Goal: Information Seeking & Learning: Check status

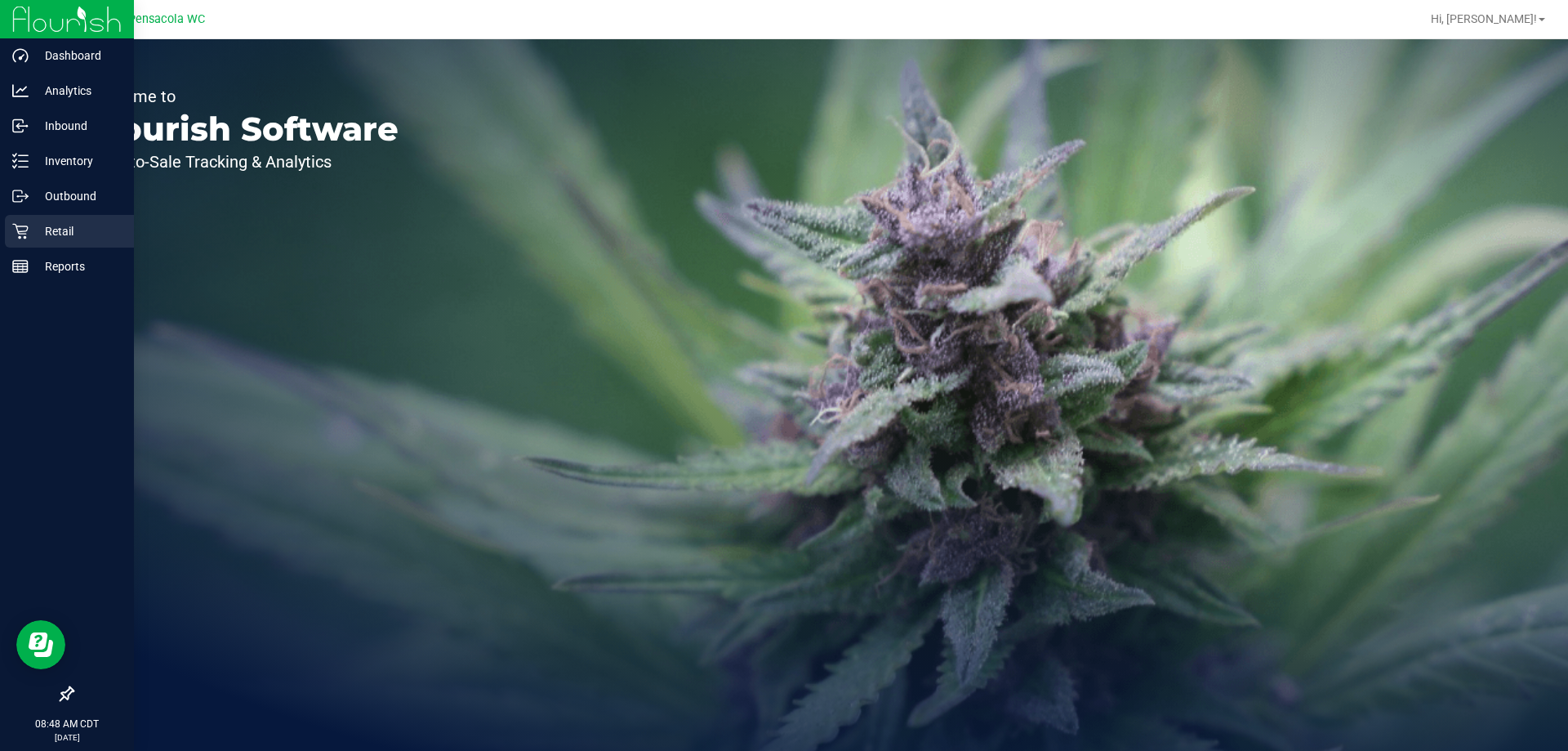
click at [77, 230] on p "Retail" at bounding box center [78, 231] width 98 height 20
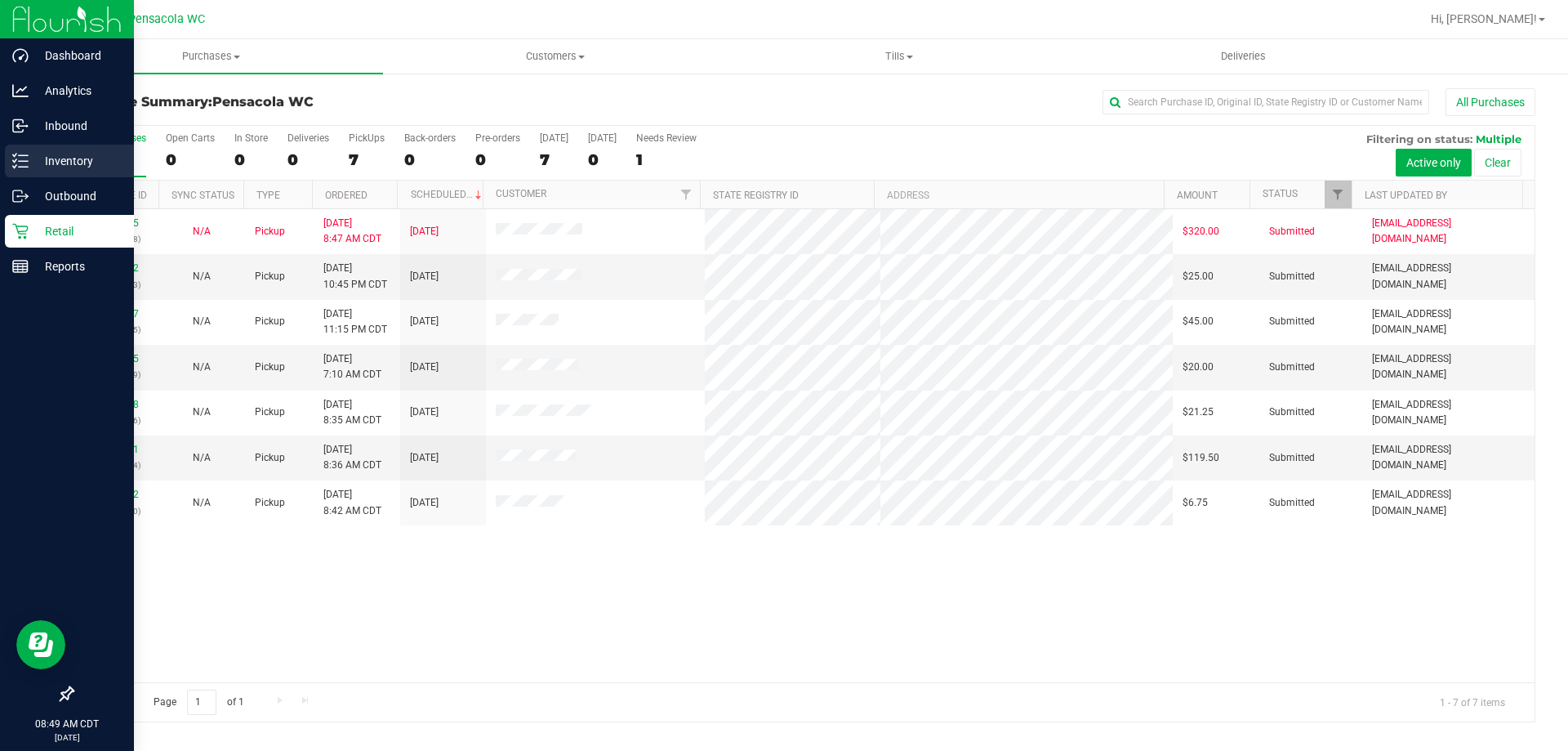
click at [80, 152] on p "Inventory" at bounding box center [78, 161] width 98 height 20
click at [76, 152] on p "Inventory" at bounding box center [78, 161] width 98 height 20
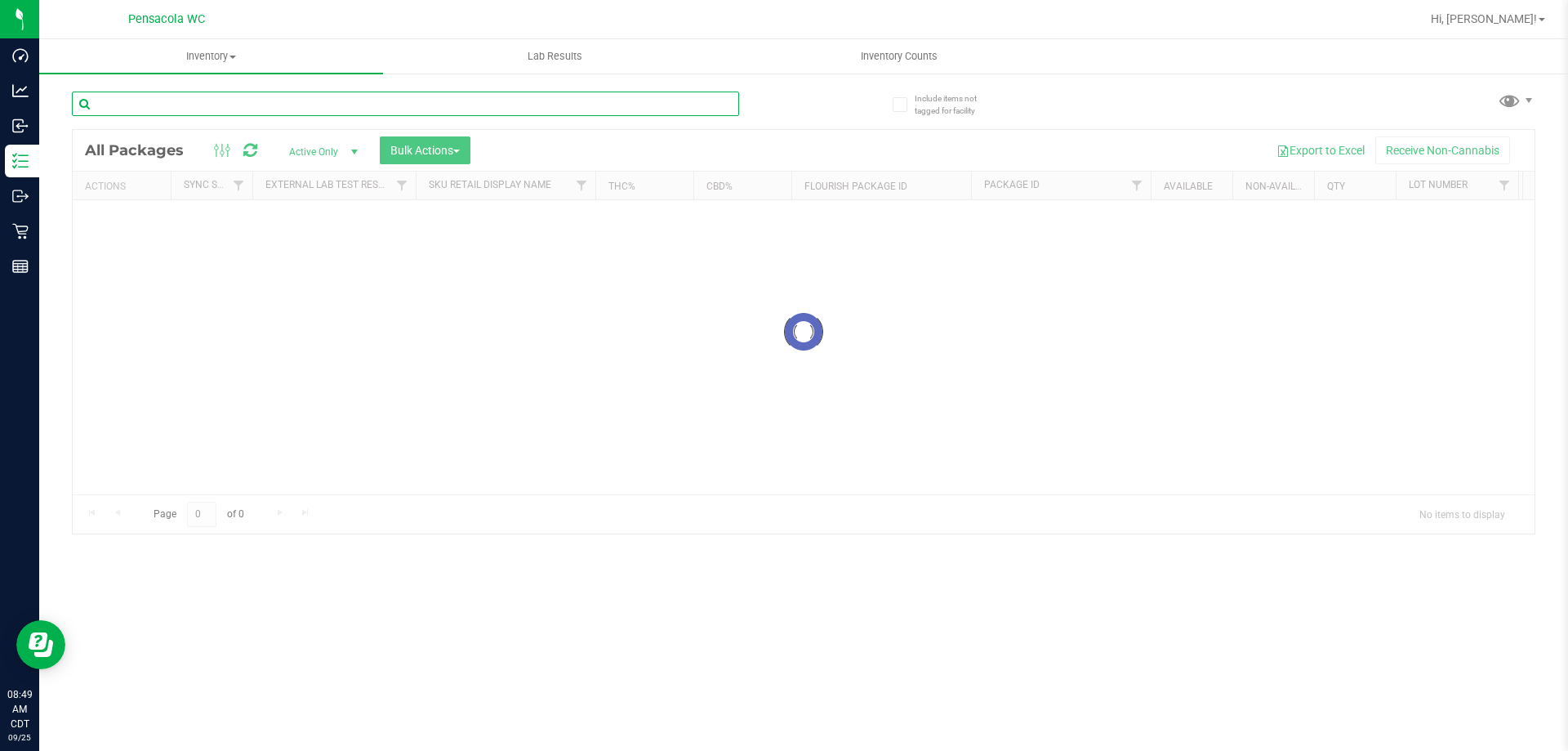
click at [209, 103] on input "text" at bounding box center [406, 104] width 667 height 25
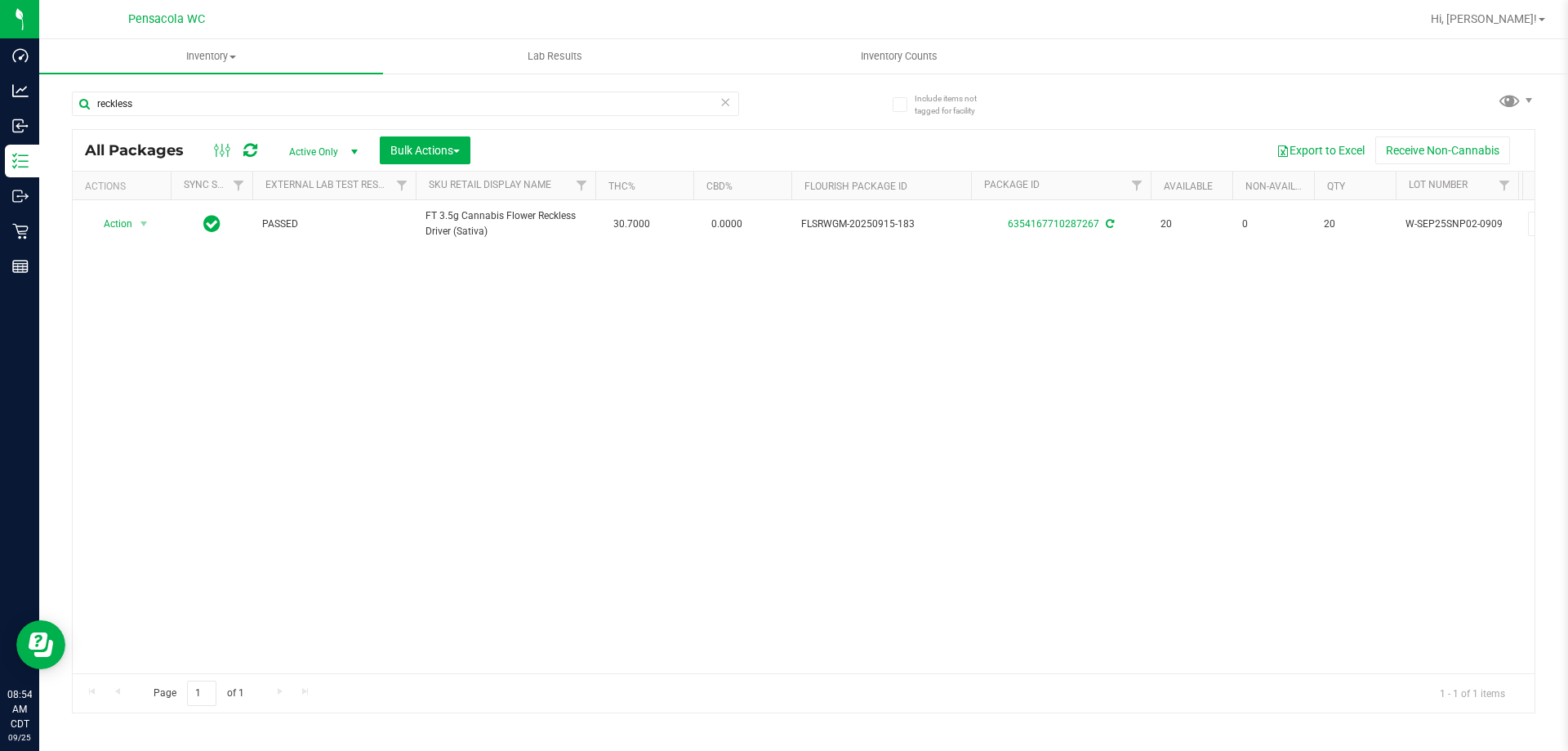
click at [1466, 308] on div "Action Action Adjust qty Create package Edit attributes Global inventory Locate…" at bounding box center [804, 436] width 1462 height 473
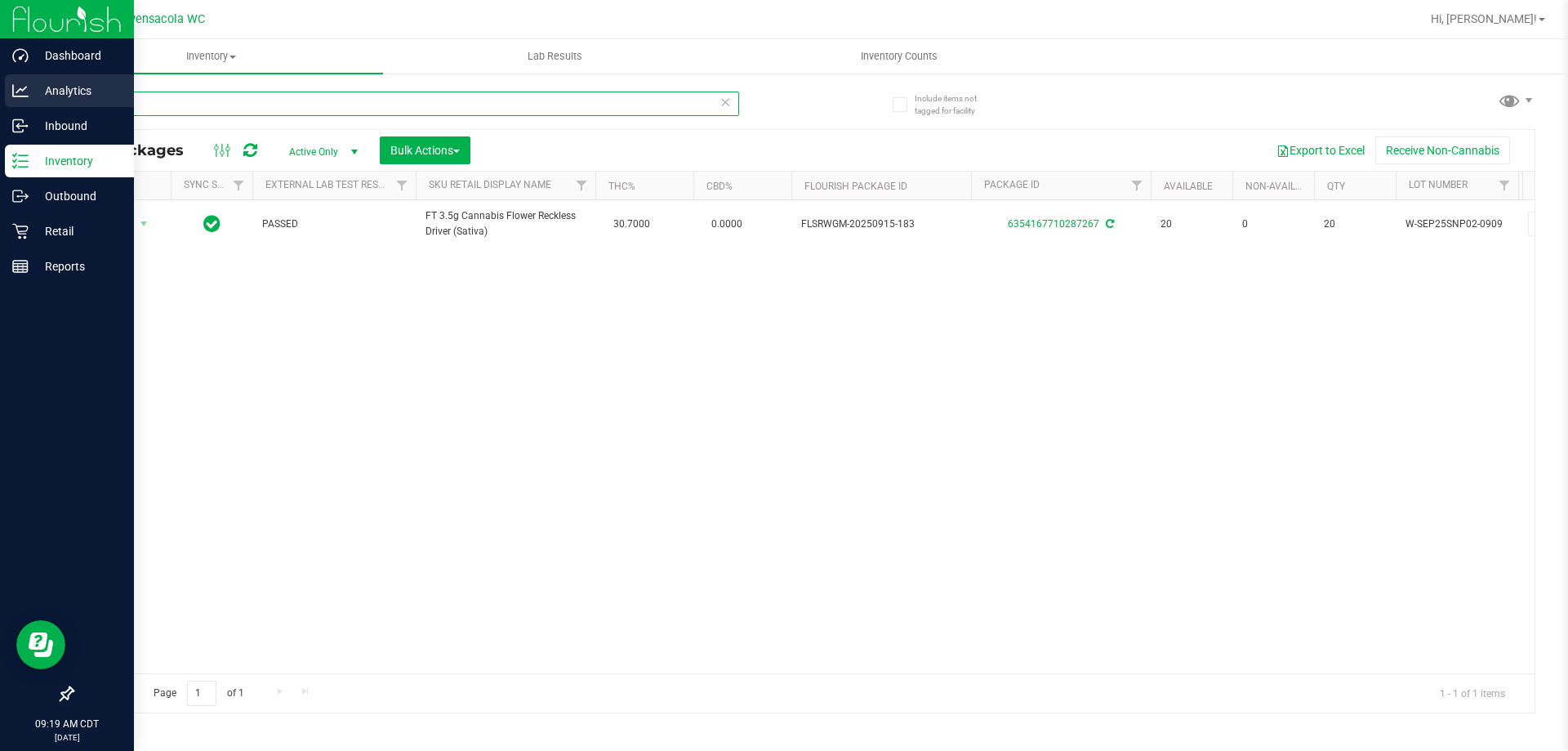
drag, startPoint x: 152, startPoint y: 102, endPoint x: 0, endPoint y: 86, distance: 152.8
click at [0, 86] on div "Dashboard Analytics Inbound Inventory Outbound Retail Reports 09:19 AM CDT 09/2…" at bounding box center [784, 376] width 1568 height 751
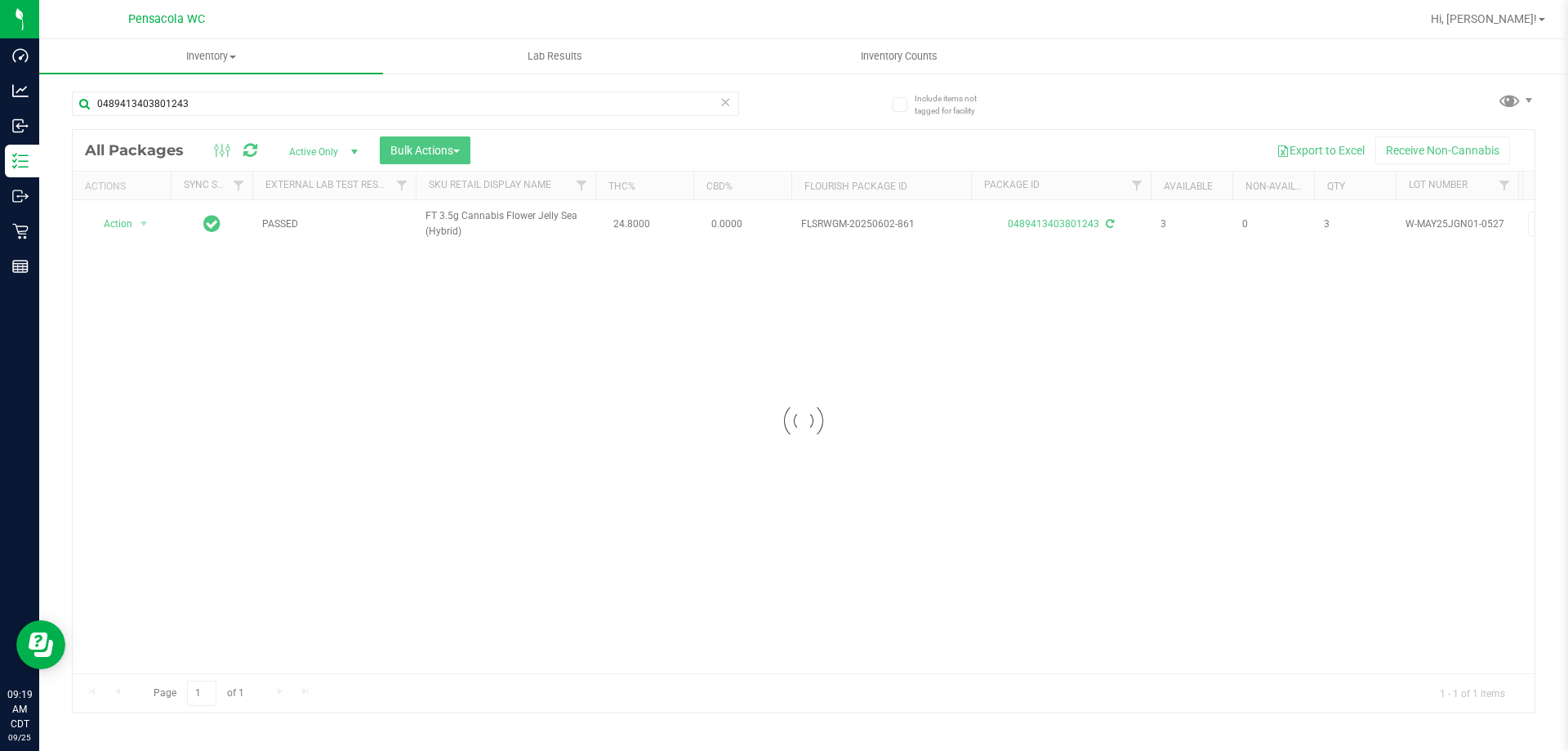
drag, startPoint x: 387, startPoint y: 376, endPoint x: 345, endPoint y: 347, distance: 51.0
click at [387, 376] on div at bounding box center [804, 421] width 1462 height 582
click at [128, 230] on div at bounding box center [804, 421] width 1462 height 582
click at [127, 223] on div at bounding box center [804, 421] width 1462 height 582
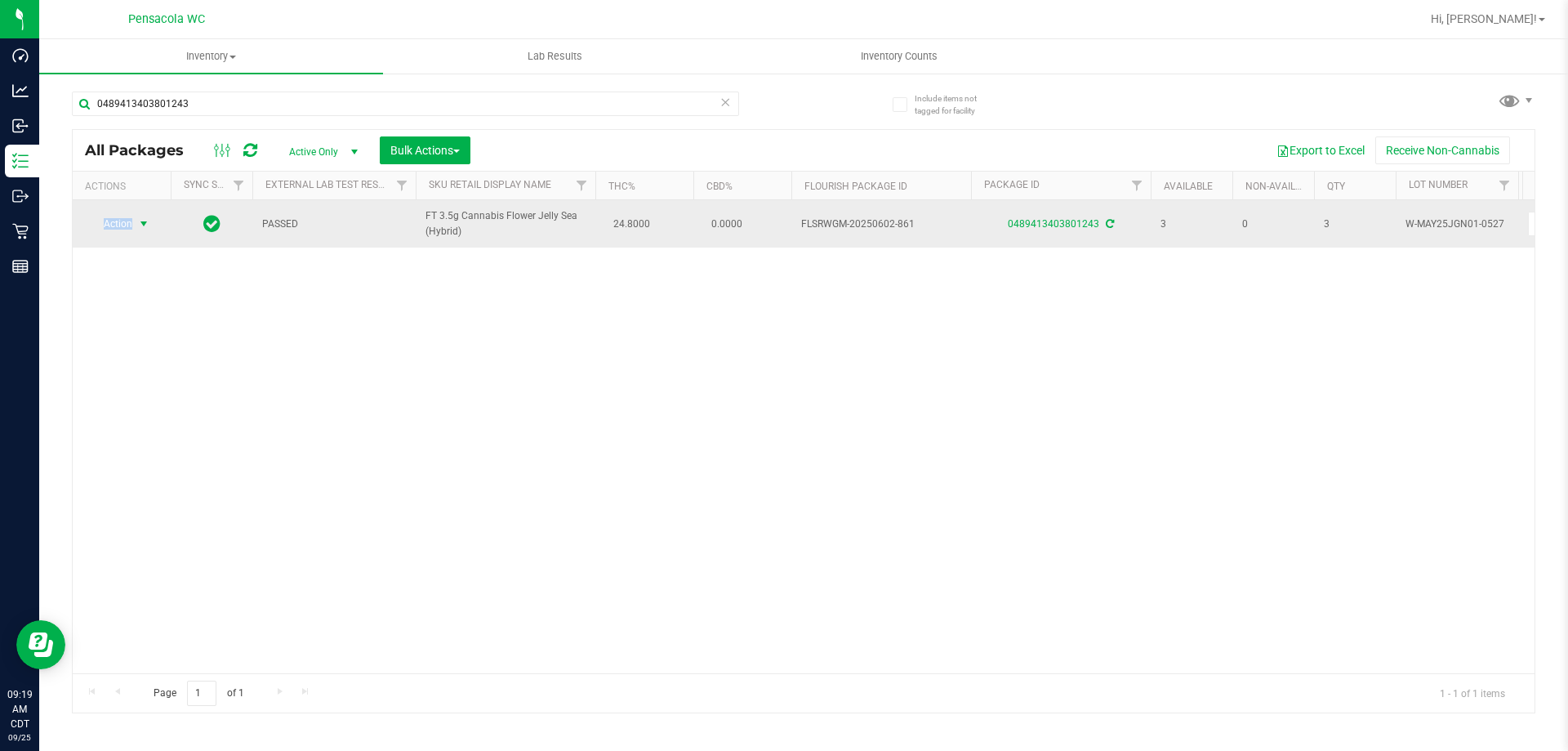
click at [127, 223] on span "Action" at bounding box center [111, 224] width 44 height 23
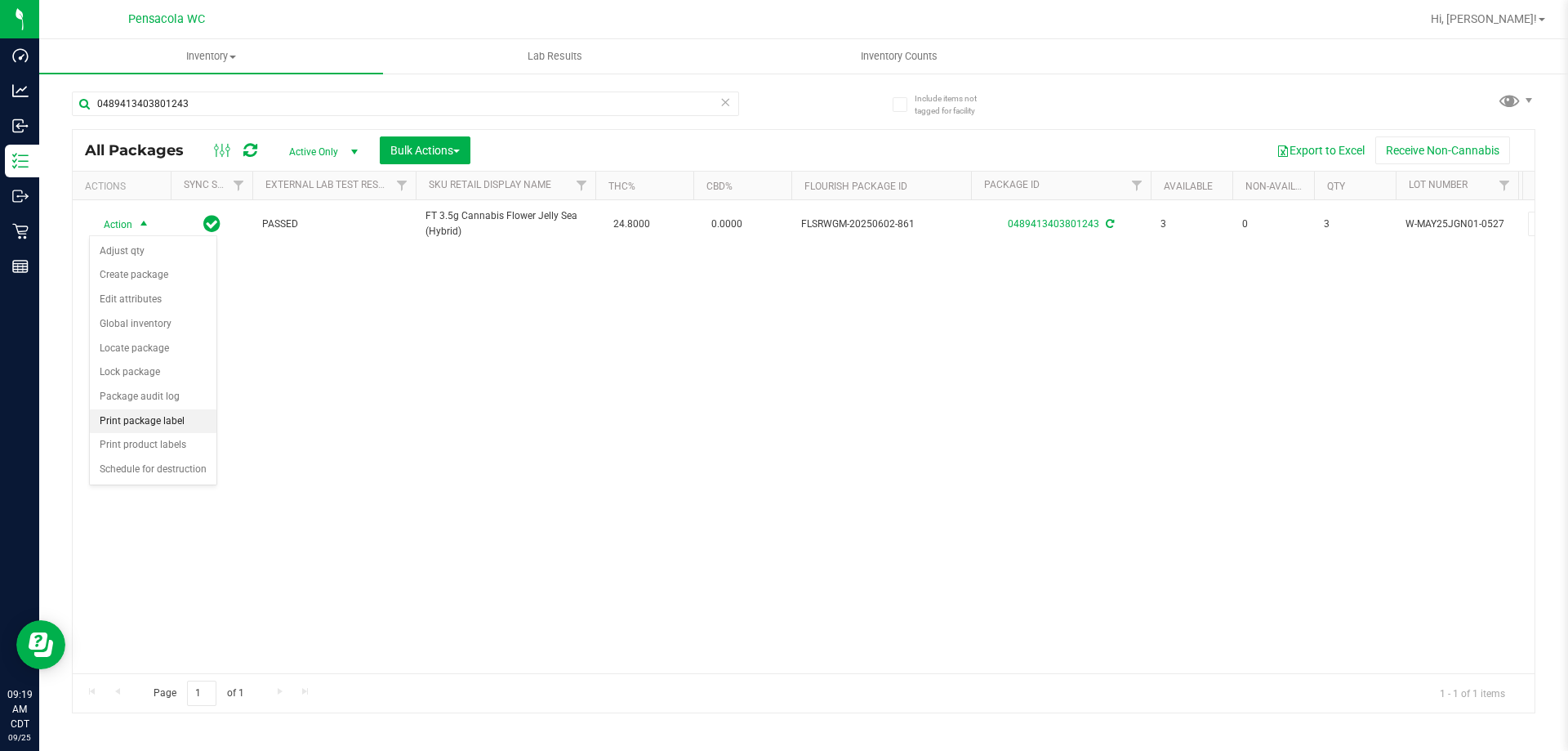
click at [182, 418] on li "Print package label" at bounding box center [153, 421] width 126 height 25
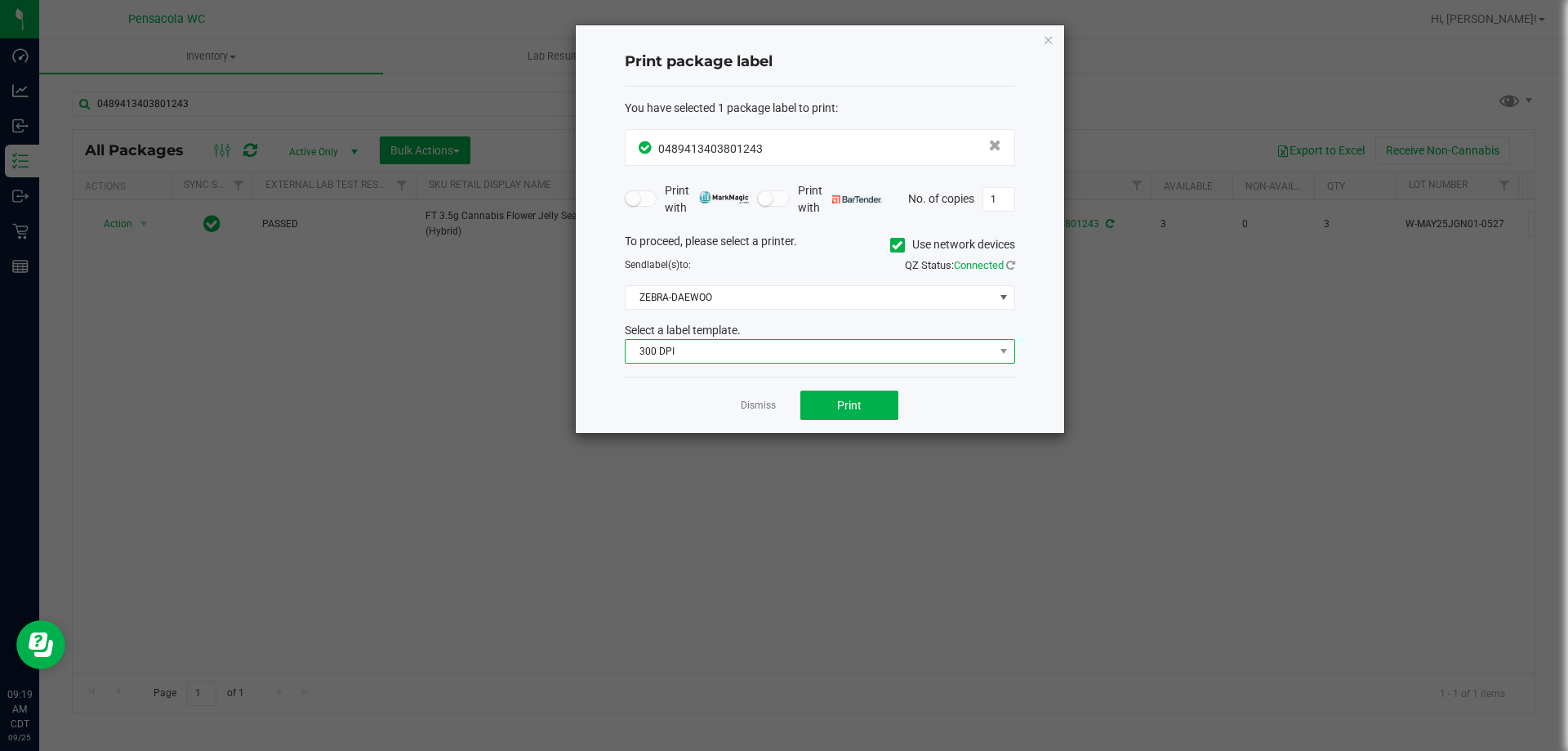
click at [795, 357] on span "300 DPI" at bounding box center [809, 352] width 368 height 23
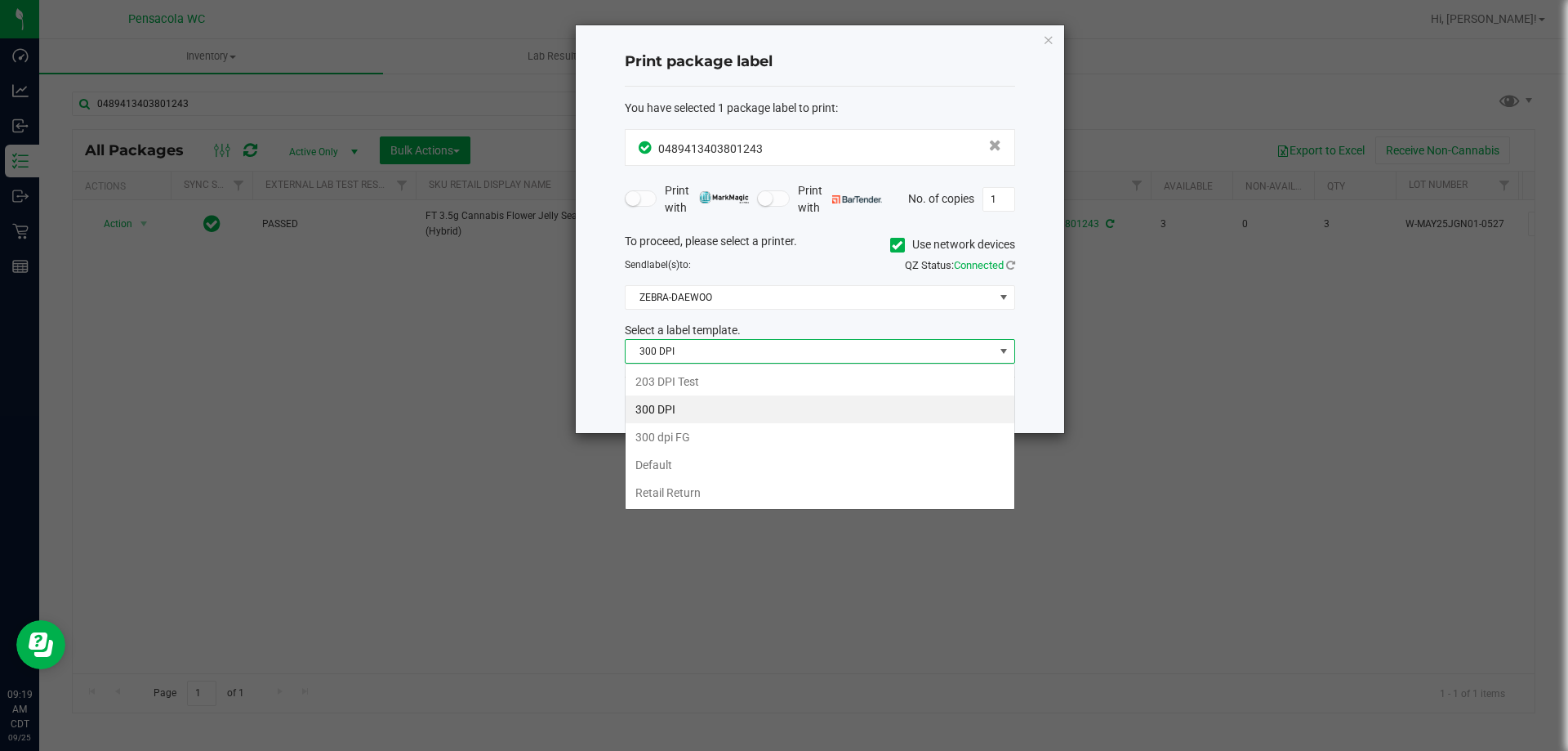
scroll to position [25, 390]
click at [780, 382] on li "203 DPI Test" at bounding box center [820, 381] width 389 height 28
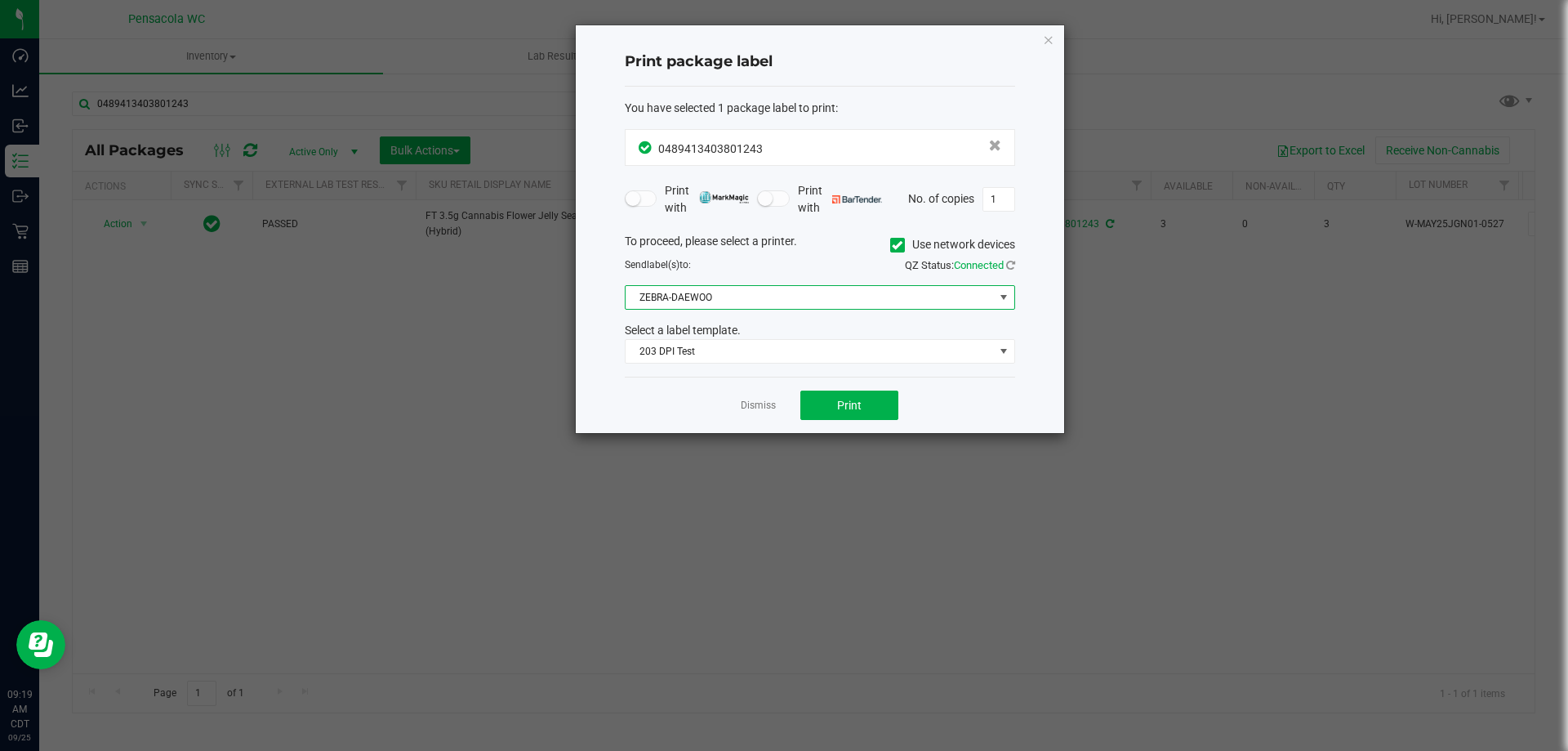
click at [749, 296] on span "ZEBRA-DAEWOO" at bounding box center [809, 298] width 368 height 23
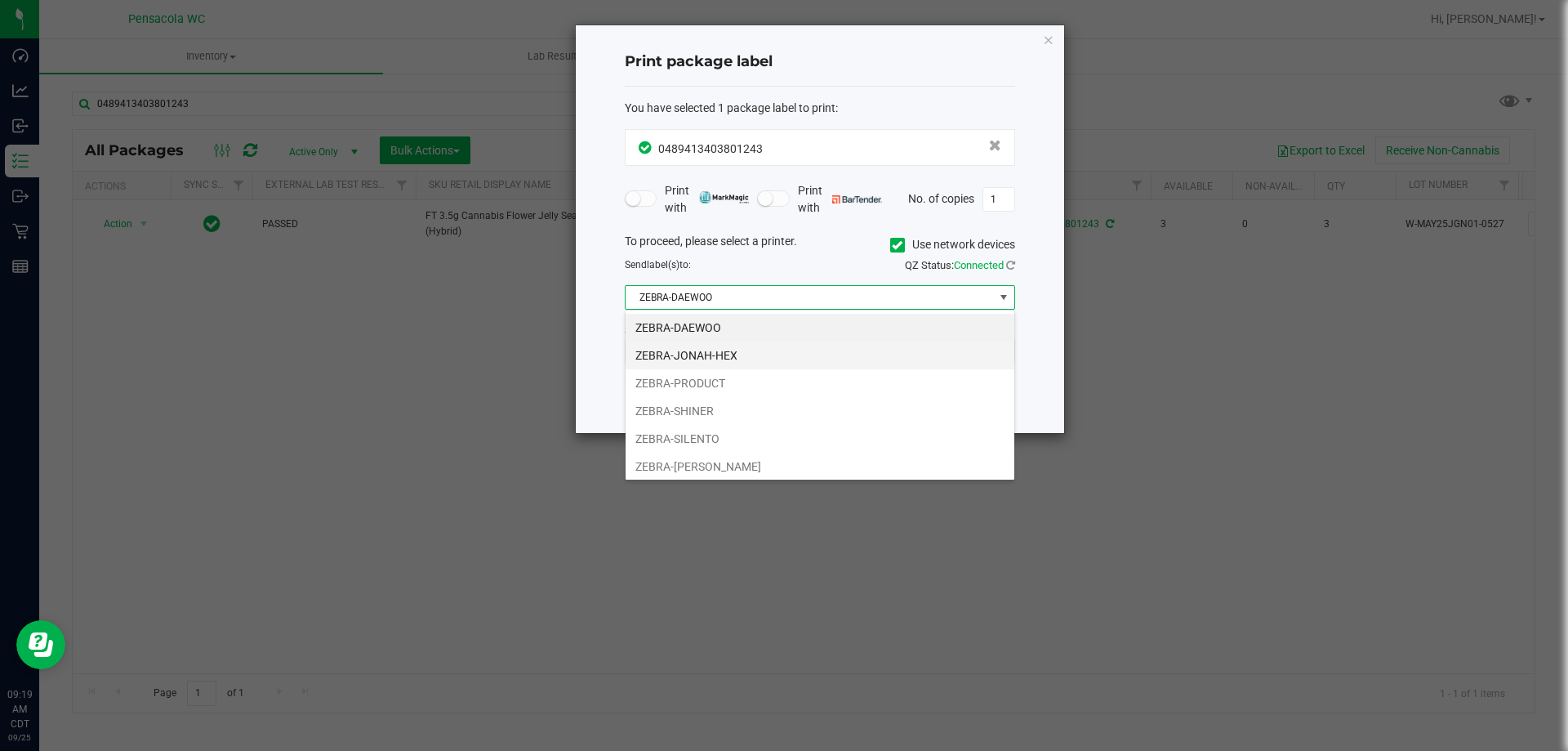
click at [754, 354] on li "ZEBRA-JONAH-HEX" at bounding box center [820, 355] width 389 height 28
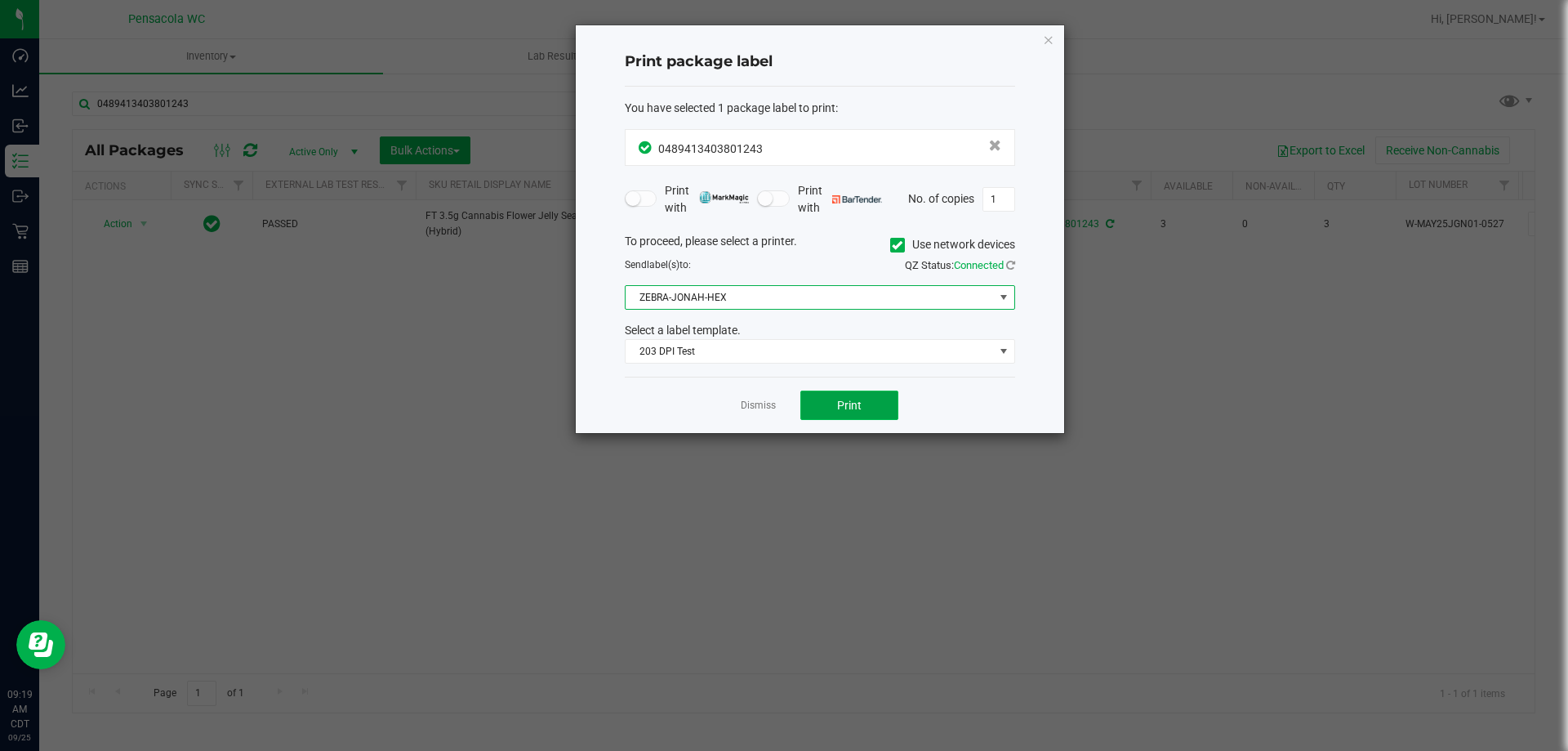
click at [855, 405] on span "Print" at bounding box center [849, 405] width 25 height 13
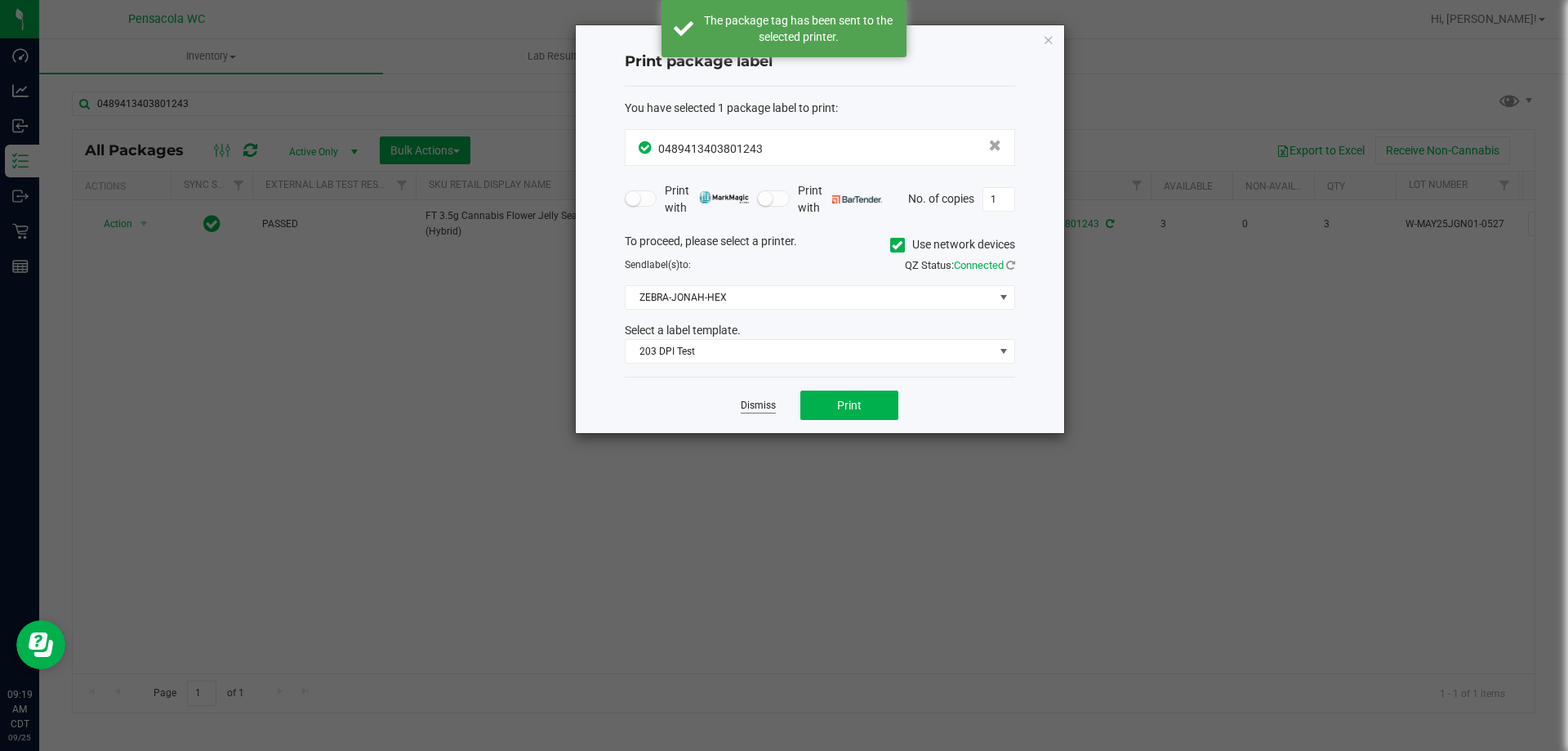
click at [775, 405] on link "Dismiss" at bounding box center [758, 405] width 35 height 14
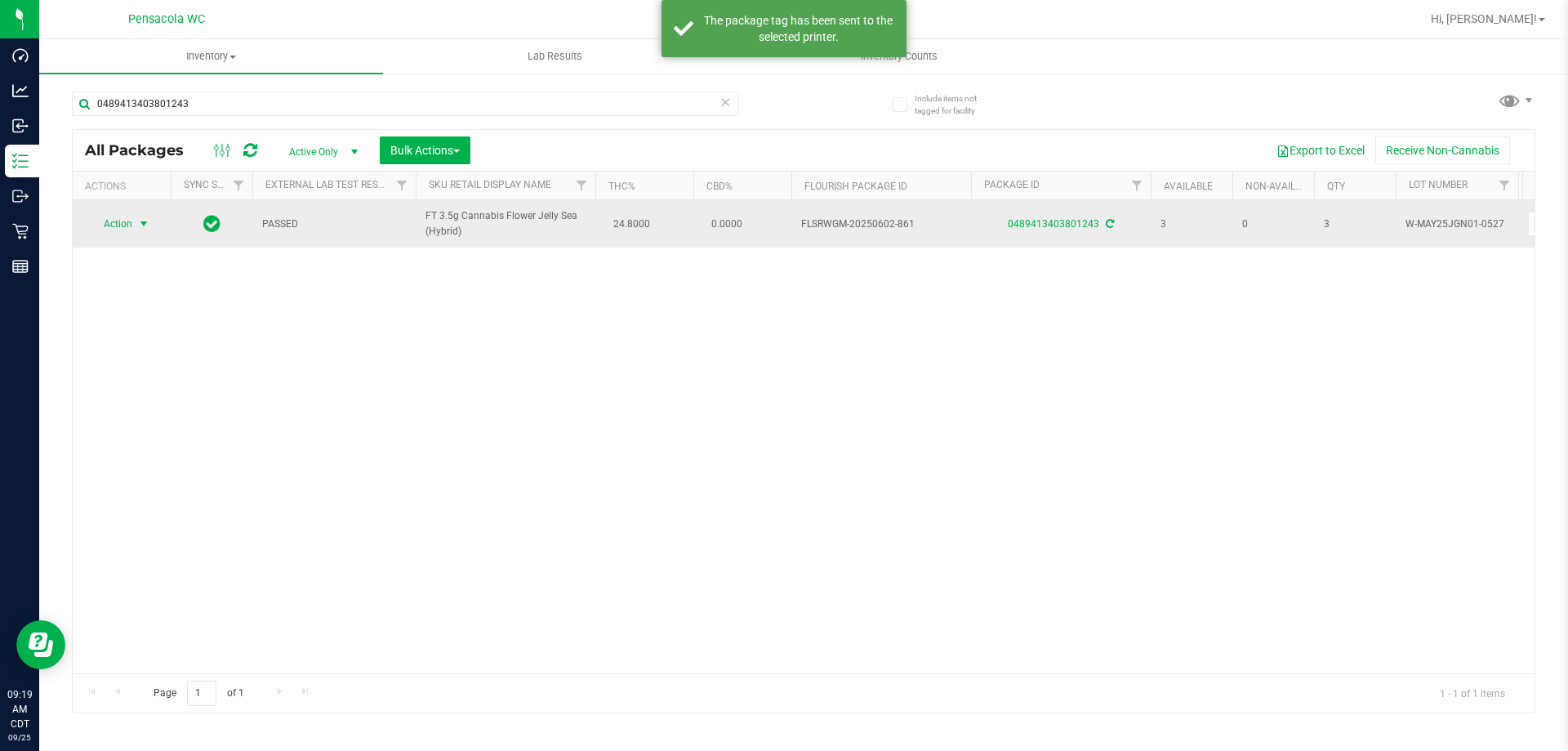
click at [120, 216] on span "Action" at bounding box center [111, 224] width 44 height 23
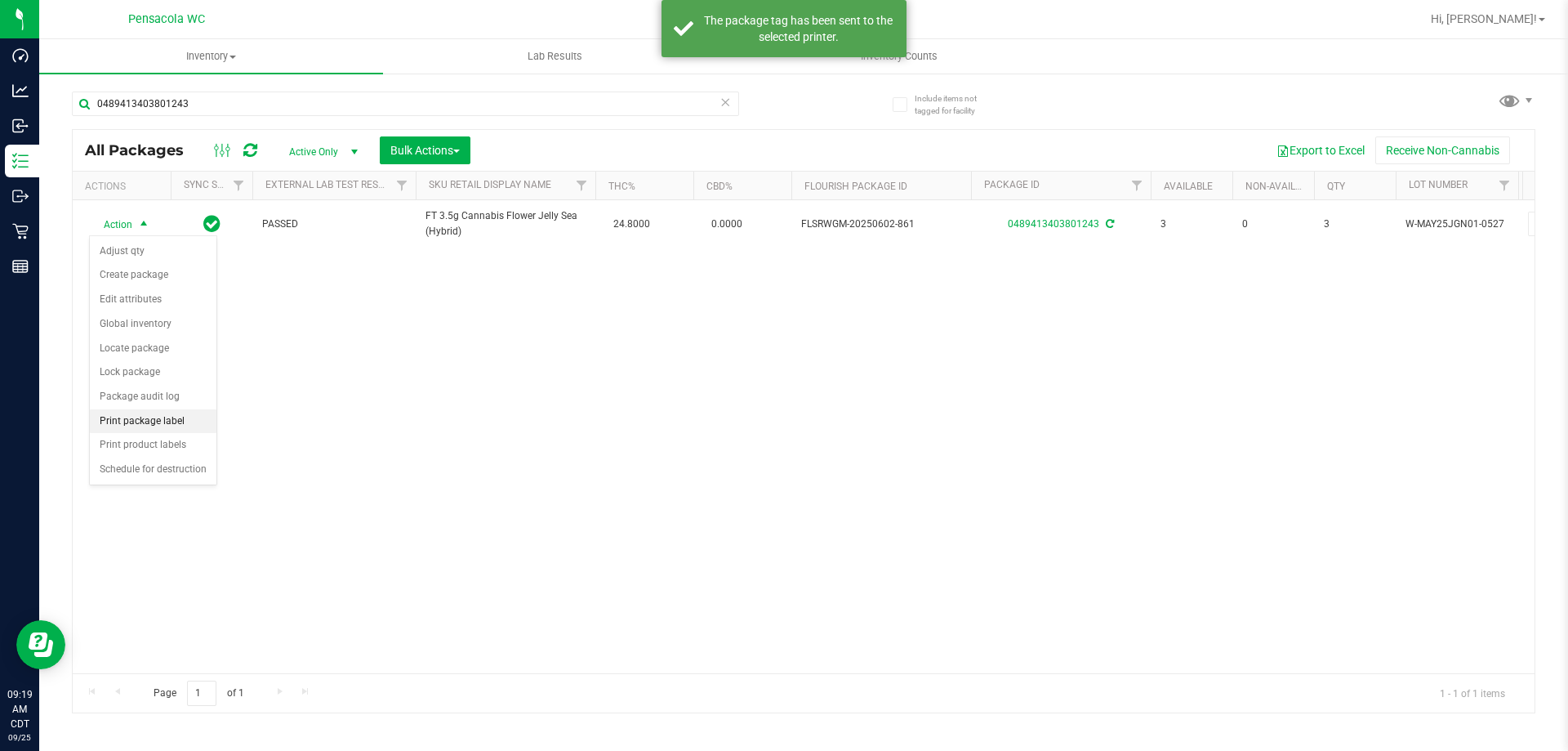
click at [169, 416] on li "Print package label" at bounding box center [153, 421] width 126 height 25
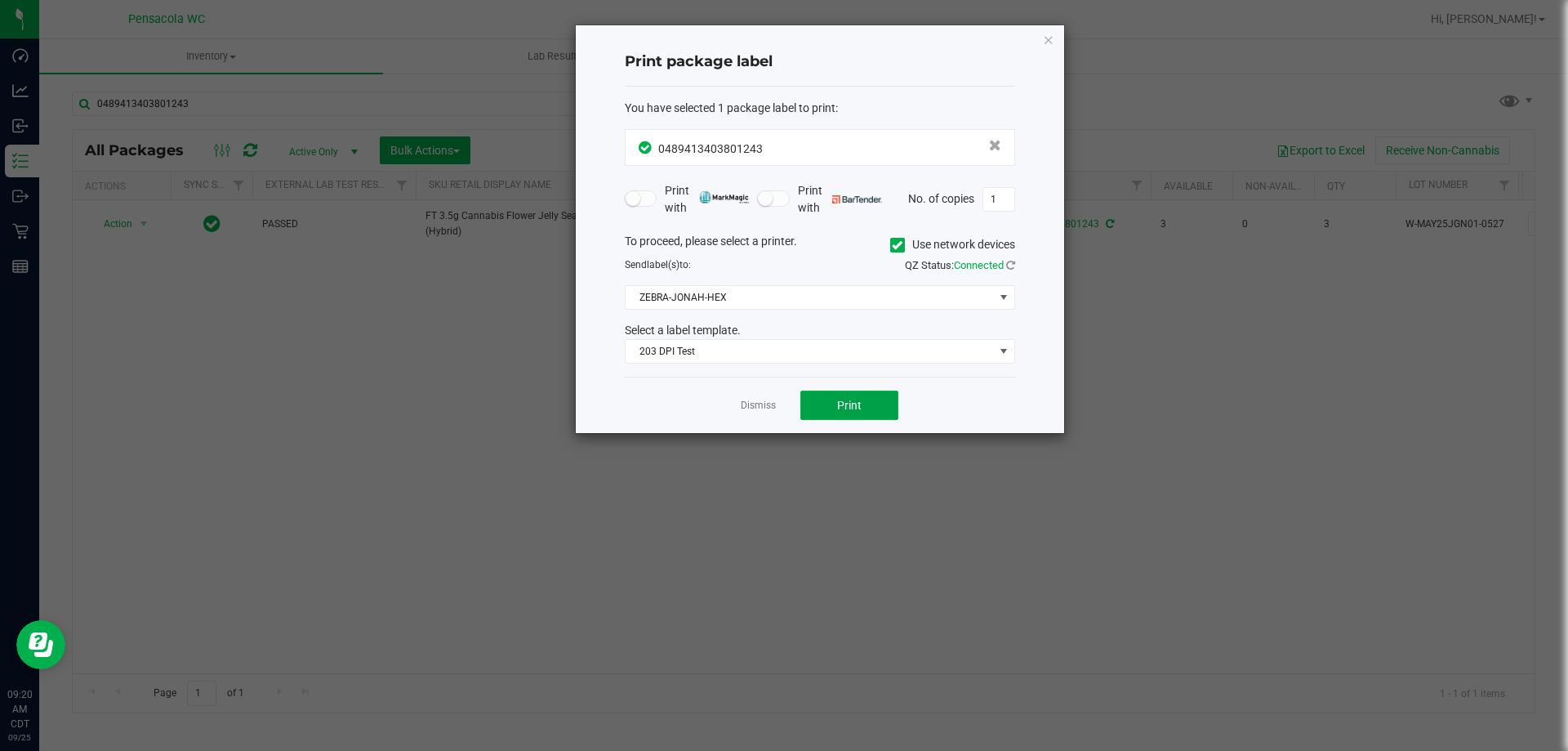
click at [832, 403] on button "Print" at bounding box center [849, 405] width 98 height 30
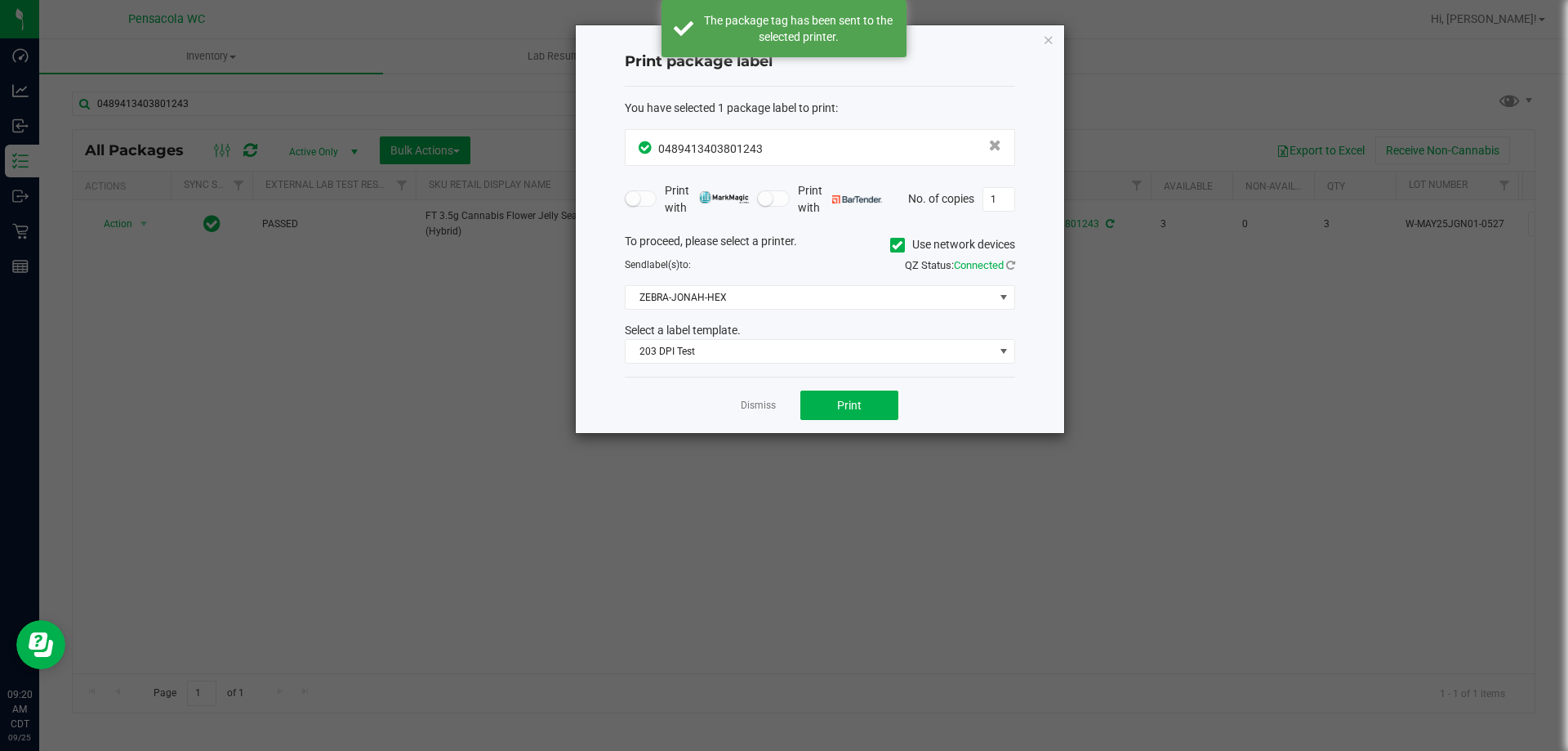
click at [761, 405] on link "Dismiss" at bounding box center [758, 405] width 35 height 14
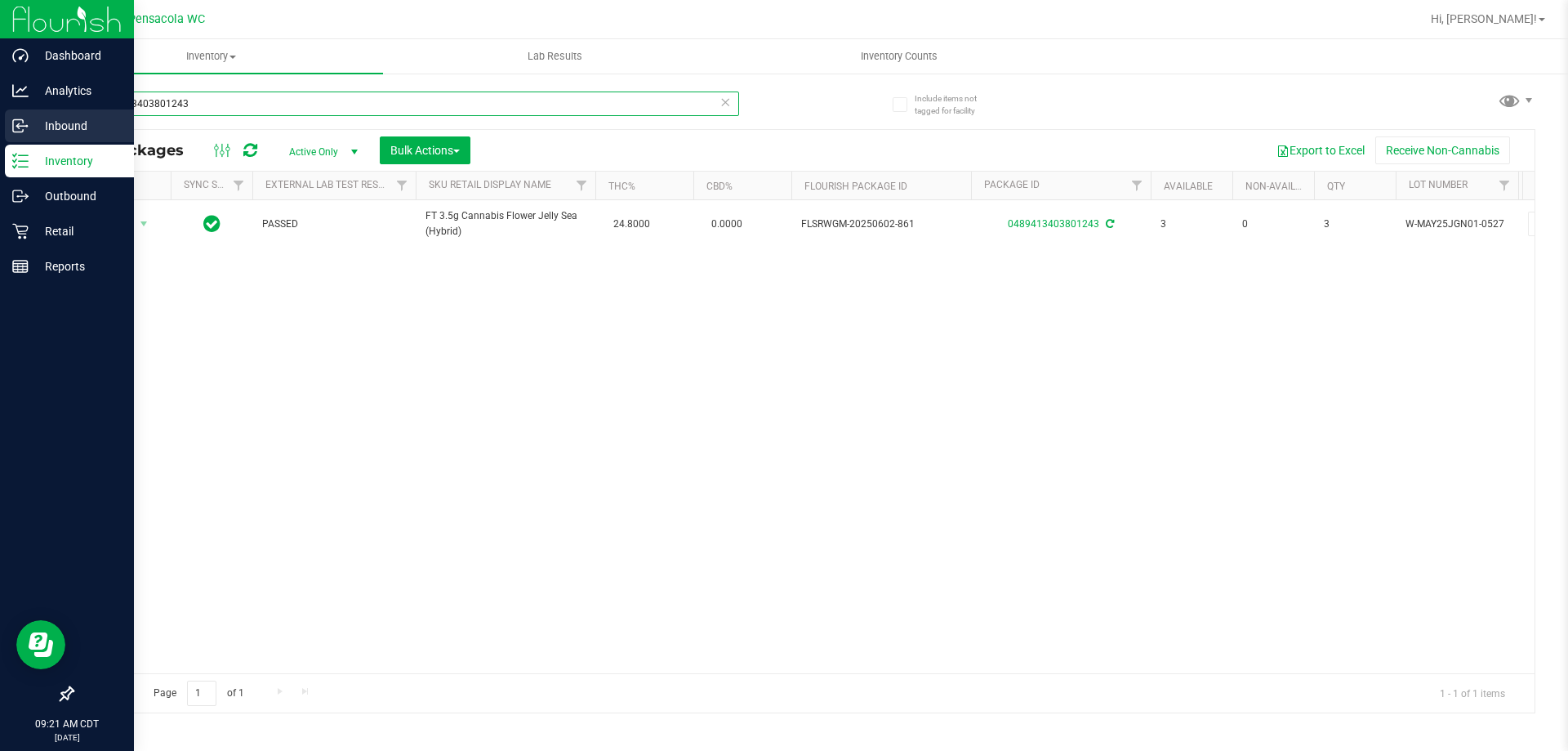
drag, startPoint x: 229, startPoint y: 105, endPoint x: 0, endPoint y: 116, distance: 229.3
click at [0, 116] on div "Dashboard Analytics Inbound Inventory Outbound Retail Reports 09:21 AM CDT 09/2…" at bounding box center [784, 376] width 1568 height 751
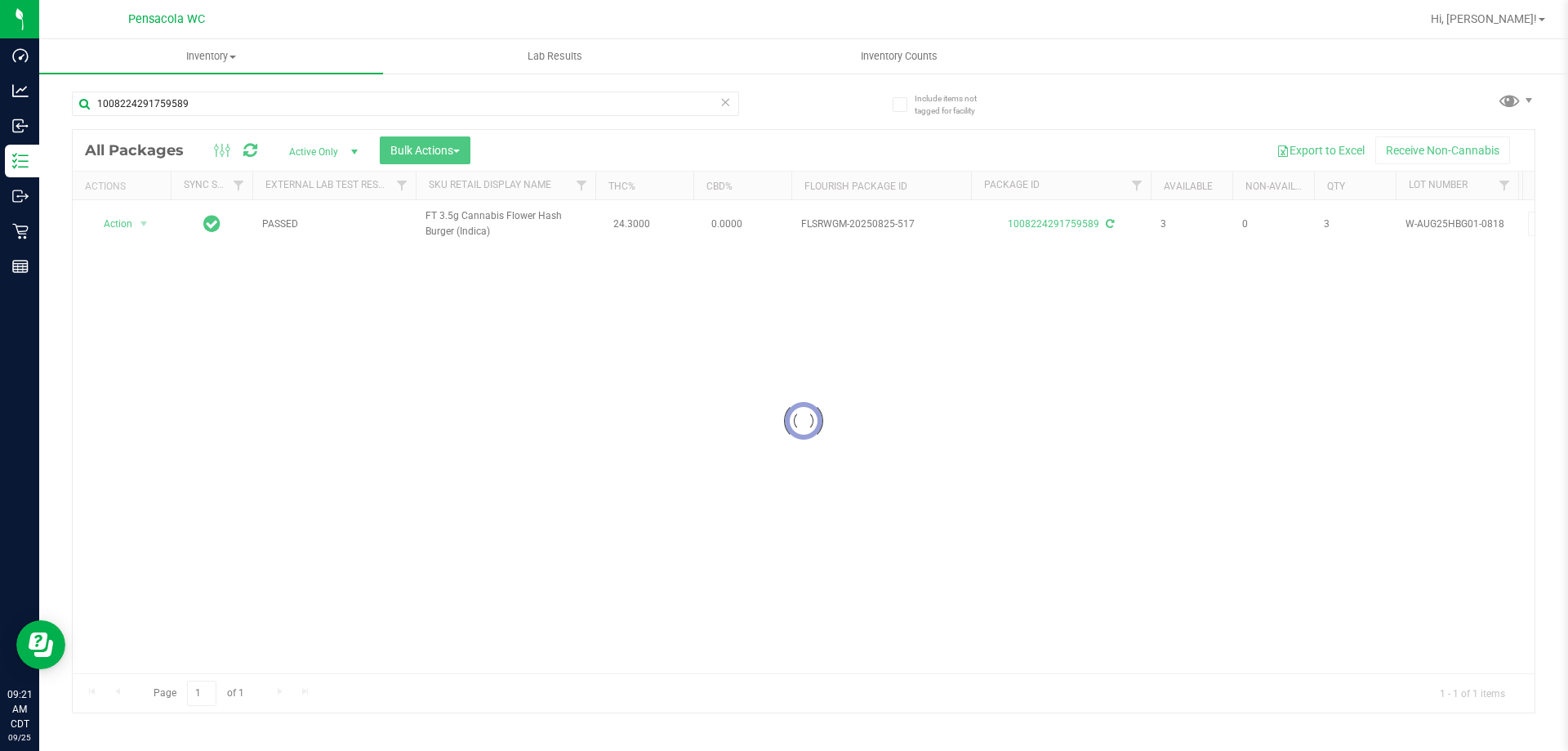
click at [123, 221] on div at bounding box center [804, 421] width 1462 height 582
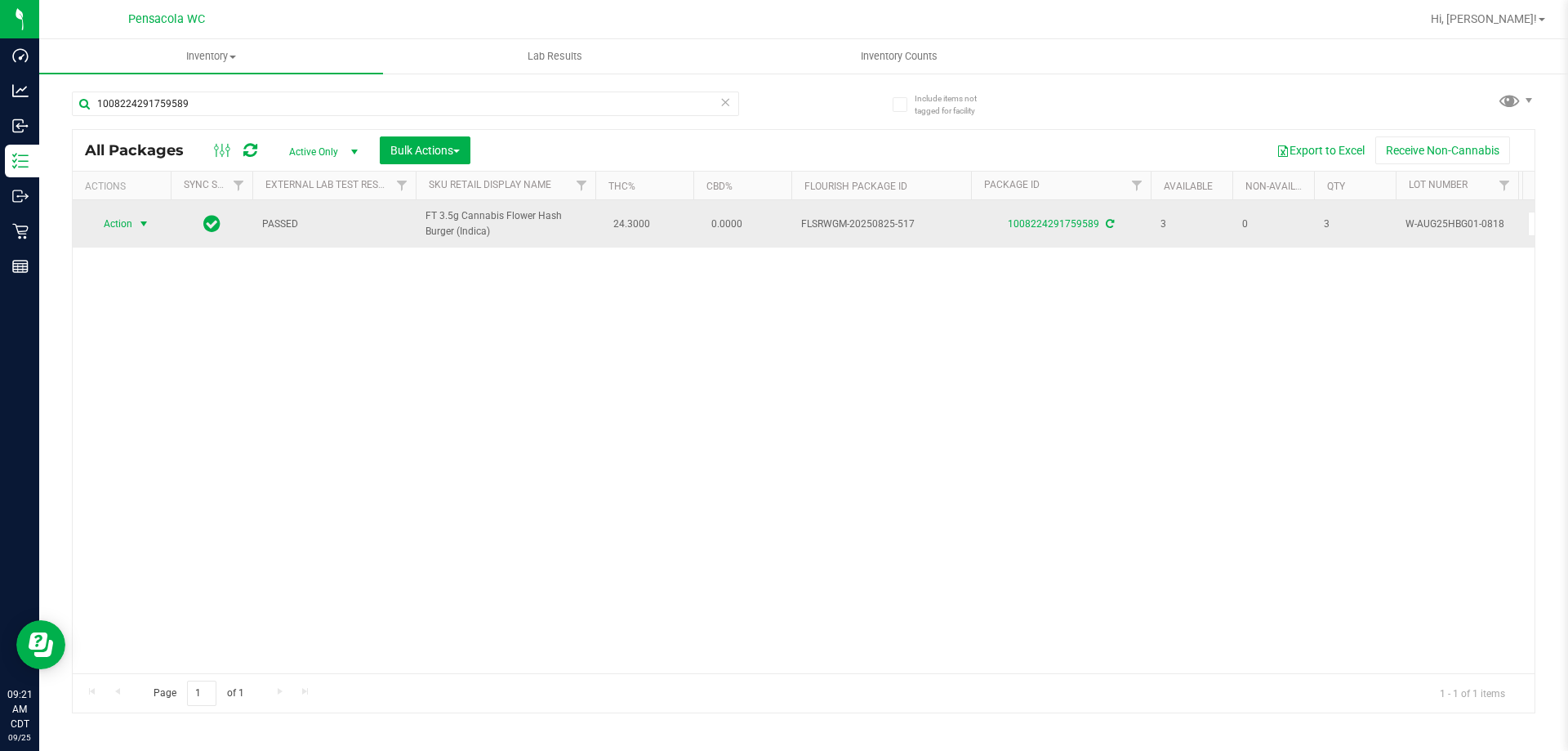
click at [123, 222] on span "Action" at bounding box center [111, 224] width 44 height 23
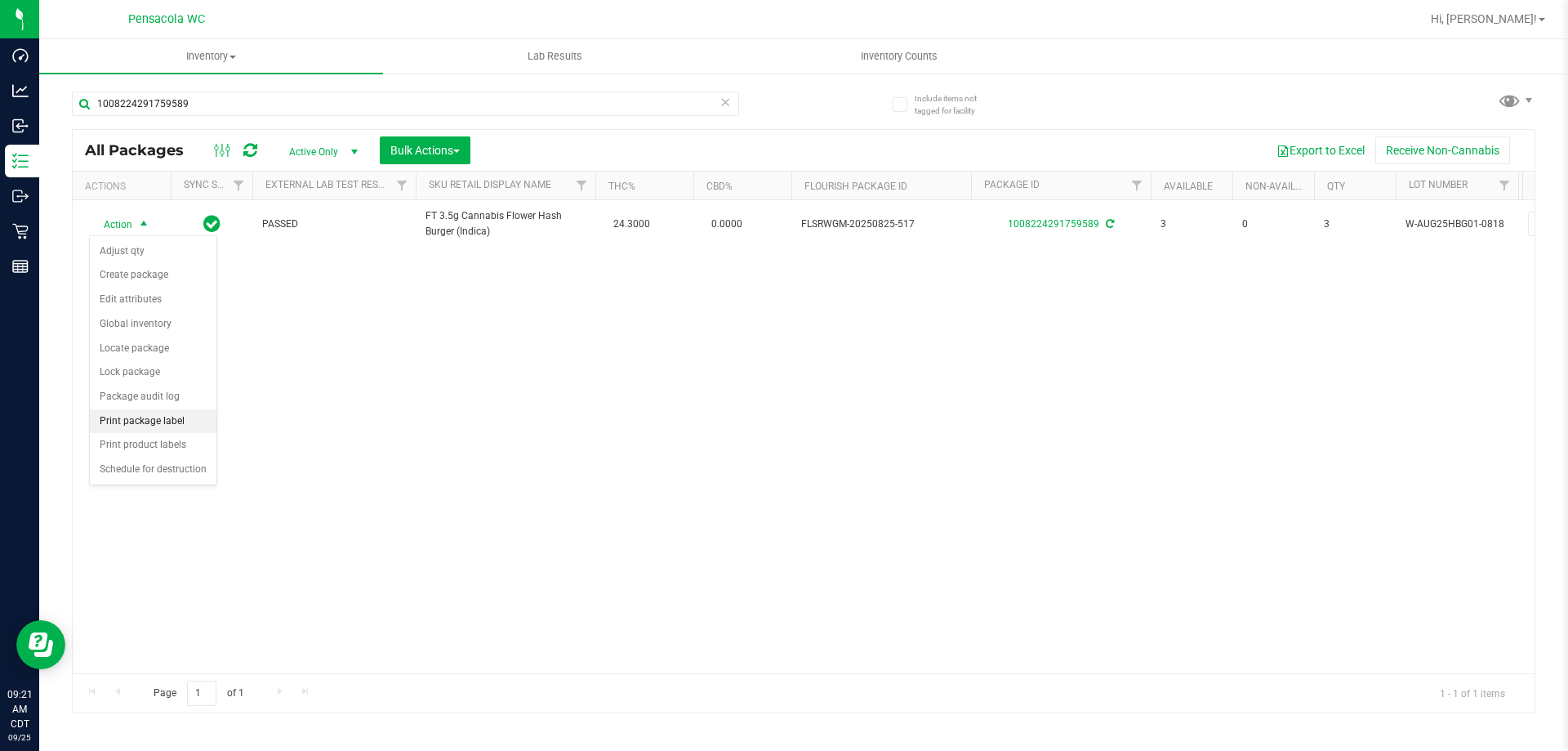
click at [177, 427] on li "Print package label" at bounding box center [153, 421] width 126 height 25
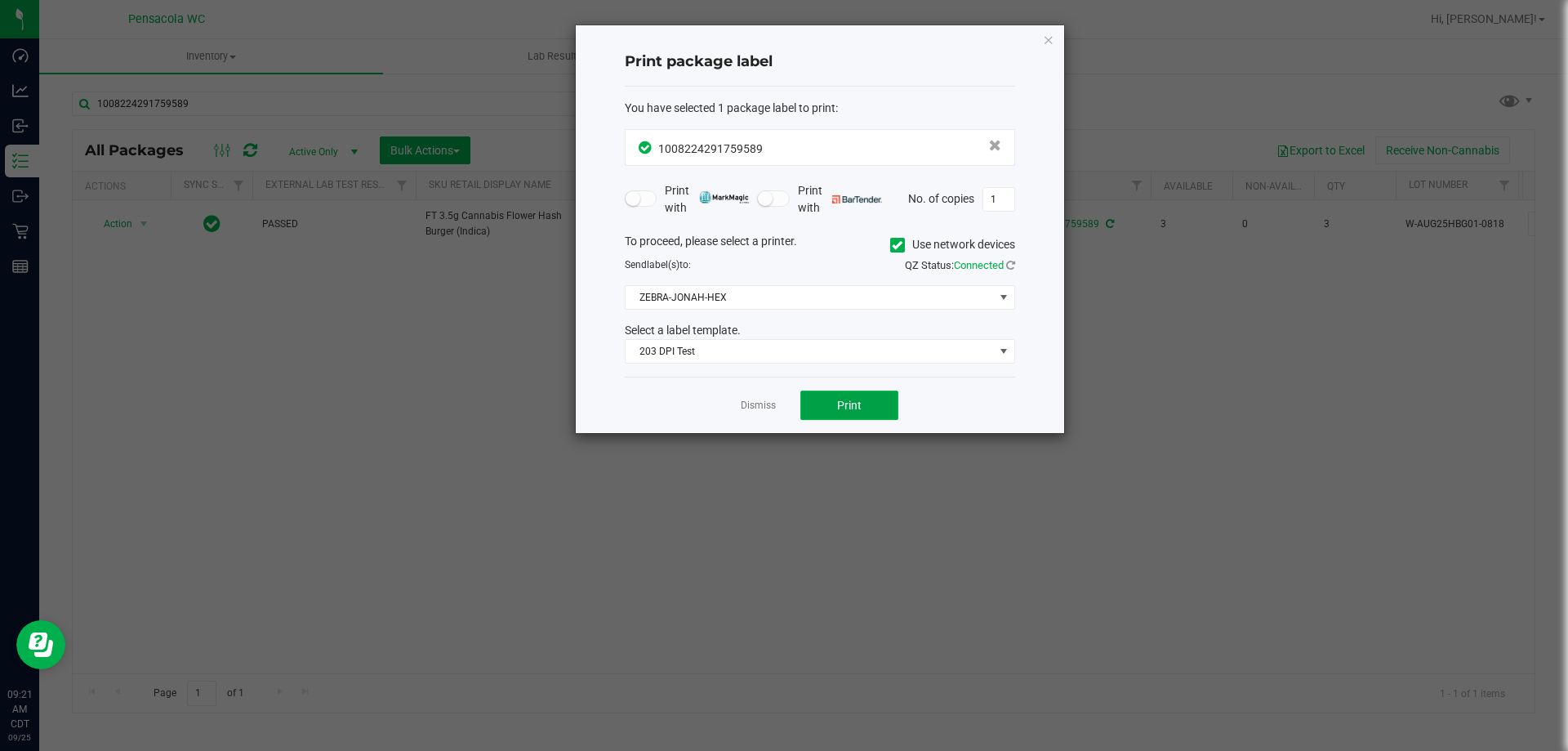
click at [836, 399] on button "Print" at bounding box center [849, 405] width 98 height 30
click at [832, 403] on button "Print" at bounding box center [849, 405] width 98 height 30
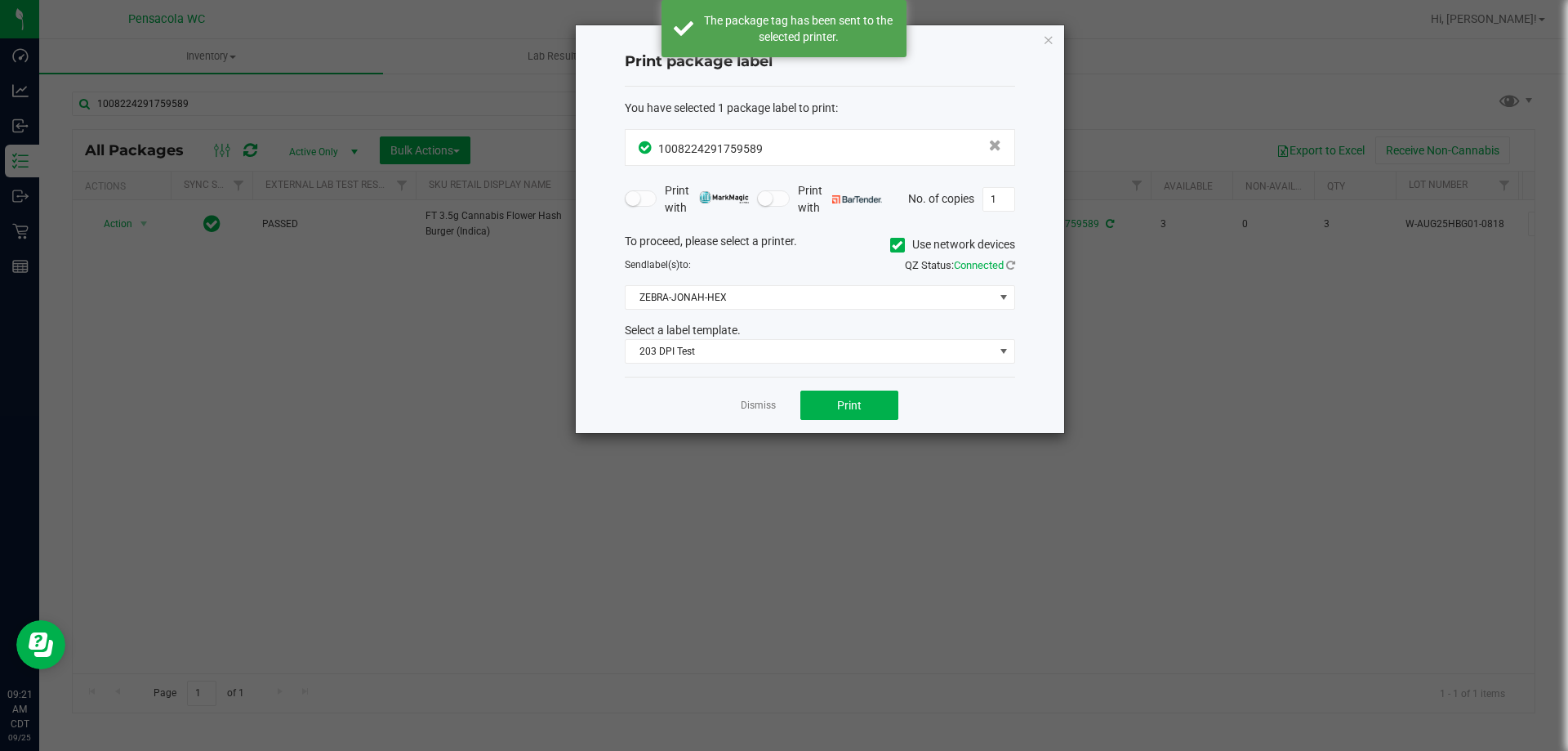
click at [756, 402] on link "Dismiss" at bounding box center [758, 405] width 35 height 14
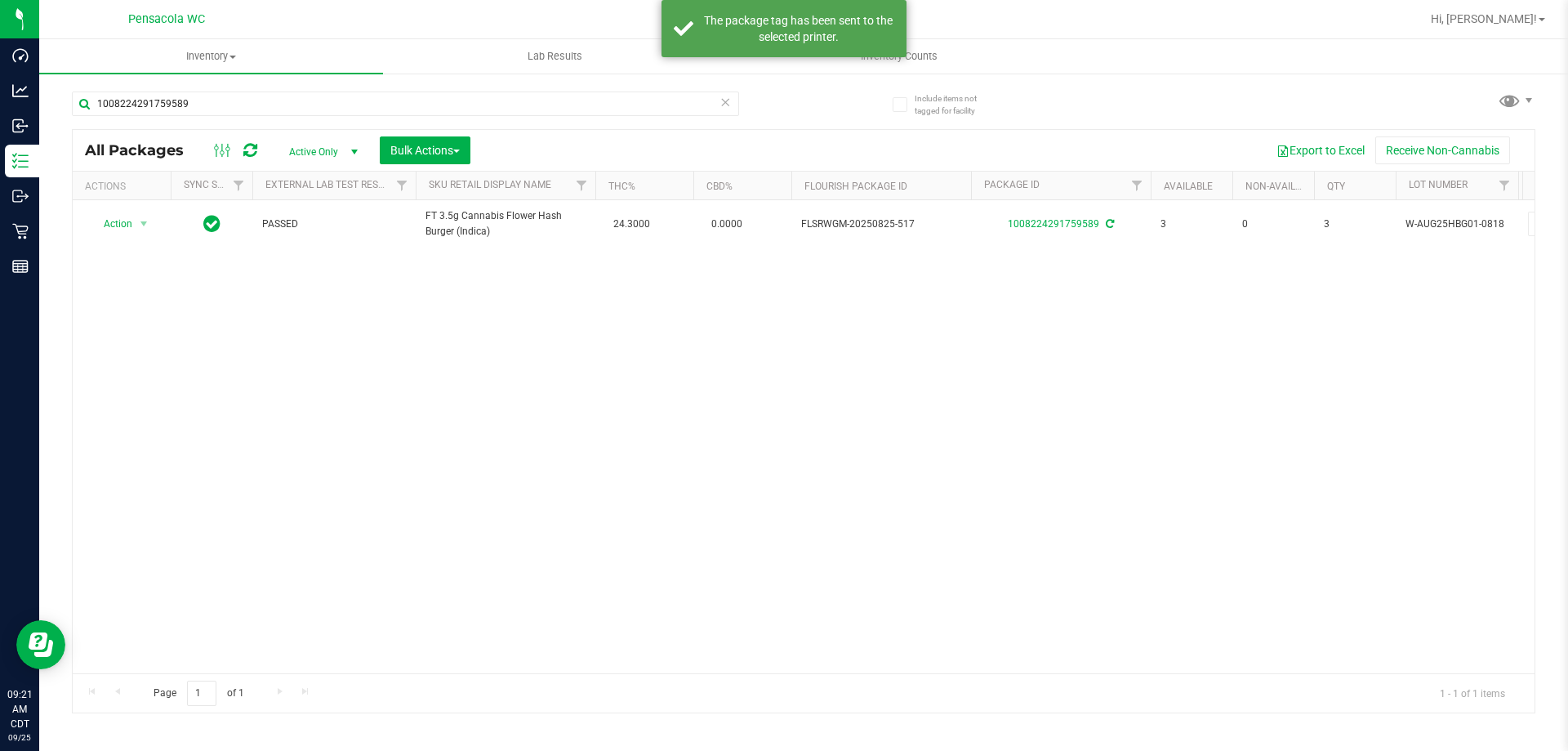
click at [766, 423] on div "Action Action Adjust qty Create package Edit attributes Global inventory Locate…" at bounding box center [804, 436] width 1462 height 473
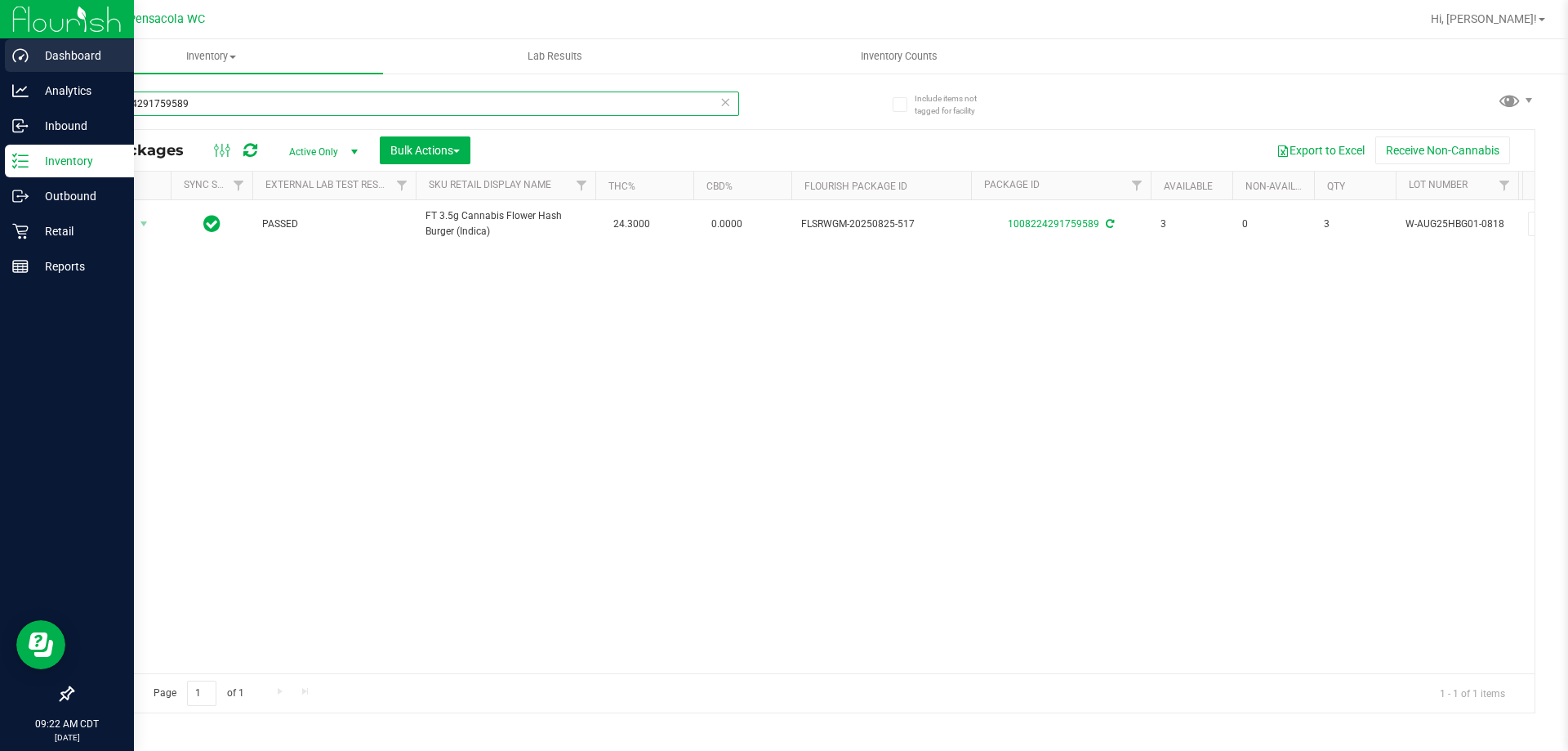
click at [0, 68] on div "Dashboard Analytics Inbound Inventory Outbound Retail Reports 09:22 AM CDT 09/2…" at bounding box center [784, 376] width 1568 height 751
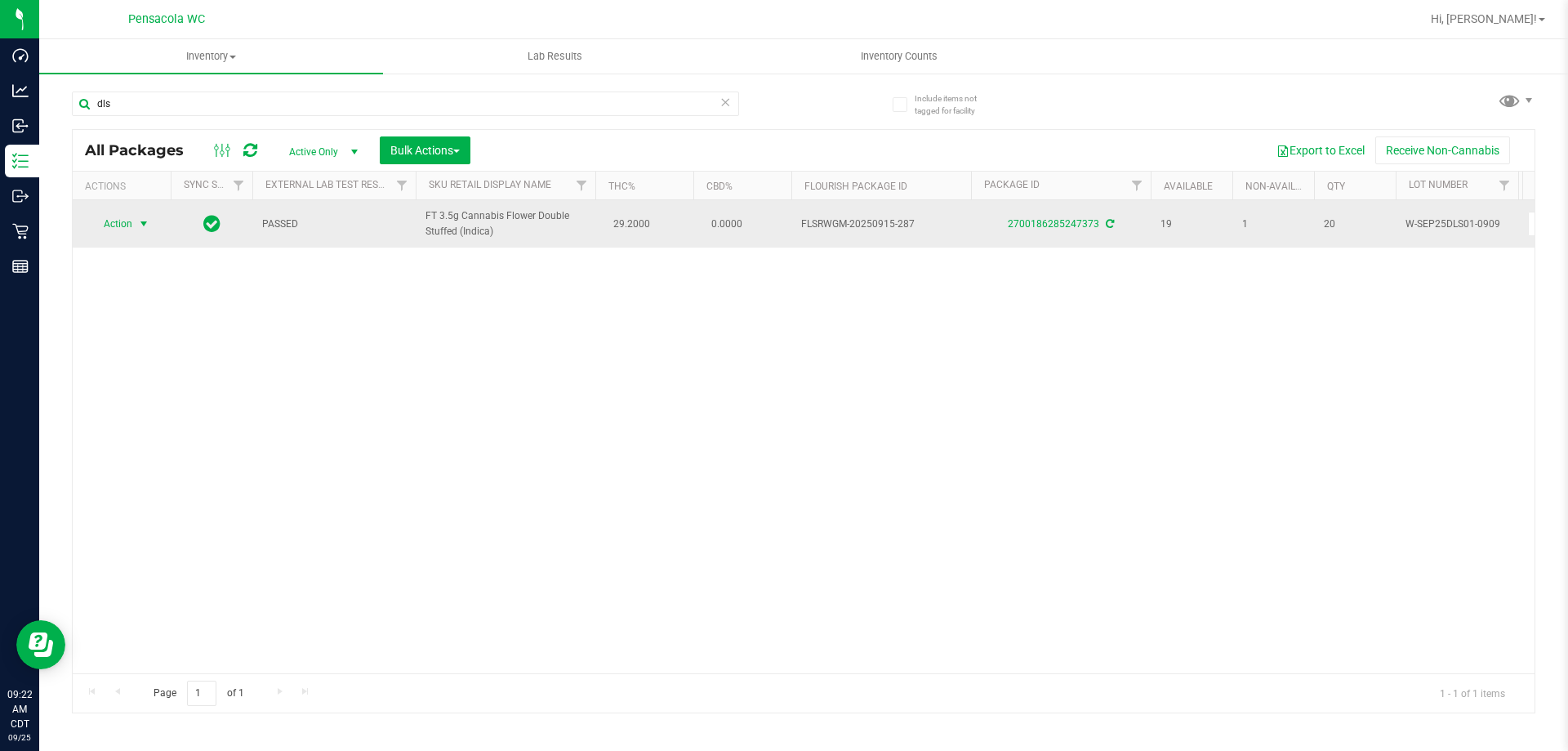
click at [102, 225] on span "Action" at bounding box center [111, 224] width 44 height 23
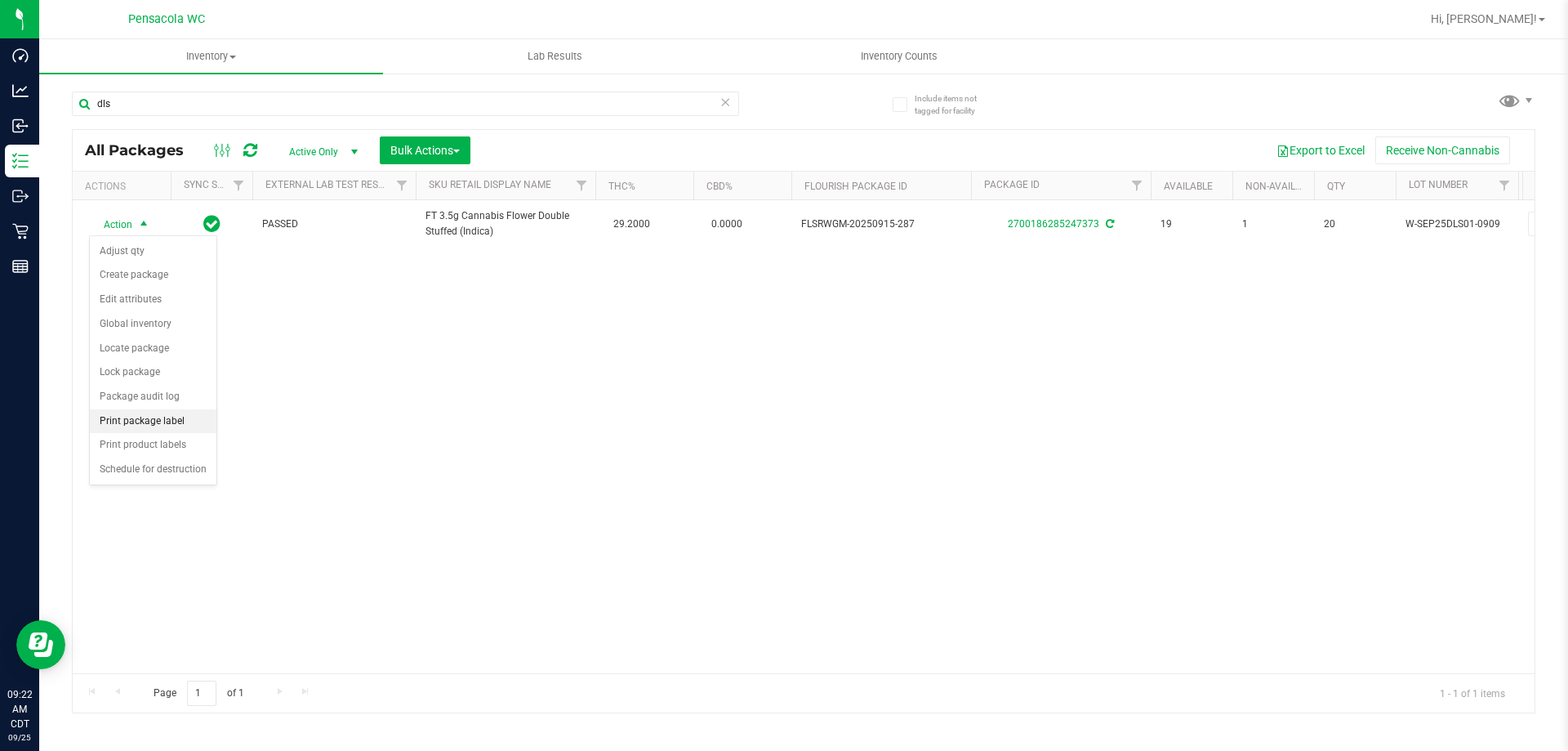
click at [156, 426] on li "Print package label" at bounding box center [153, 421] width 126 height 25
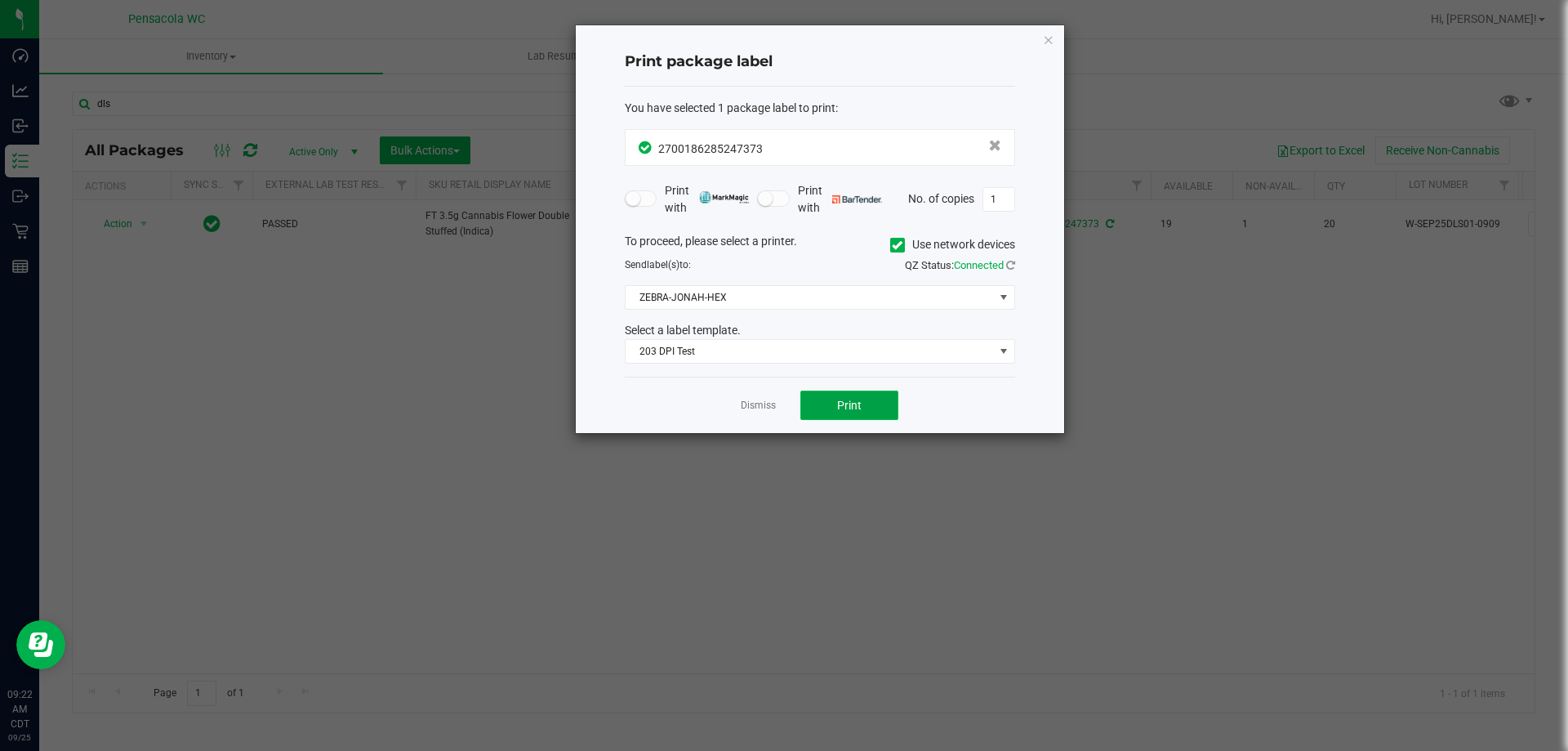
click at [848, 392] on button "Print" at bounding box center [849, 405] width 98 height 30
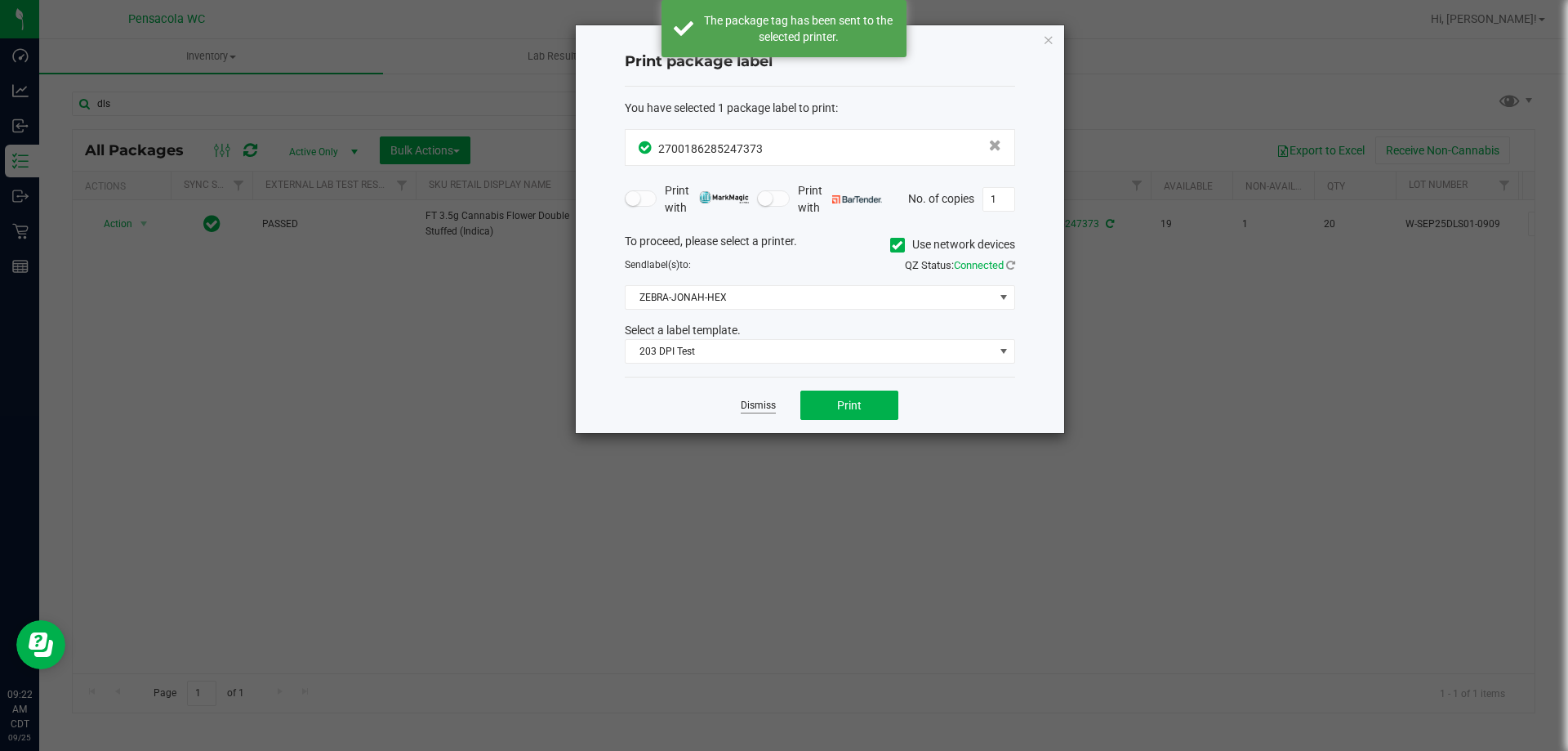
click at [766, 403] on link "Dismiss" at bounding box center [758, 405] width 35 height 14
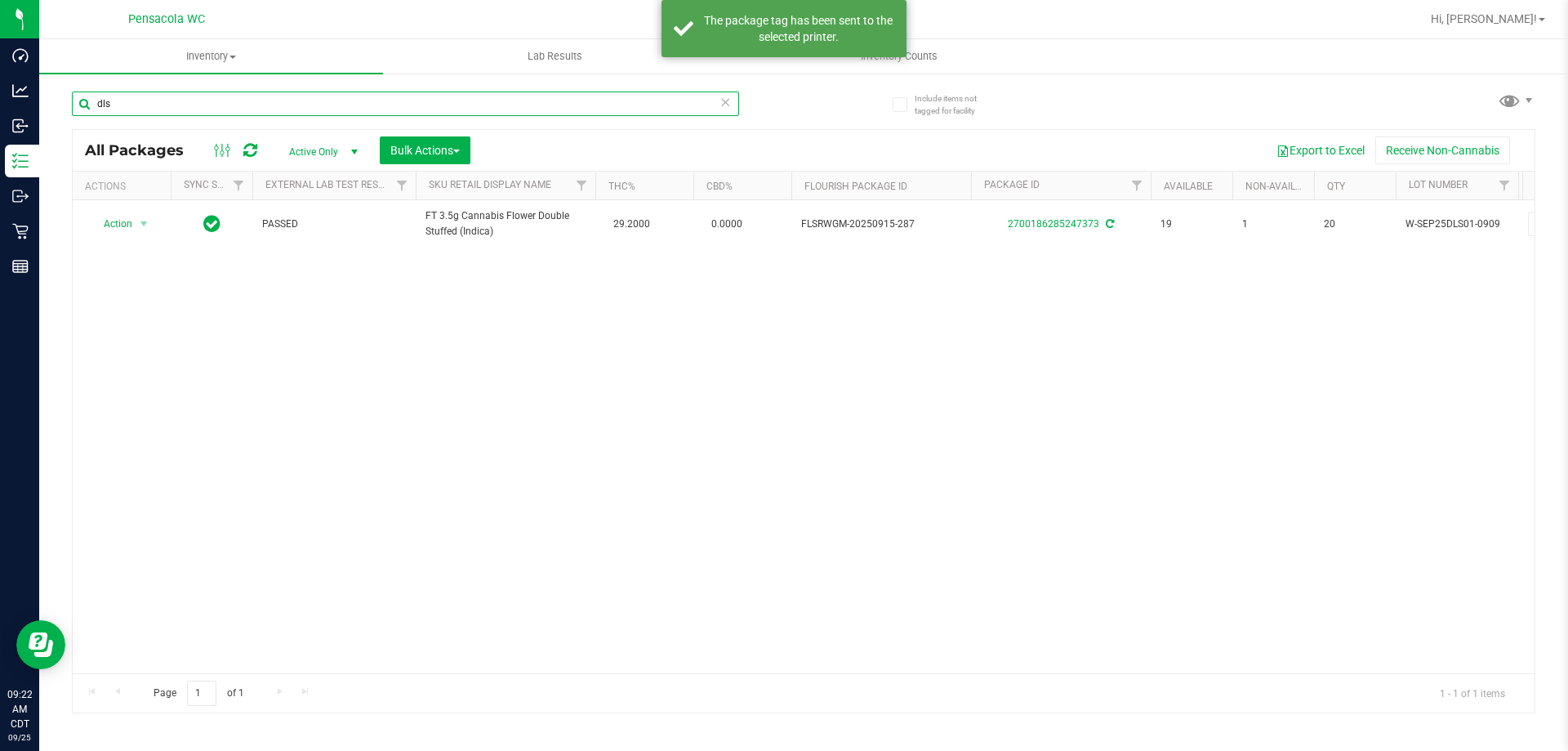
drag, startPoint x: 148, startPoint y: 47, endPoint x: 0, endPoint y: -26, distance: 165.0
click at [0, 0] on html "Dashboard Analytics Inbound Inventory Outbound Retail Reports 09:22 AM CDT 09/2…" at bounding box center [784, 376] width 1568 height 751
type input "d"
type input "reckle"
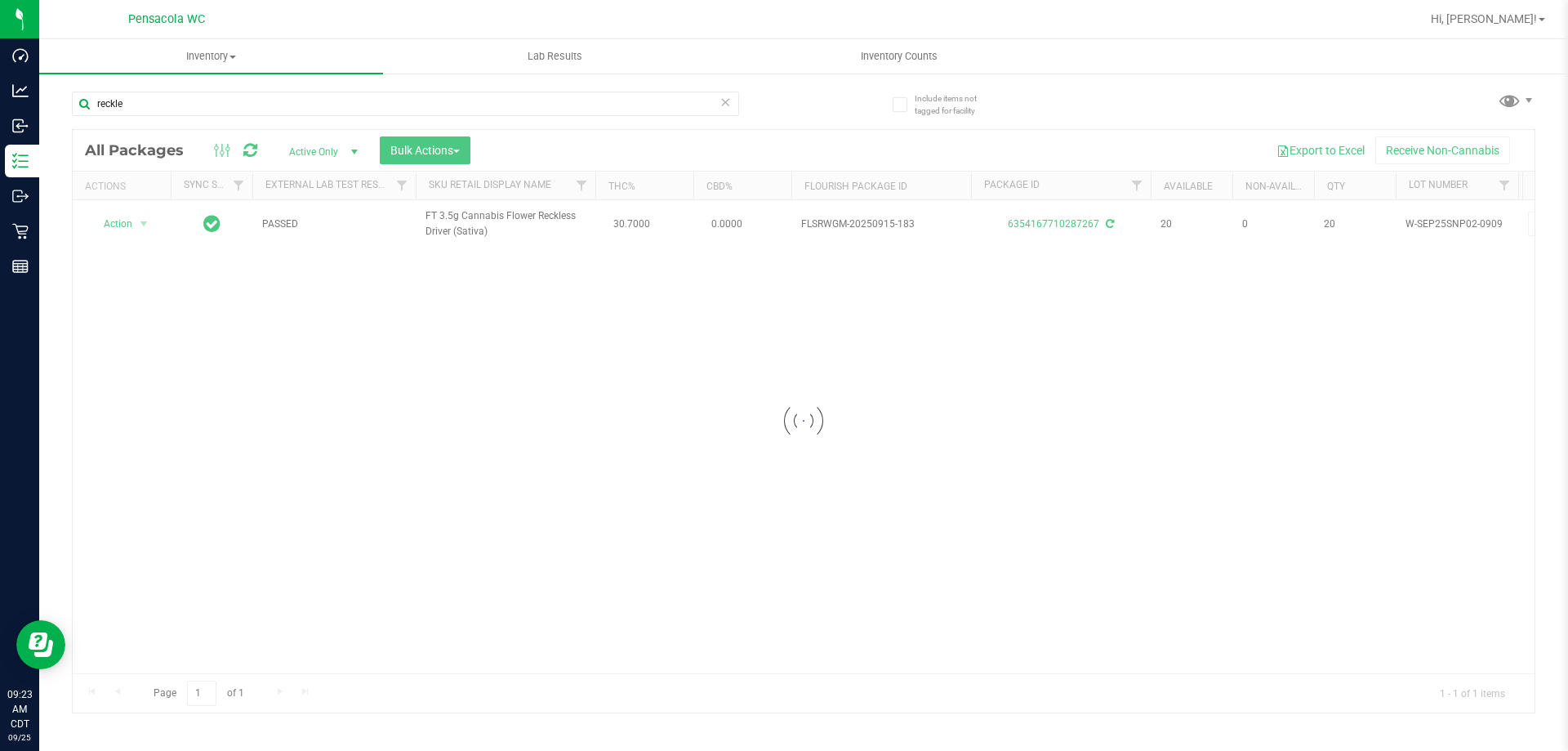
click at [135, 223] on div at bounding box center [804, 421] width 1462 height 582
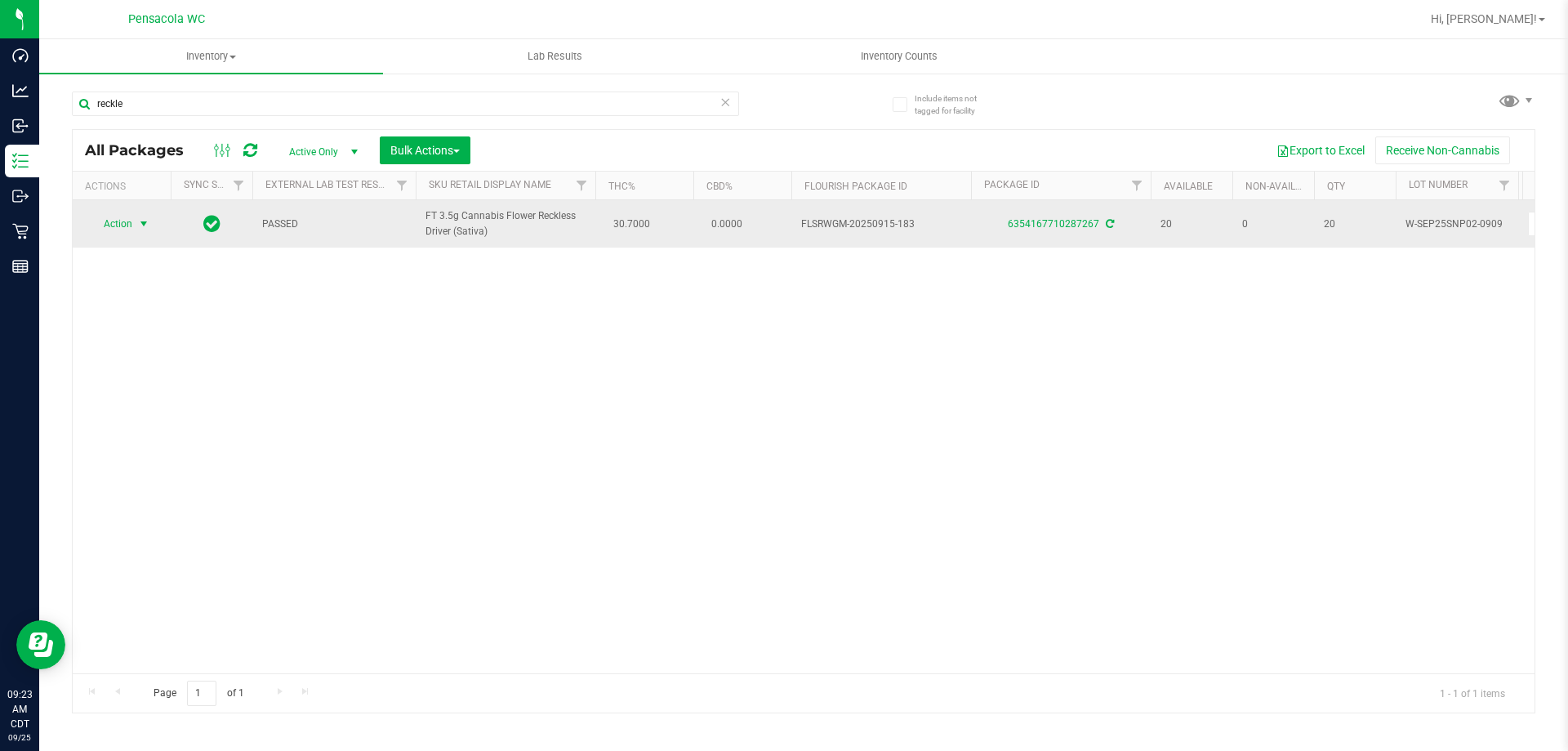
click at [135, 222] on span "select" at bounding box center [143, 224] width 20 height 23
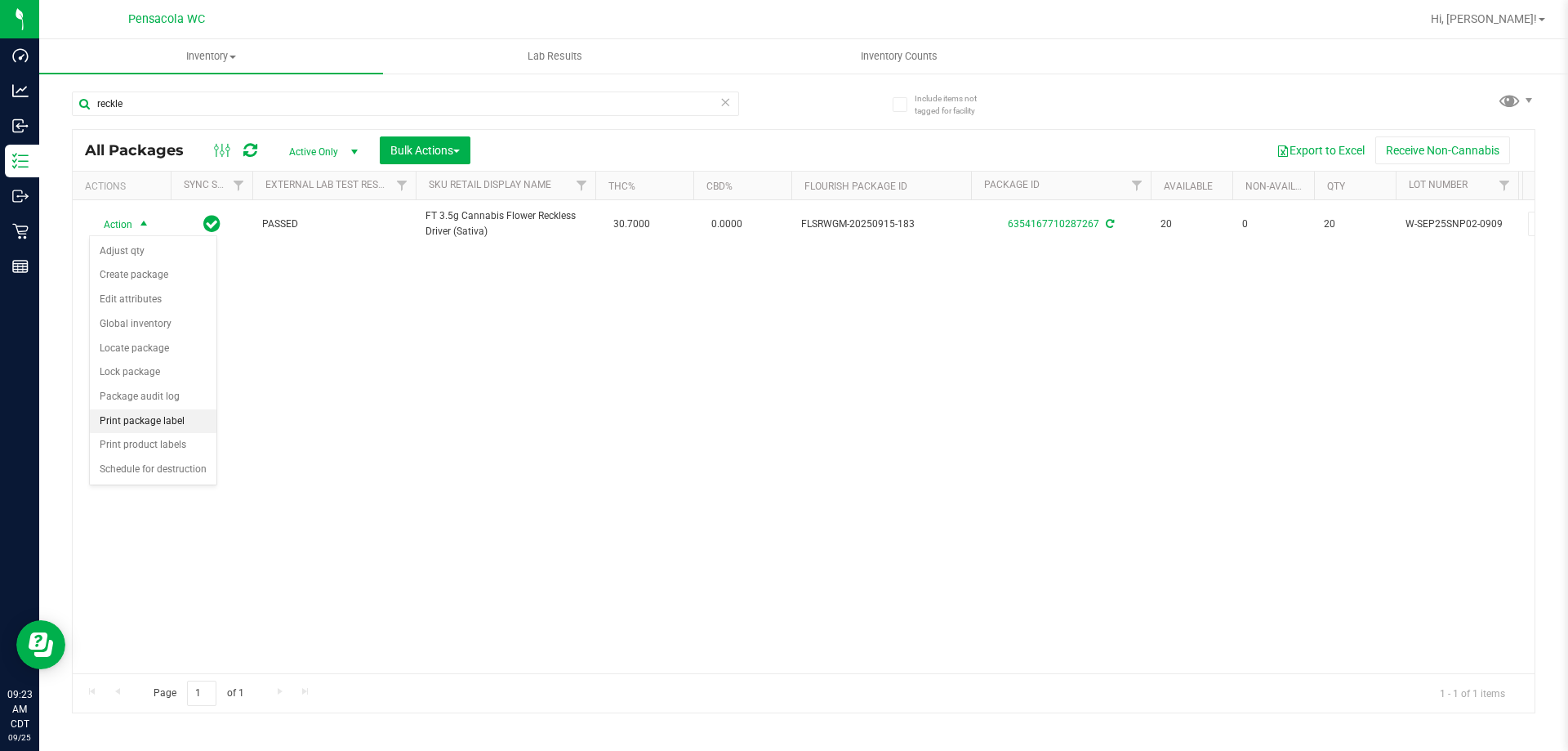
click at [166, 425] on li "Print package label" at bounding box center [153, 421] width 126 height 25
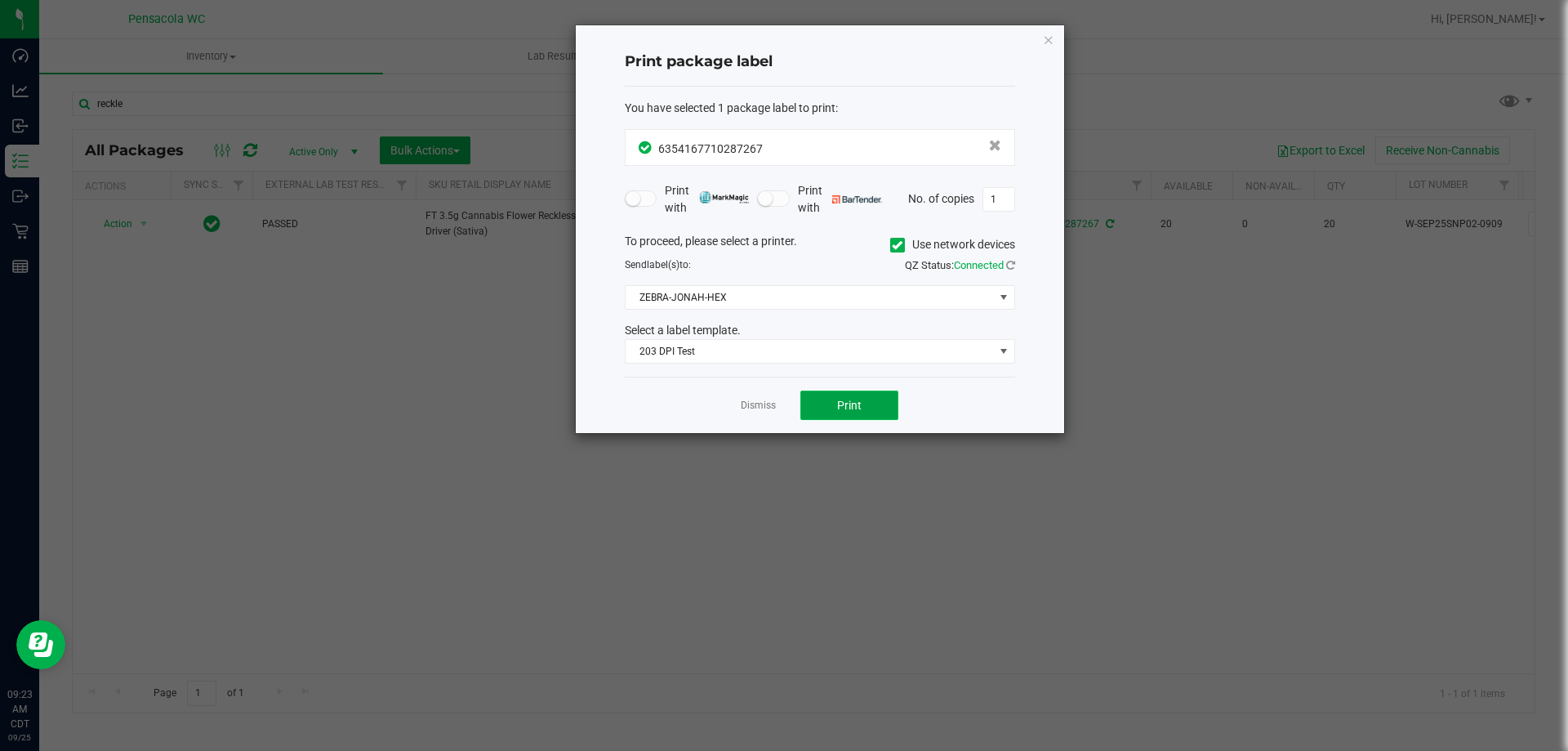
click at [829, 404] on button "Print" at bounding box center [849, 405] width 98 height 30
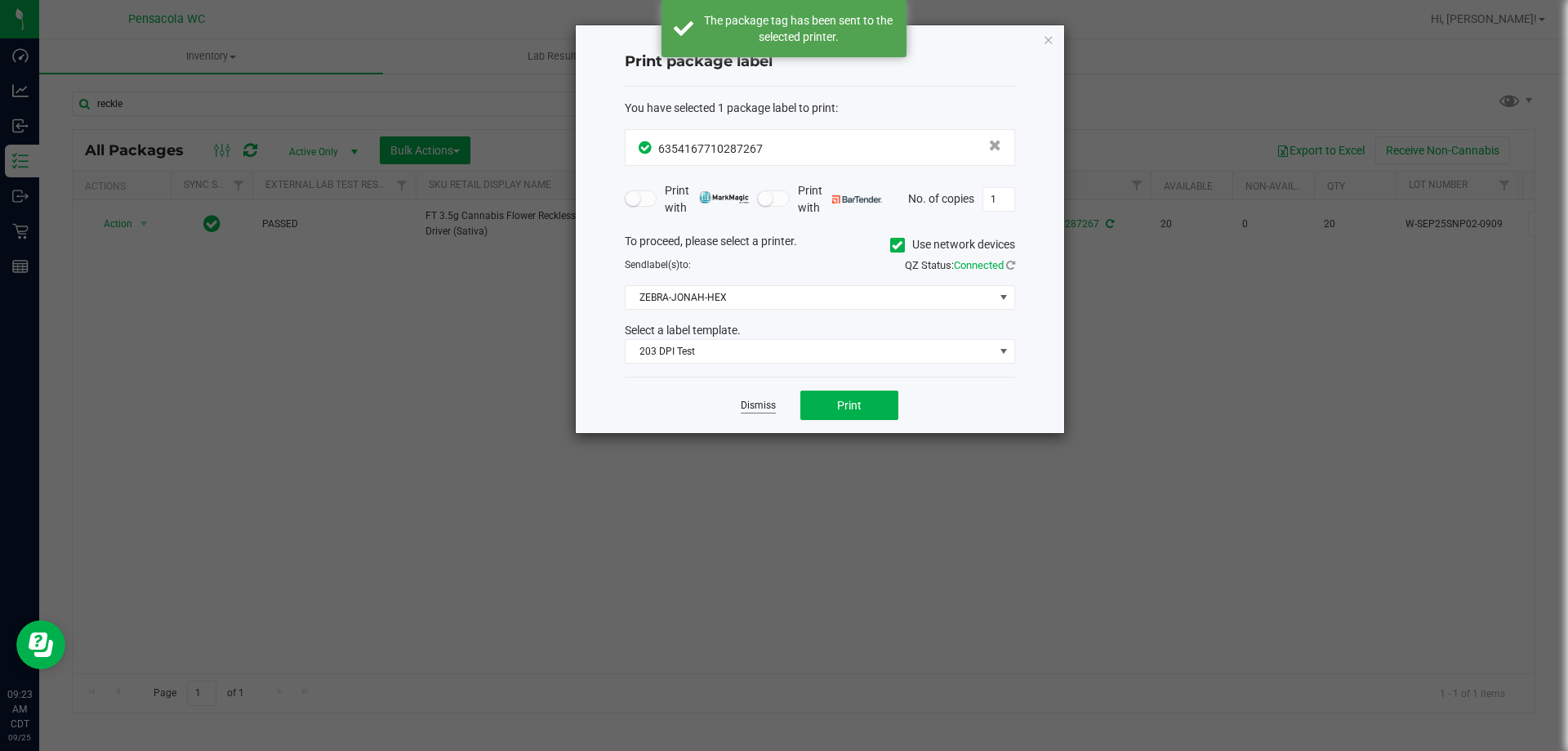
click at [766, 403] on link "Dismiss" at bounding box center [758, 405] width 35 height 14
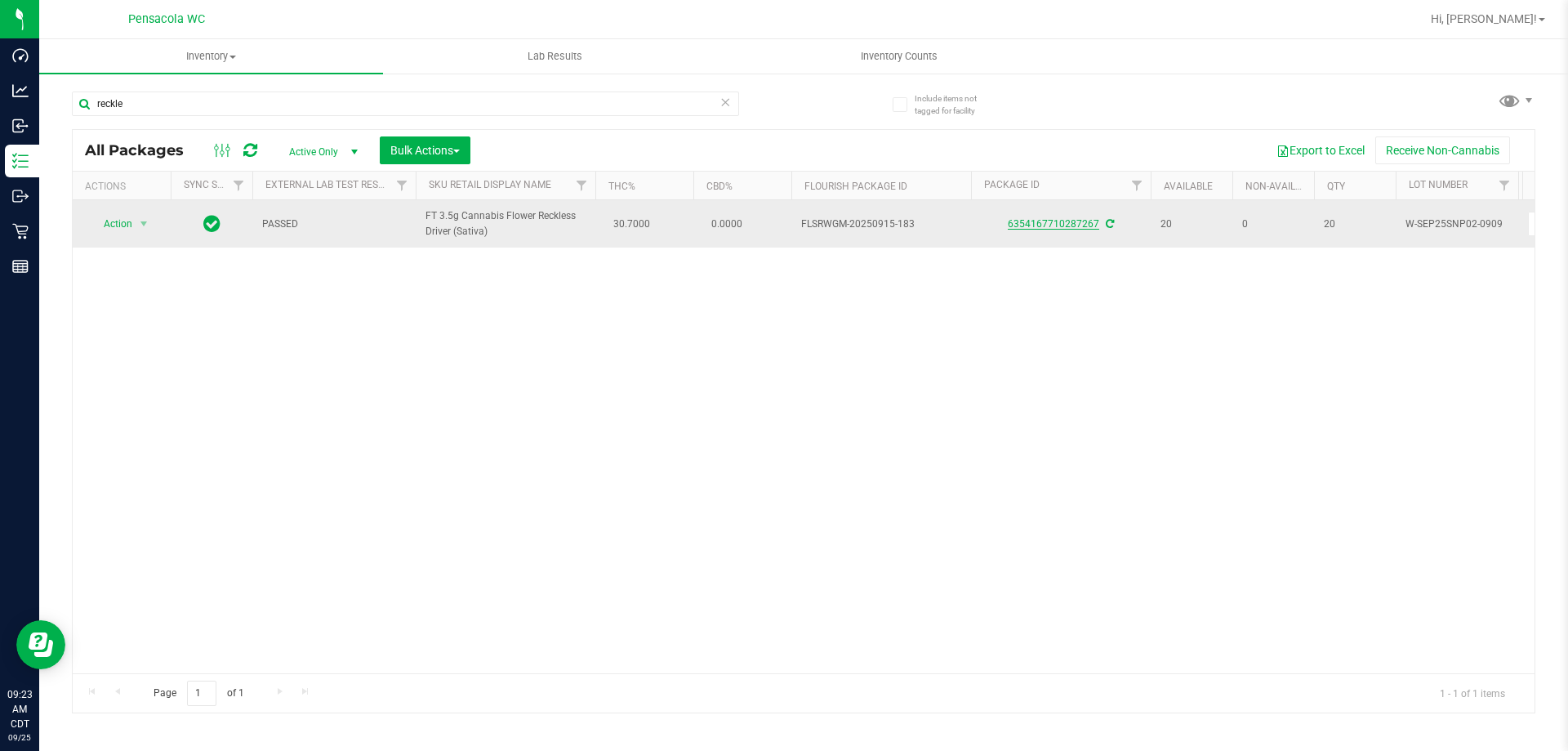
click at [1031, 224] on link "6354167710287267" at bounding box center [1054, 224] width 92 height 11
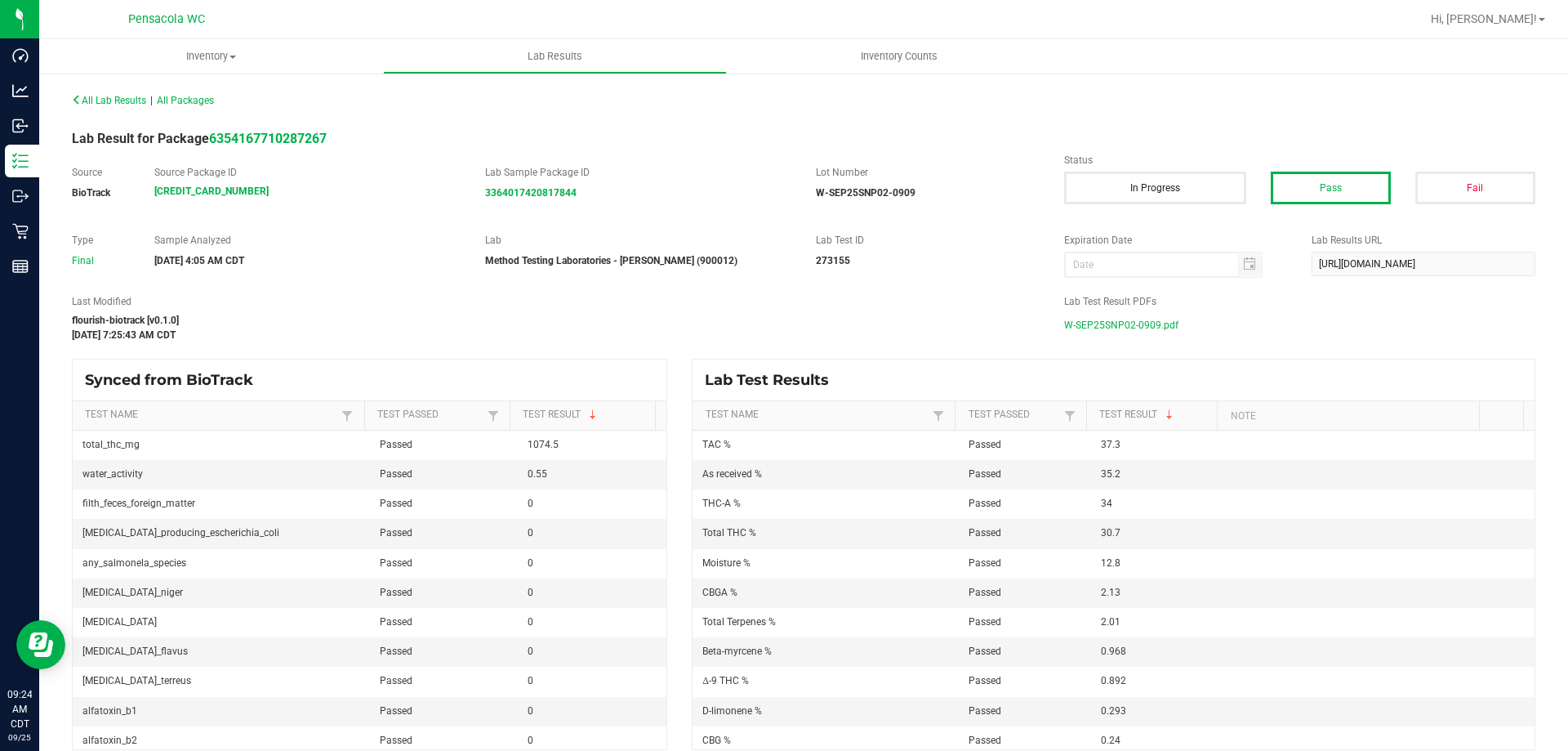
click at [1108, 327] on span "W-SEP25SNP02-0909.pdf" at bounding box center [1120, 325] width 114 height 25
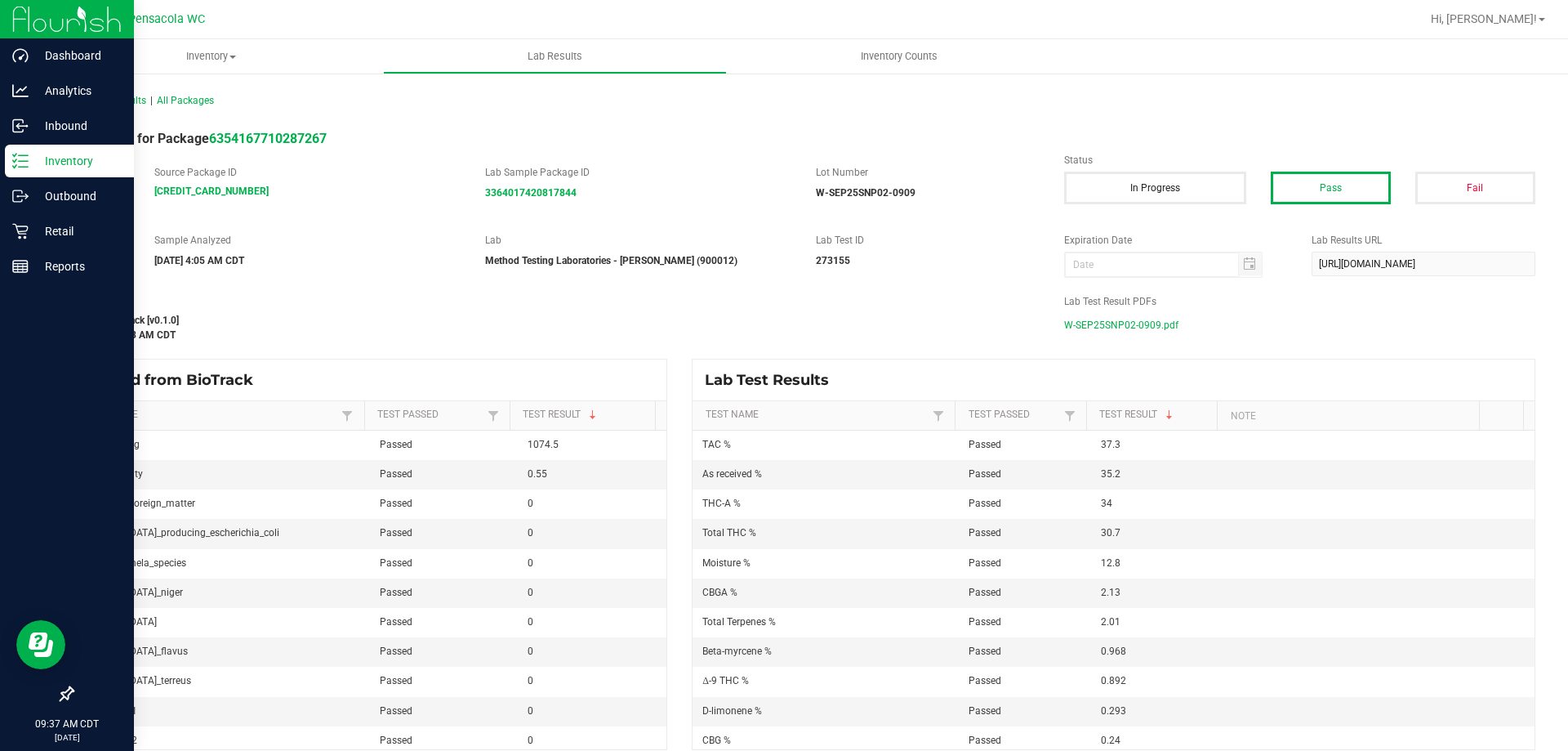
click at [15, 160] on icon at bounding box center [20, 161] width 16 height 16
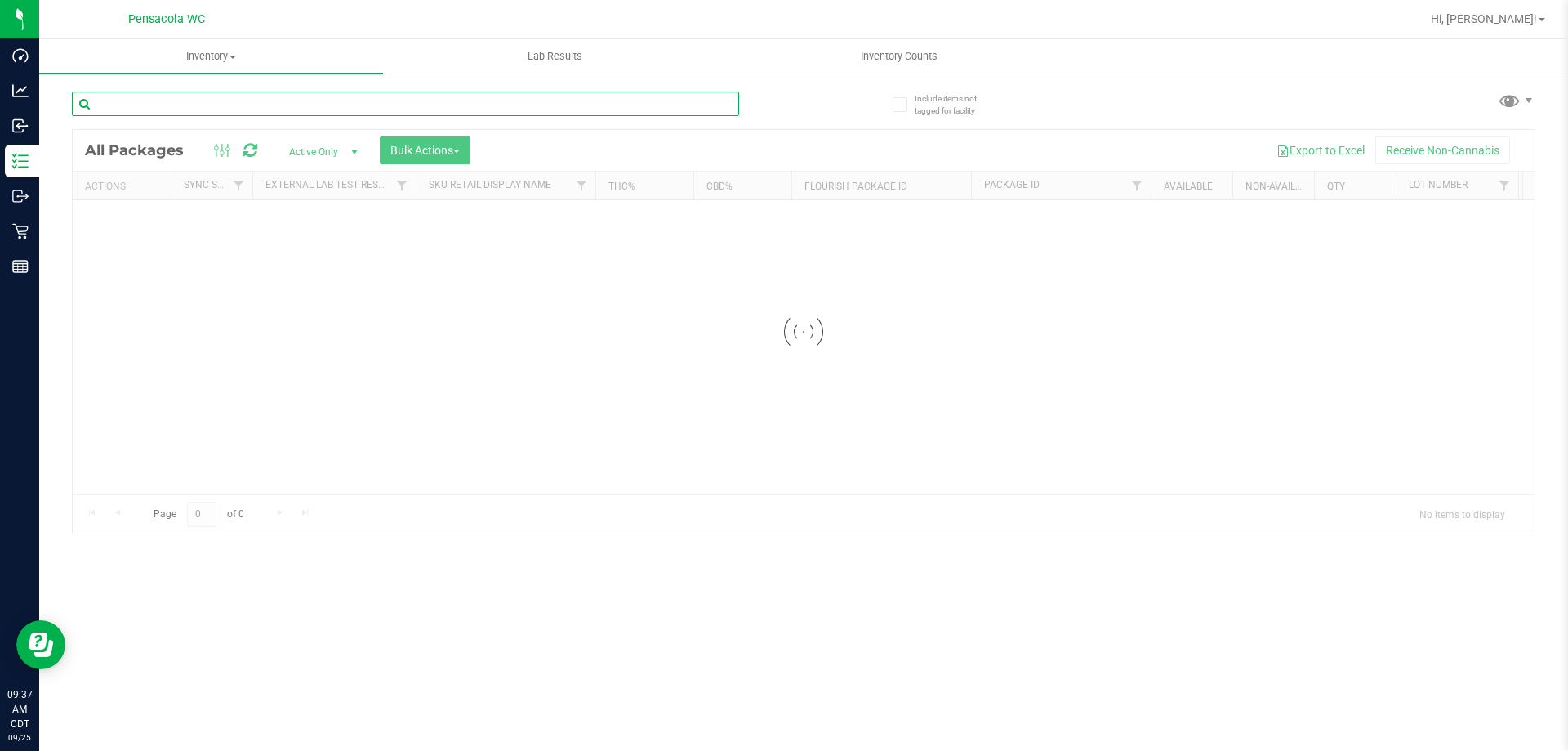
click at [215, 102] on input "text" at bounding box center [406, 104] width 667 height 25
type input "jealousy"
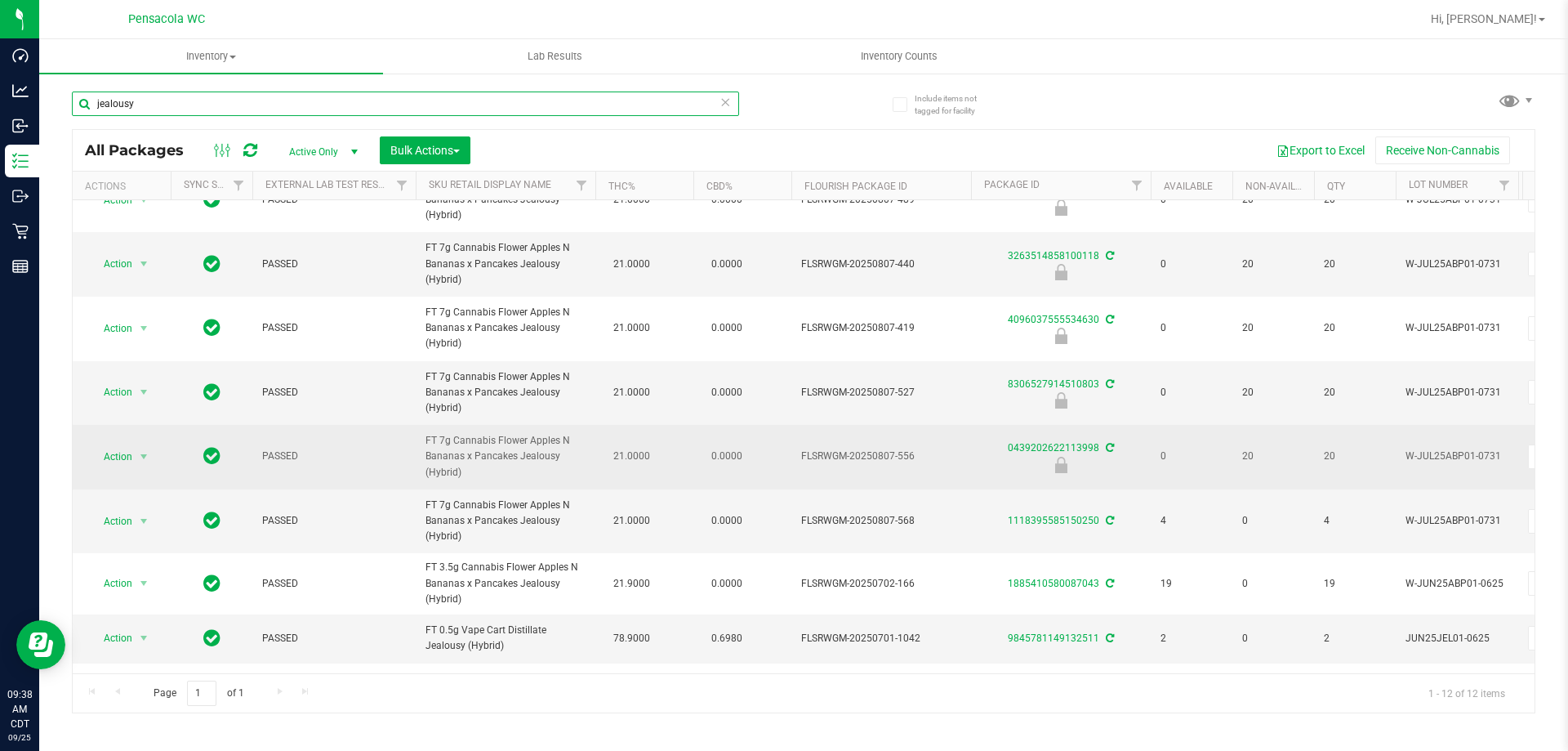
scroll to position [207, 0]
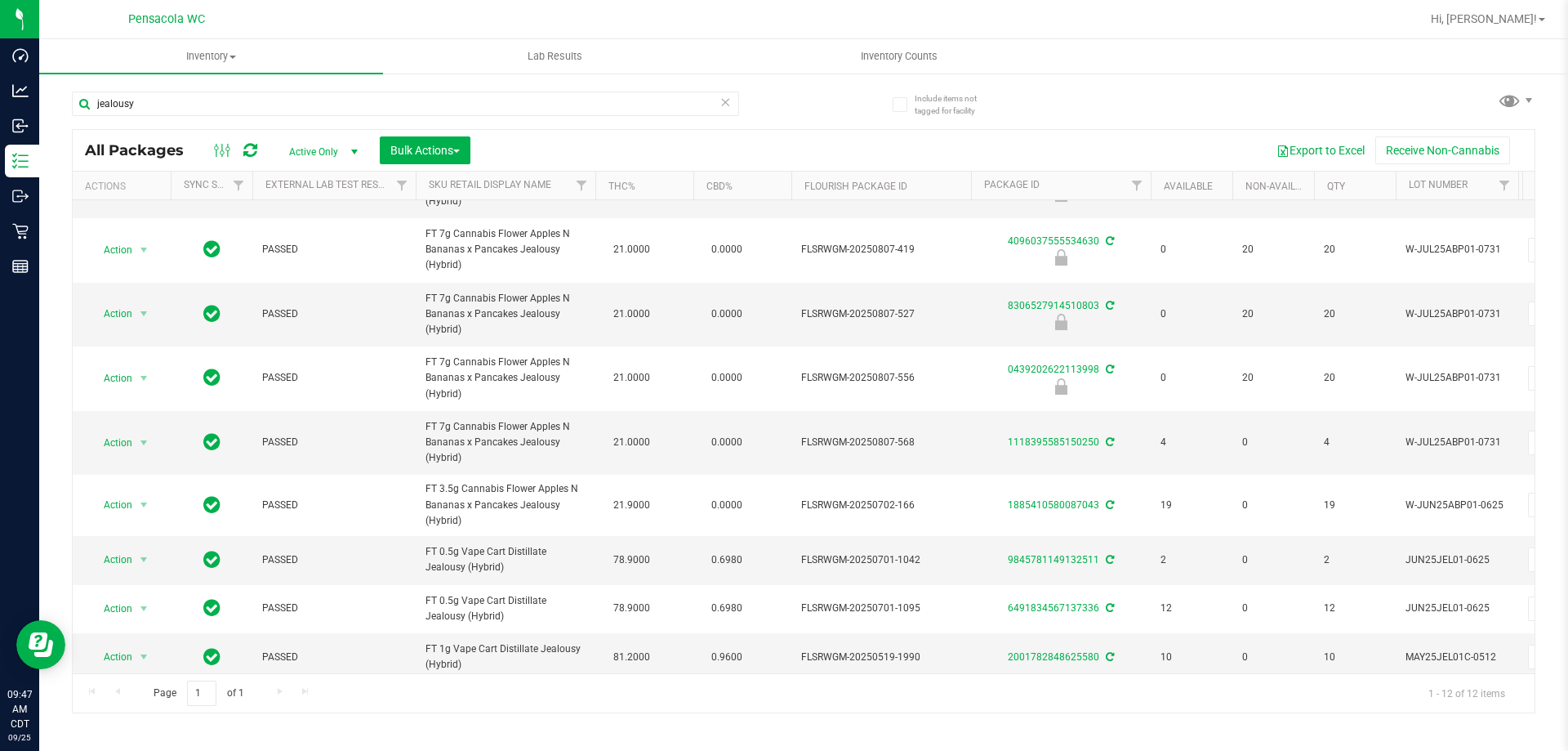
click at [43, 235] on div "Include items not tagged for facility jealousy All Packages Active Only Active …" at bounding box center [803, 321] width 1529 height 498
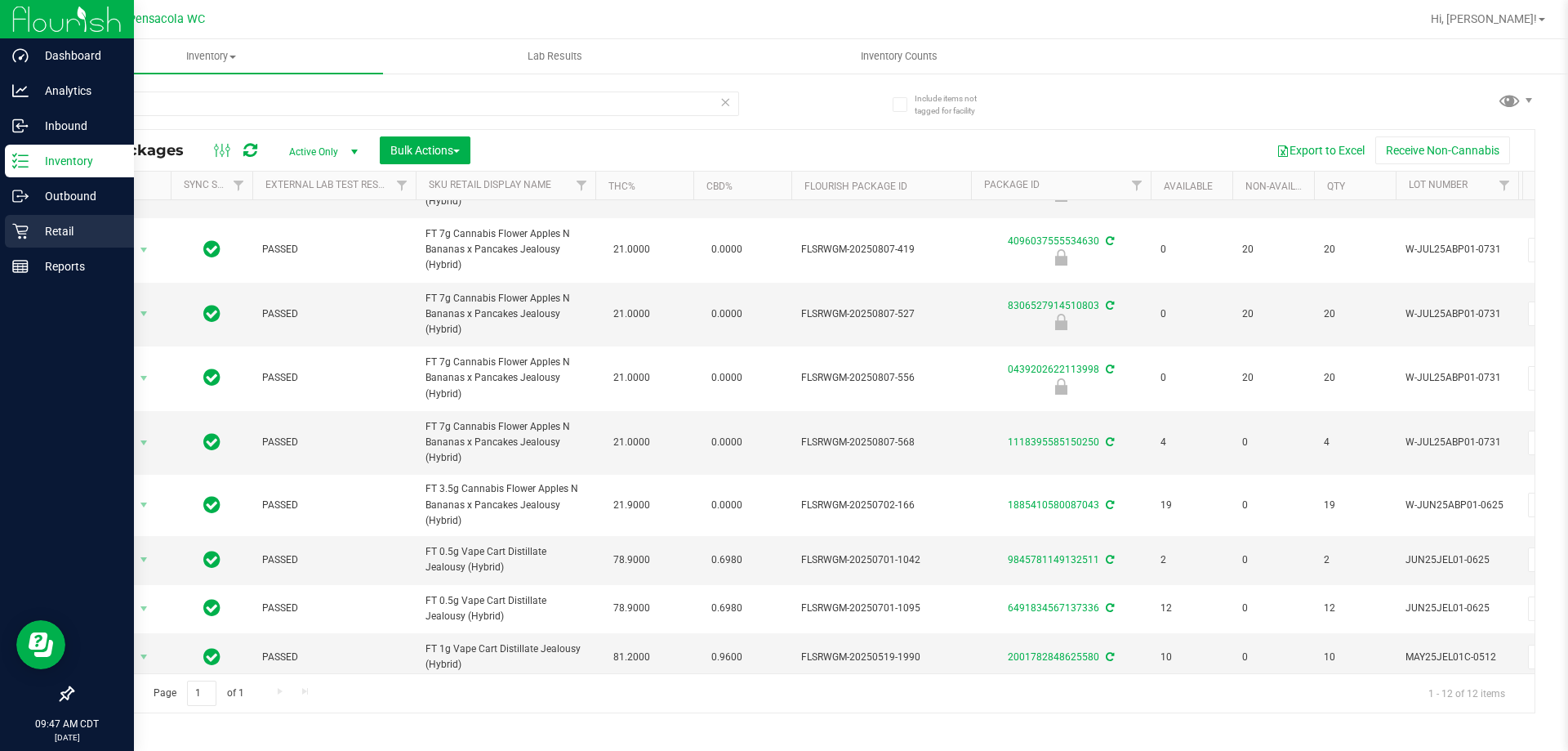
click at [36, 231] on p "Retail" at bounding box center [78, 231] width 98 height 20
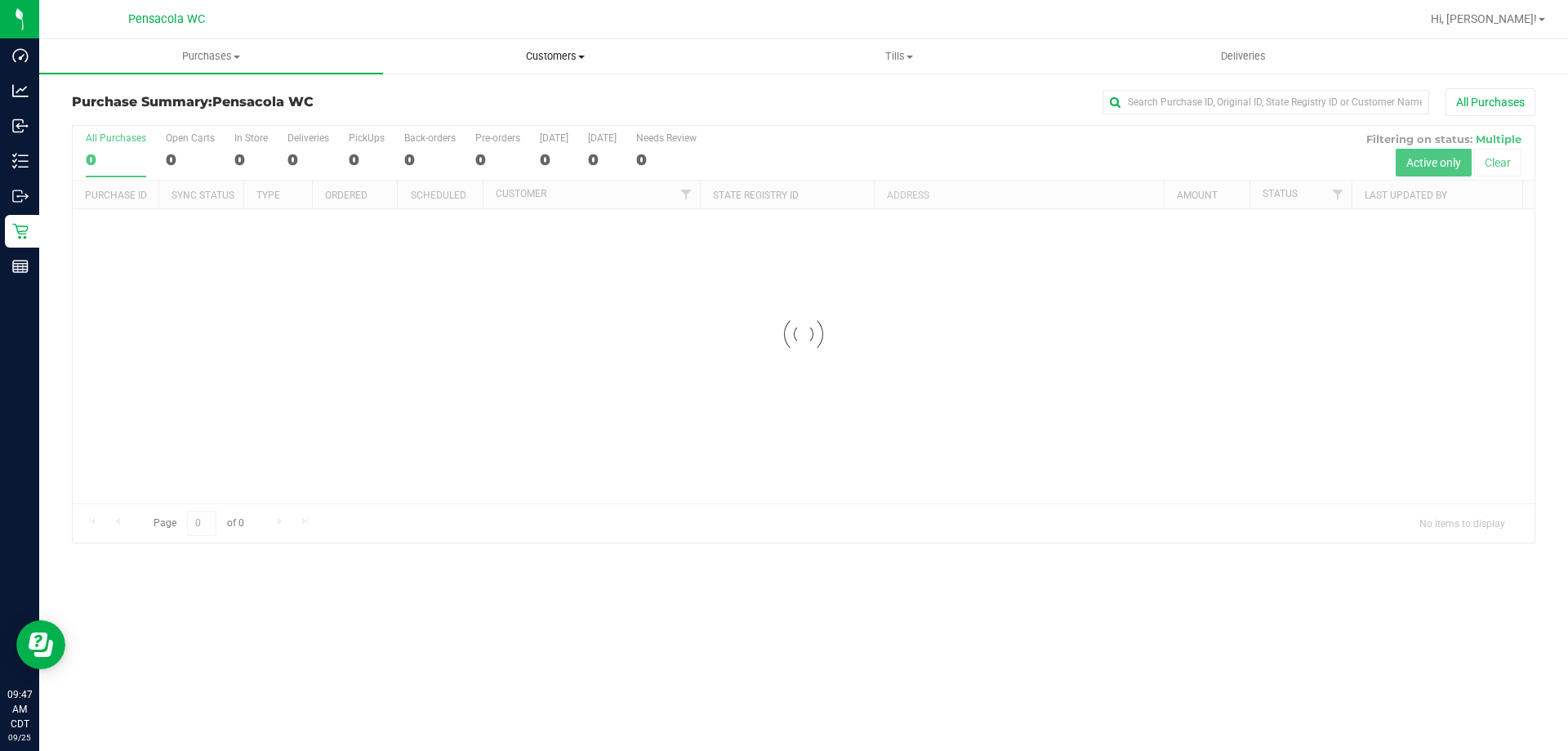
click at [582, 64] on uib-tab-heading "Customers All customers Add a new customer All physicians" at bounding box center [554, 57] width 342 height 33
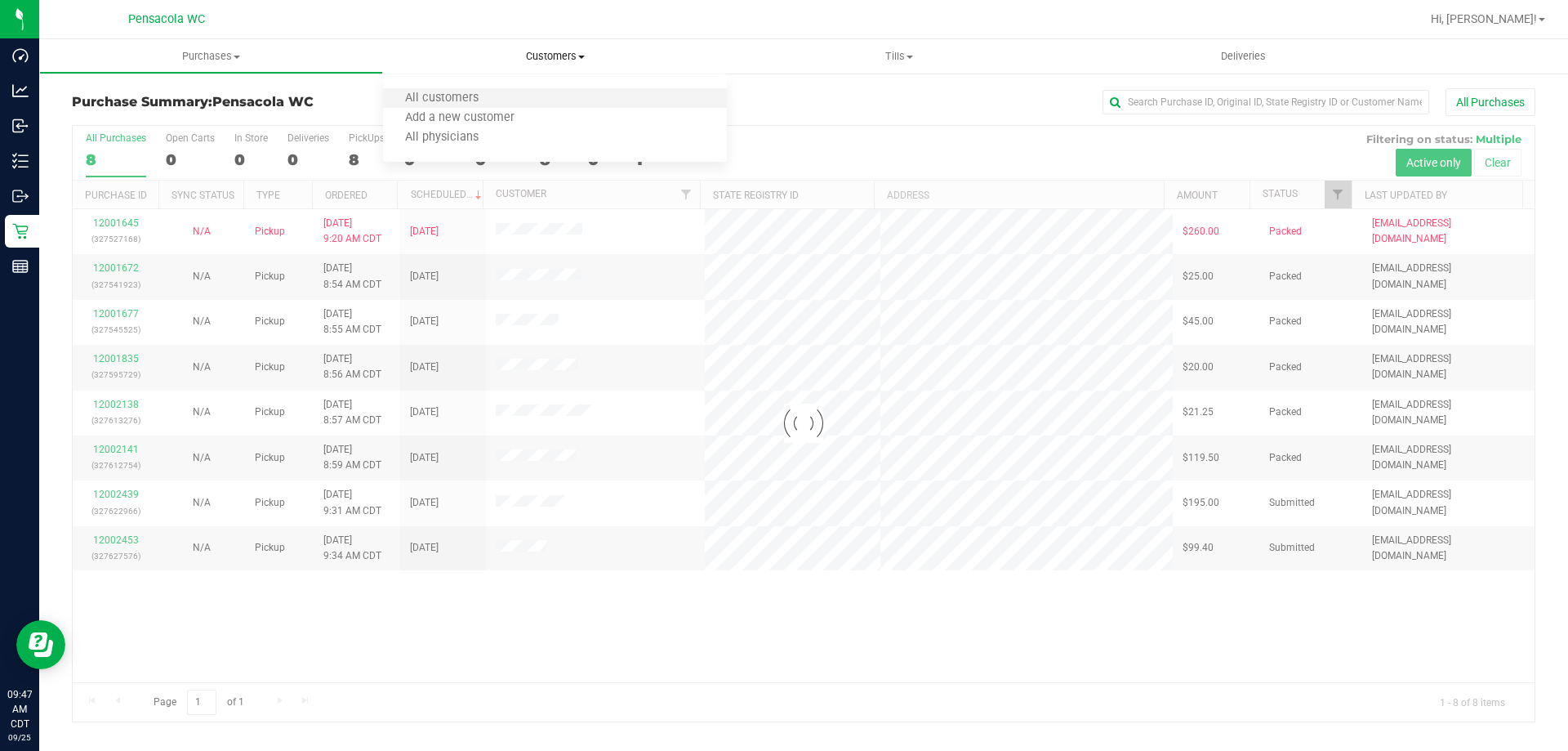
click at [528, 101] on li "All customers" at bounding box center [554, 99] width 343 height 20
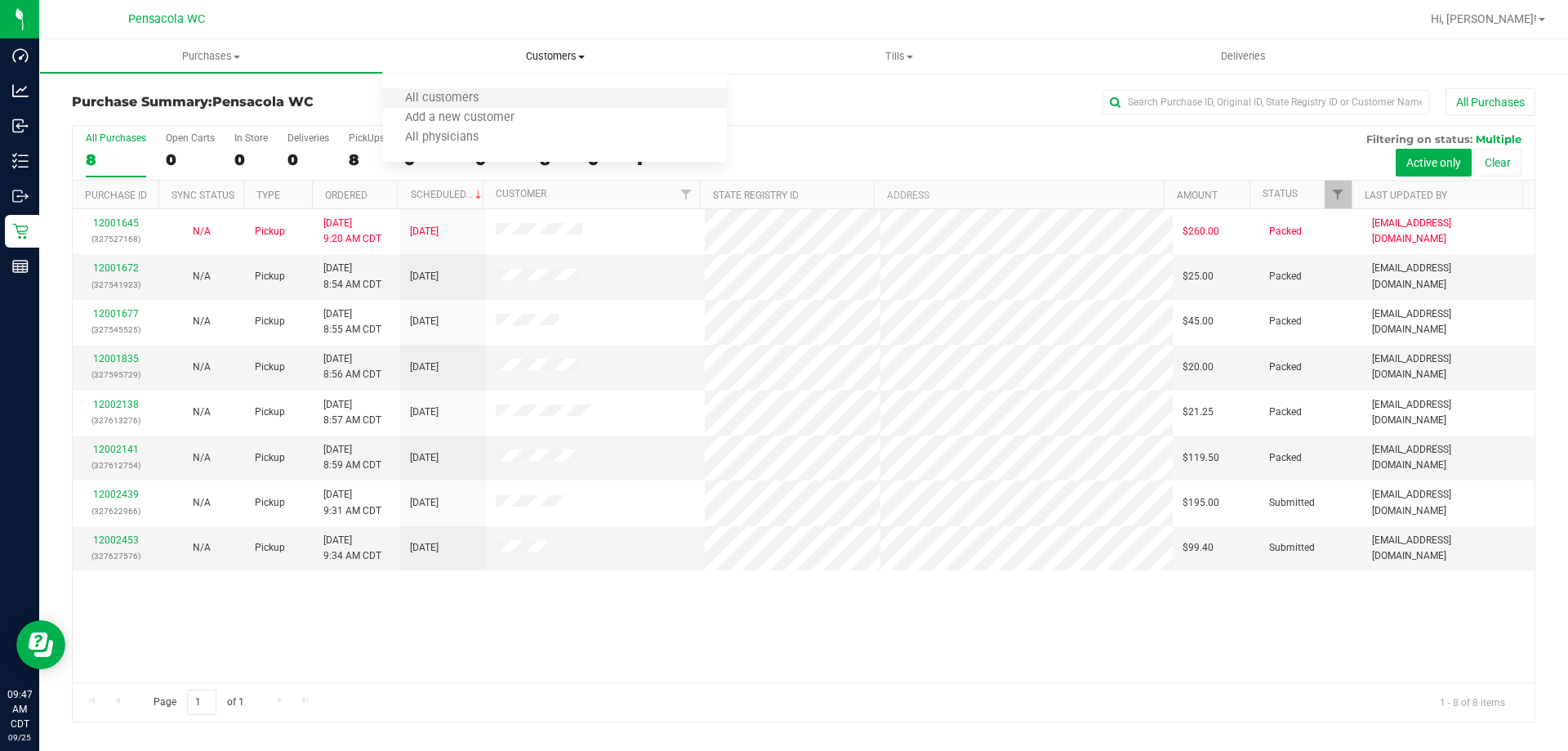
click at [557, 103] on li "All customers" at bounding box center [554, 99] width 343 height 20
click at [903, 56] on span "Tills" at bounding box center [898, 57] width 342 height 15
click at [903, 93] on li "Manage tills" at bounding box center [898, 99] width 343 height 20
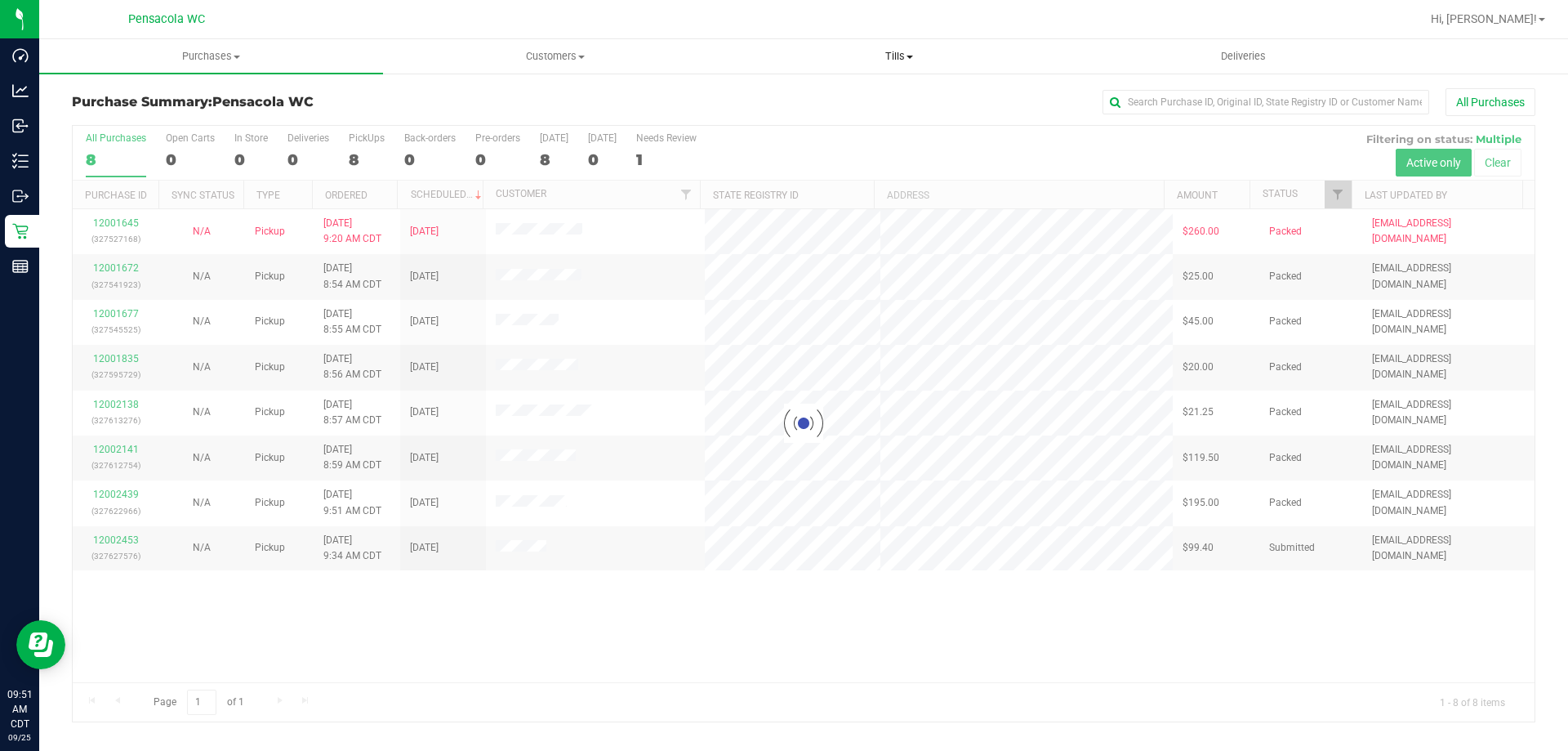
click at [893, 57] on span "Tills" at bounding box center [898, 57] width 342 height 15
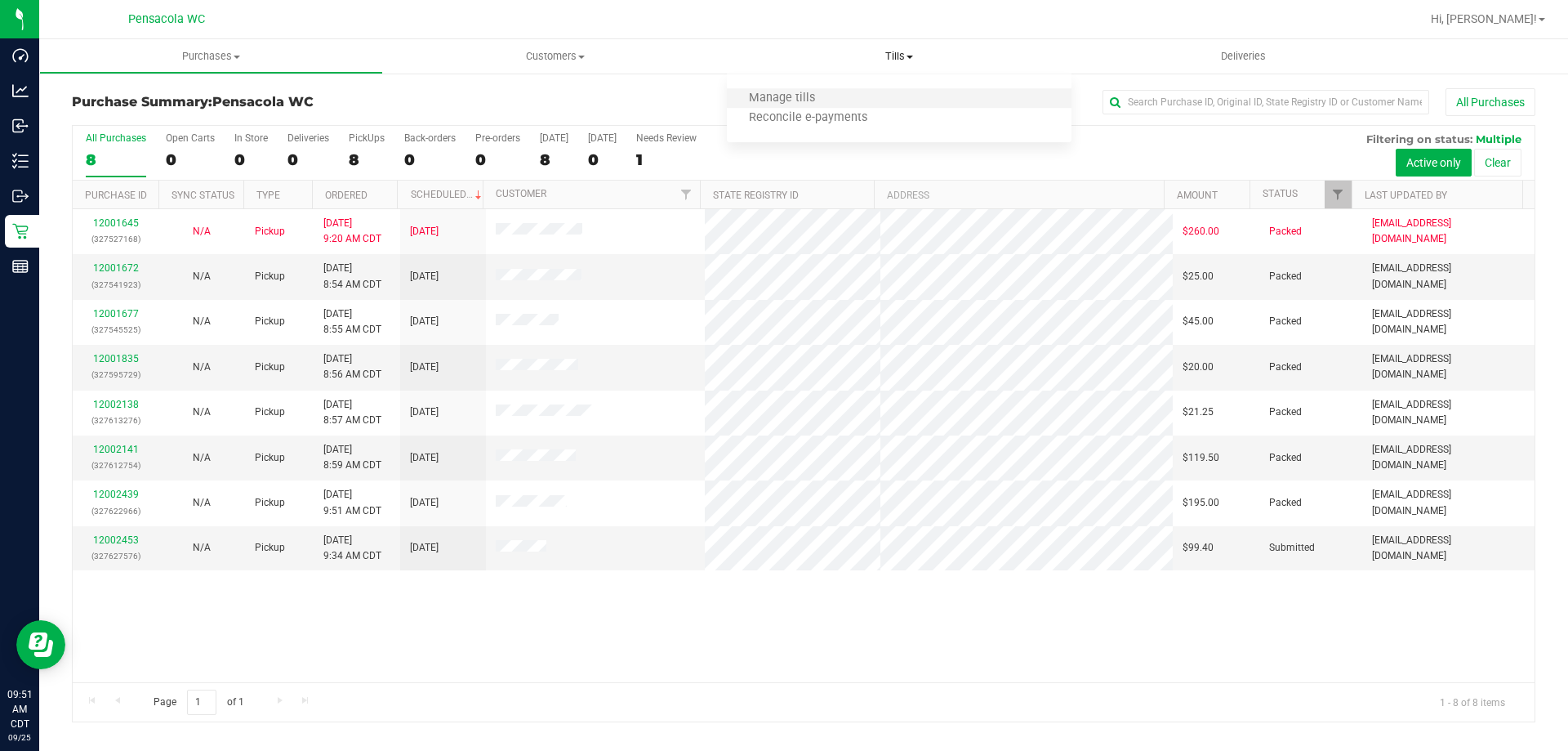
click at [891, 94] on li "Manage tills" at bounding box center [898, 99] width 343 height 20
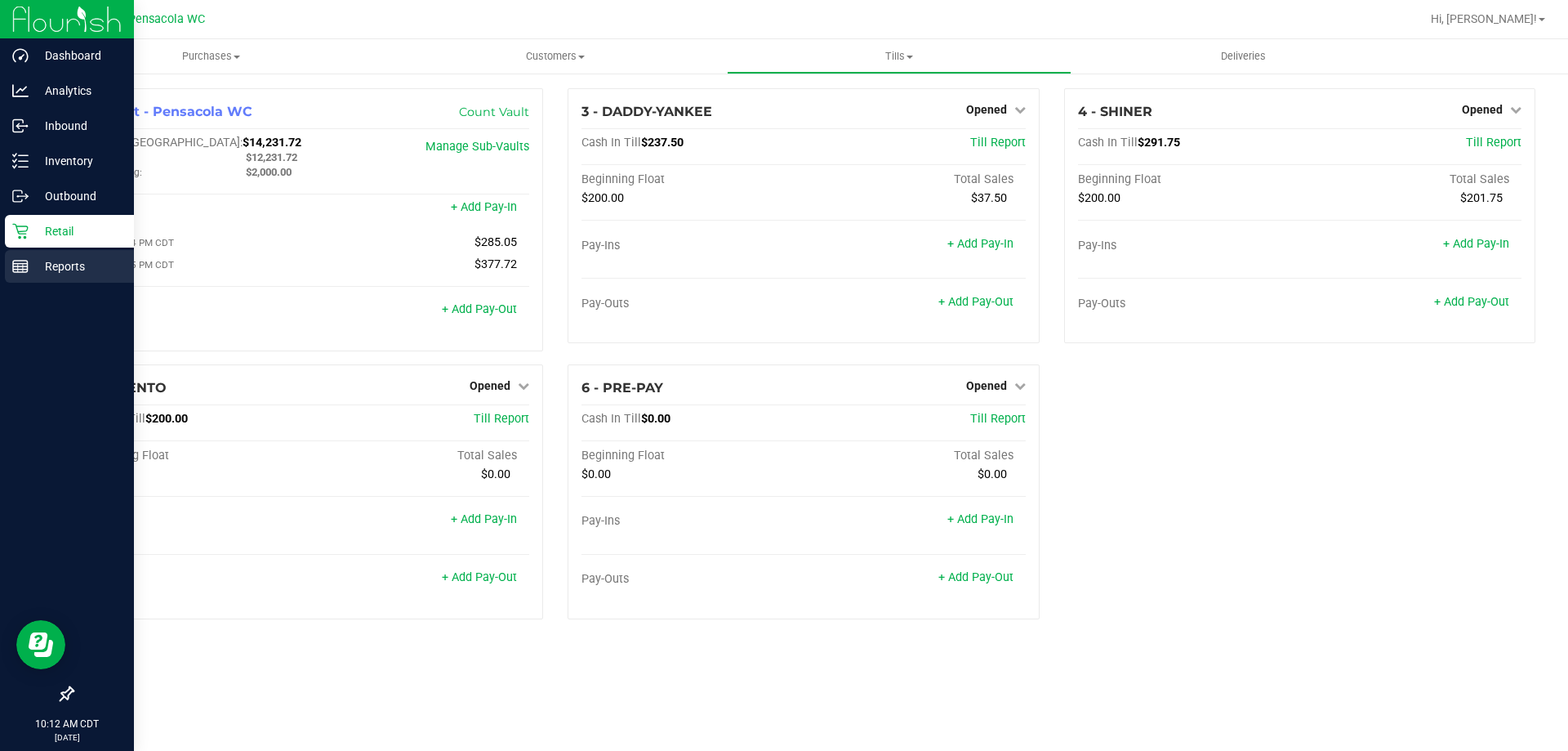
click at [16, 281] on div "Reports" at bounding box center [69, 266] width 129 height 33
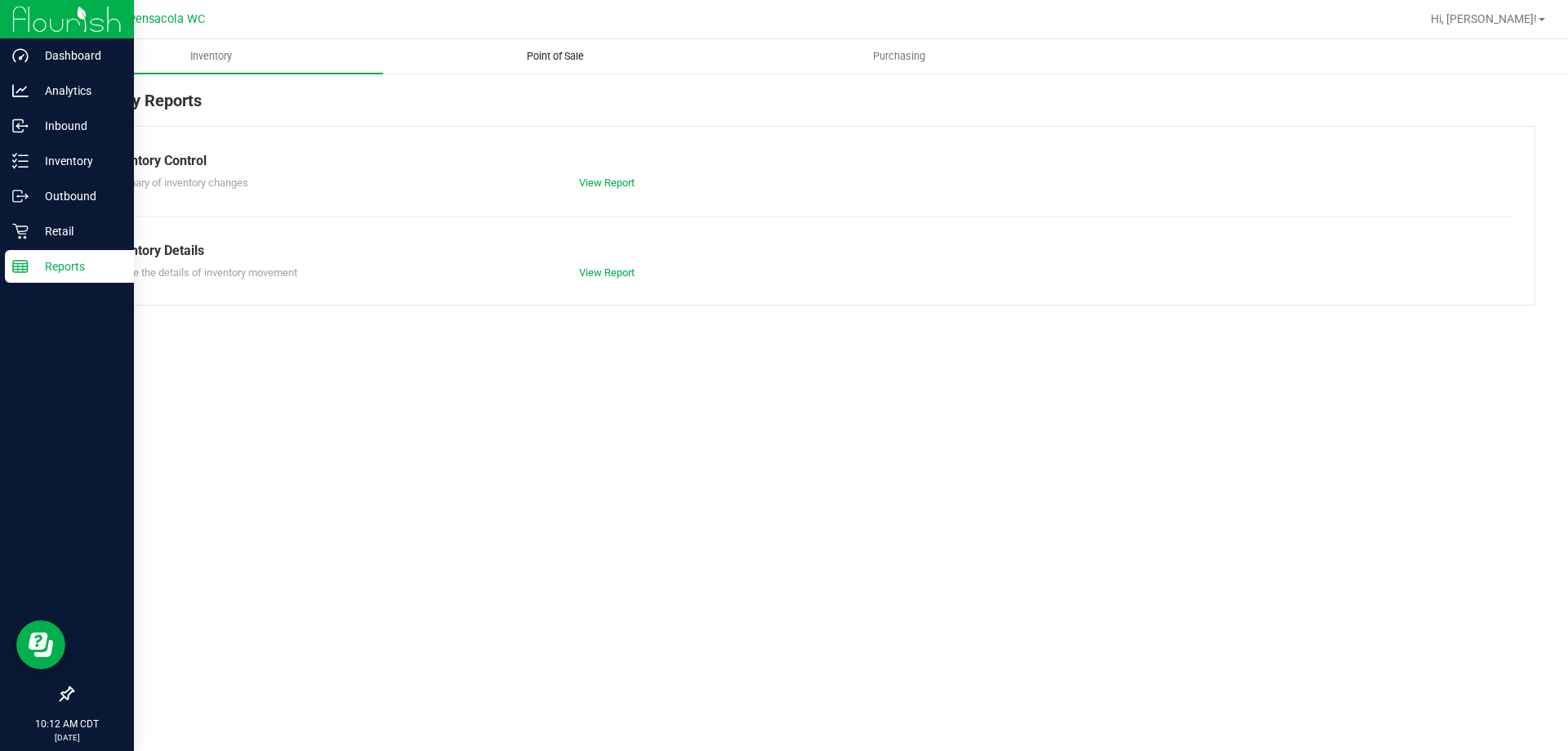
click at [545, 50] on span "Point of Sale" at bounding box center [556, 57] width 102 height 15
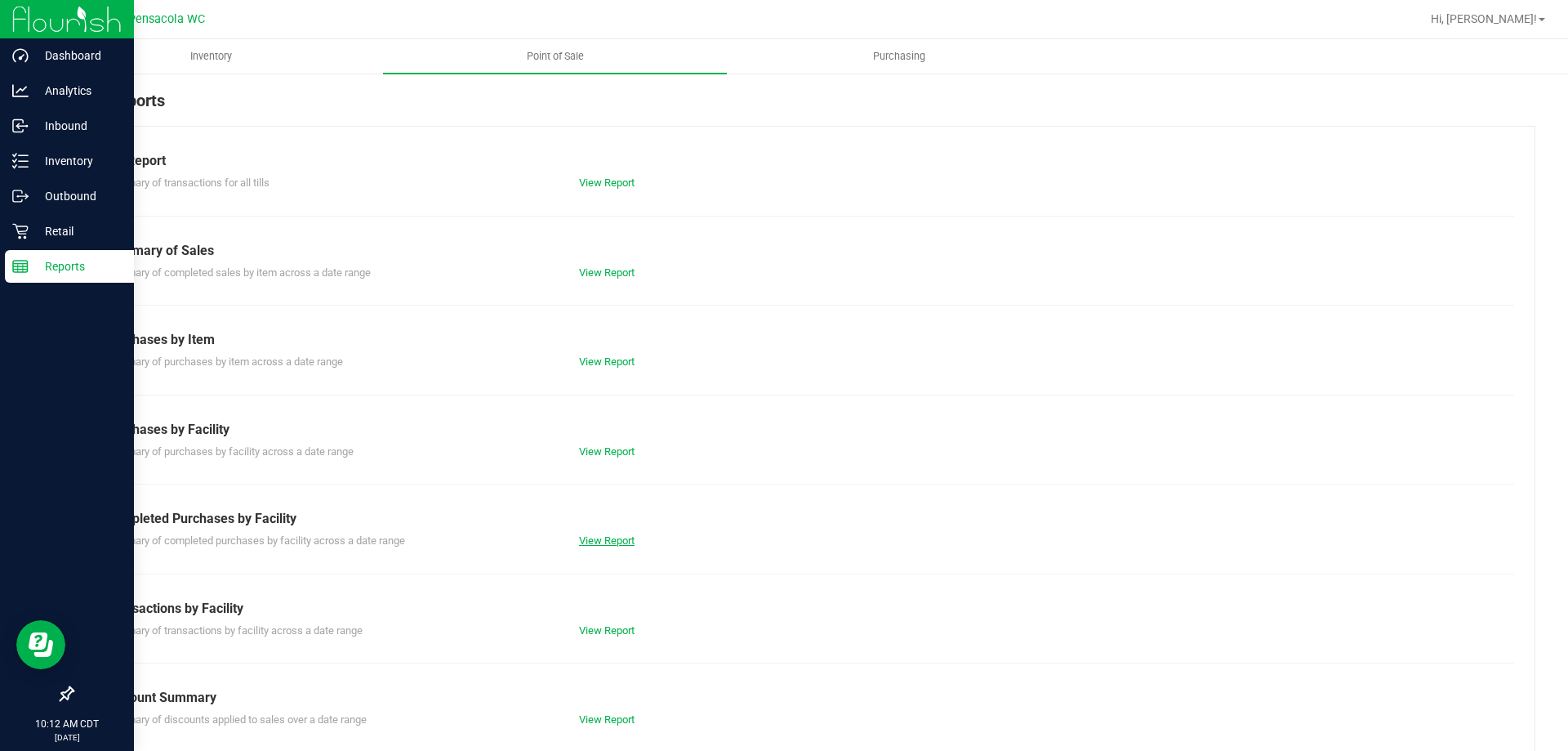
click at [618, 540] on link "View Report" at bounding box center [607, 540] width 56 height 12
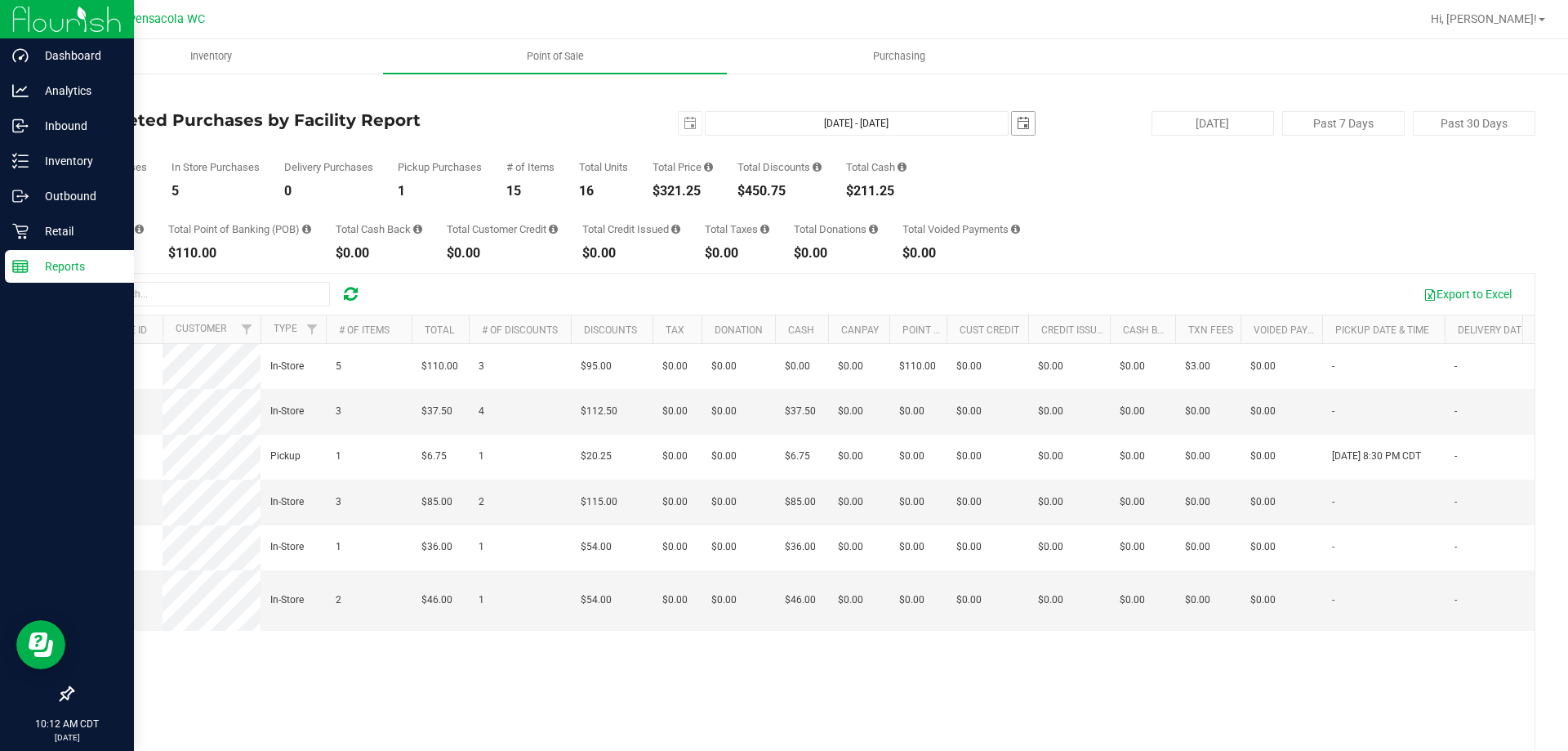
click at [1020, 114] on span "select" at bounding box center [1024, 124] width 23 height 23
click at [687, 116] on span "select" at bounding box center [690, 123] width 13 height 13
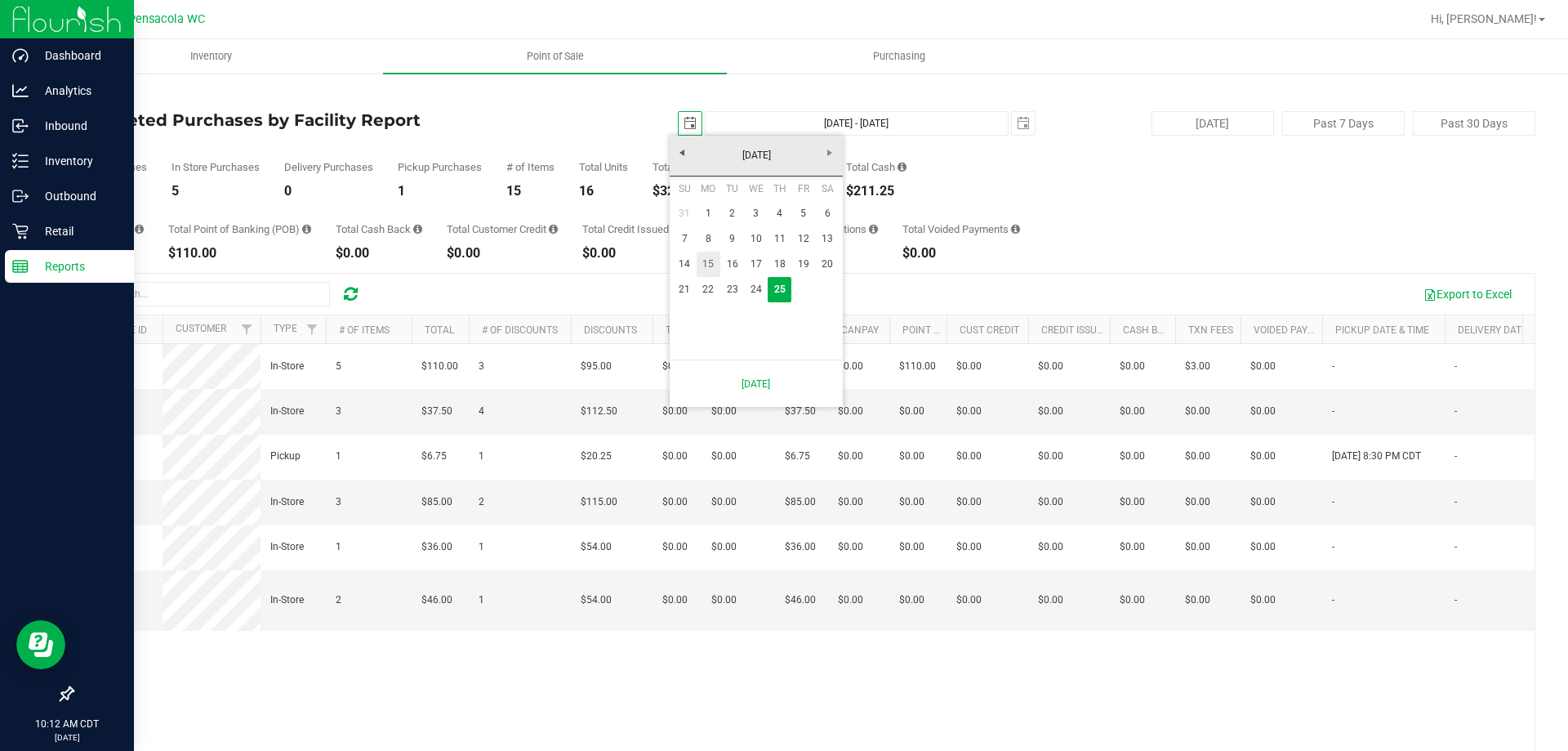
click at [705, 269] on link "15" at bounding box center [708, 264] width 24 height 25
type input "[DATE]"
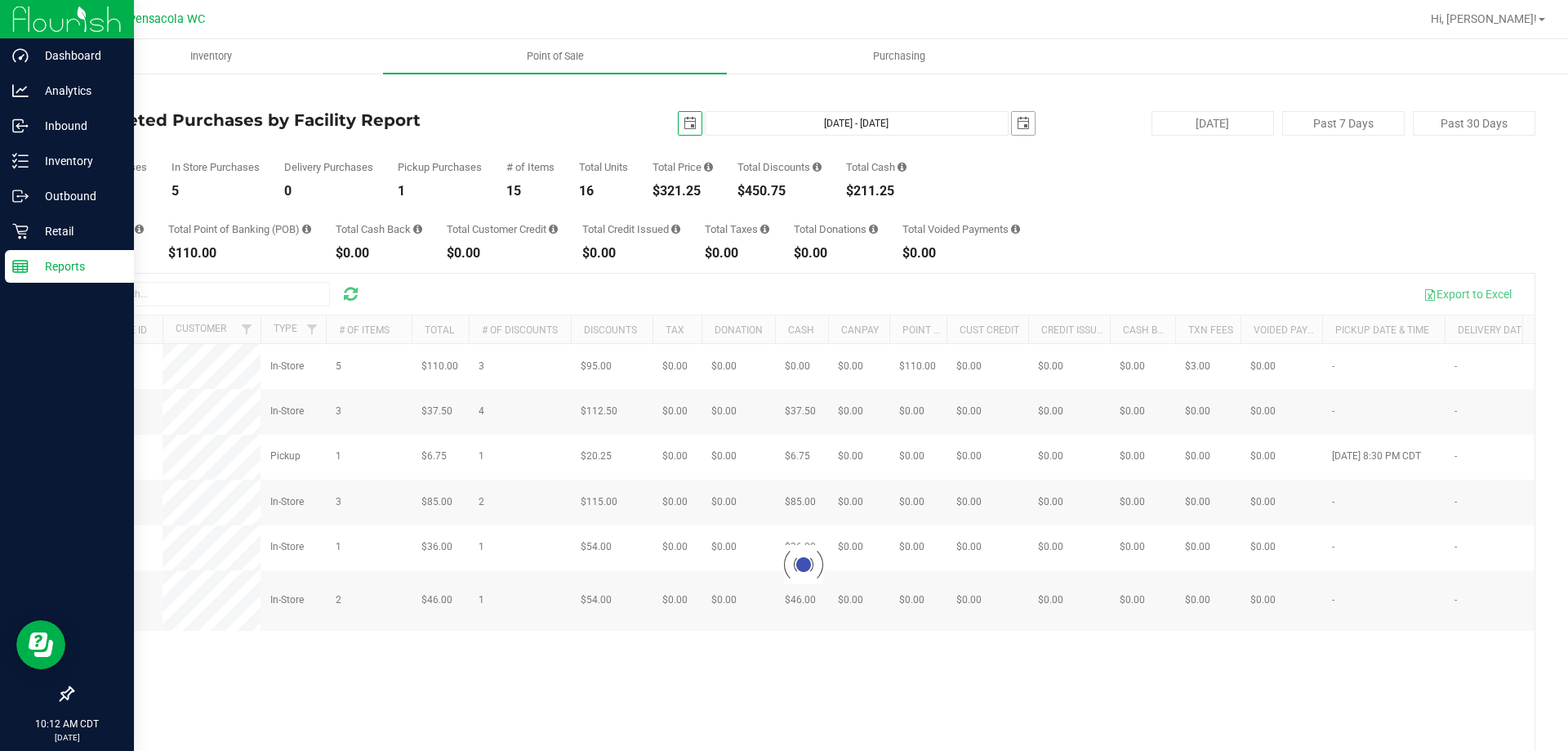
click at [1017, 116] on span "select" at bounding box center [1024, 123] width 13 height 13
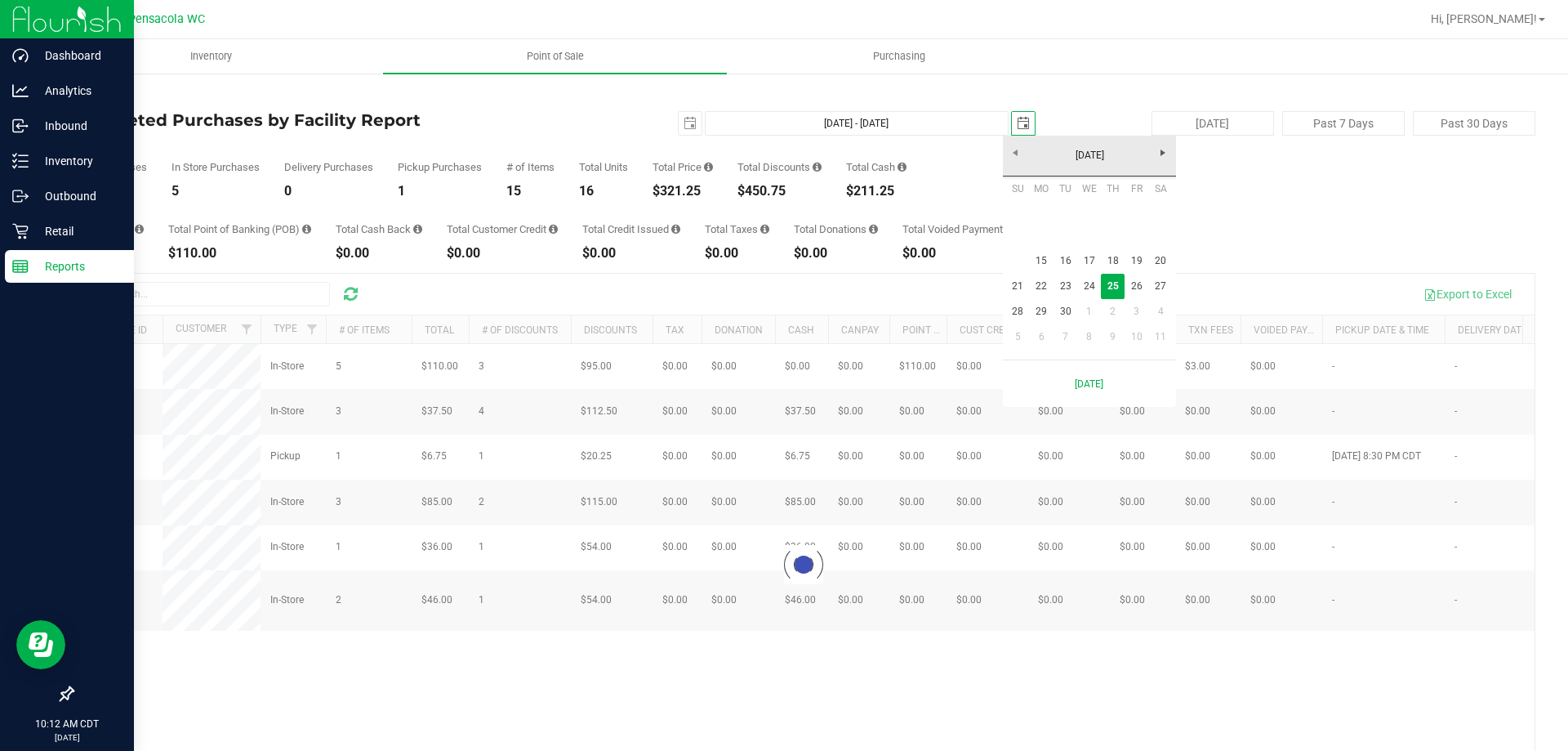
scroll to position [0, 41]
click at [1016, 289] on link "21" at bounding box center [1018, 286] width 24 height 25
type input "[DATE] - [DATE]"
type input "[DATE]"
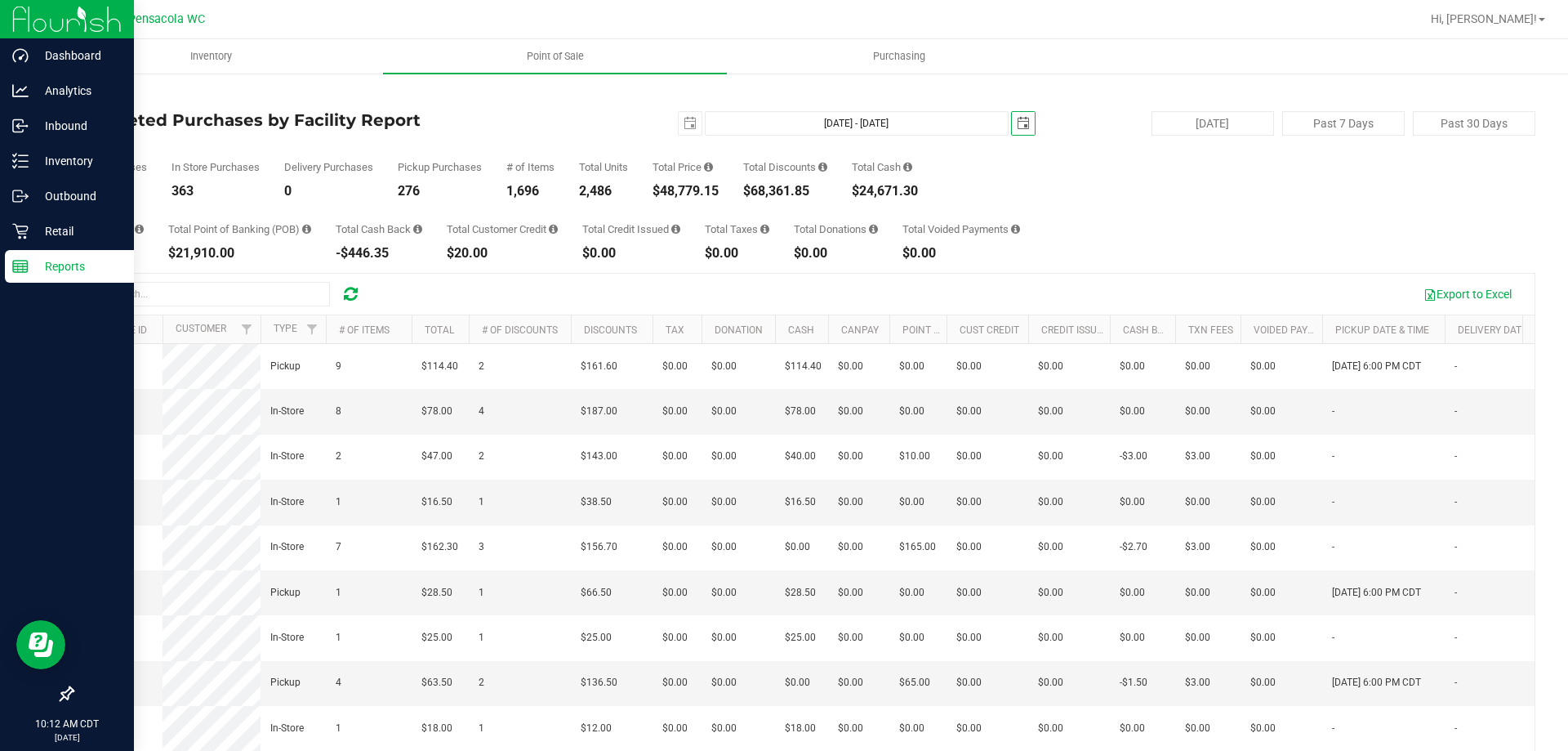
scroll to position [0, 0]
click at [1087, 193] on div "Total Purchases 639 In Store Purchases 363 Delivery Purchases 0 Pickup Purchase…" at bounding box center [804, 166] width 1464 height 62
click at [686, 129] on span "select" at bounding box center [690, 123] width 13 height 13
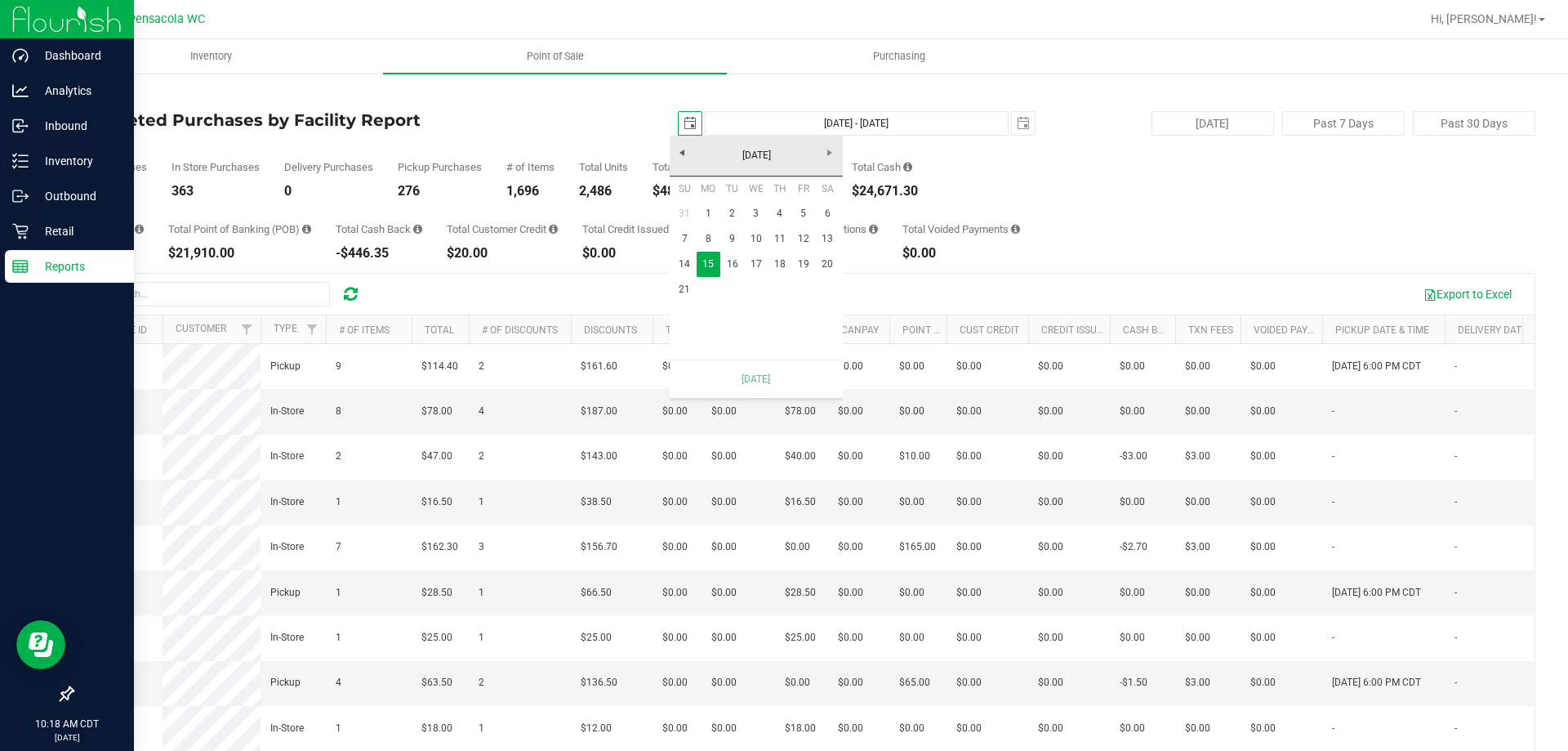
scroll to position [0, 41]
click at [712, 211] on link "1" at bounding box center [708, 213] width 24 height 25
type input "[DATE] - [DATE]"
type input "[DATE]"
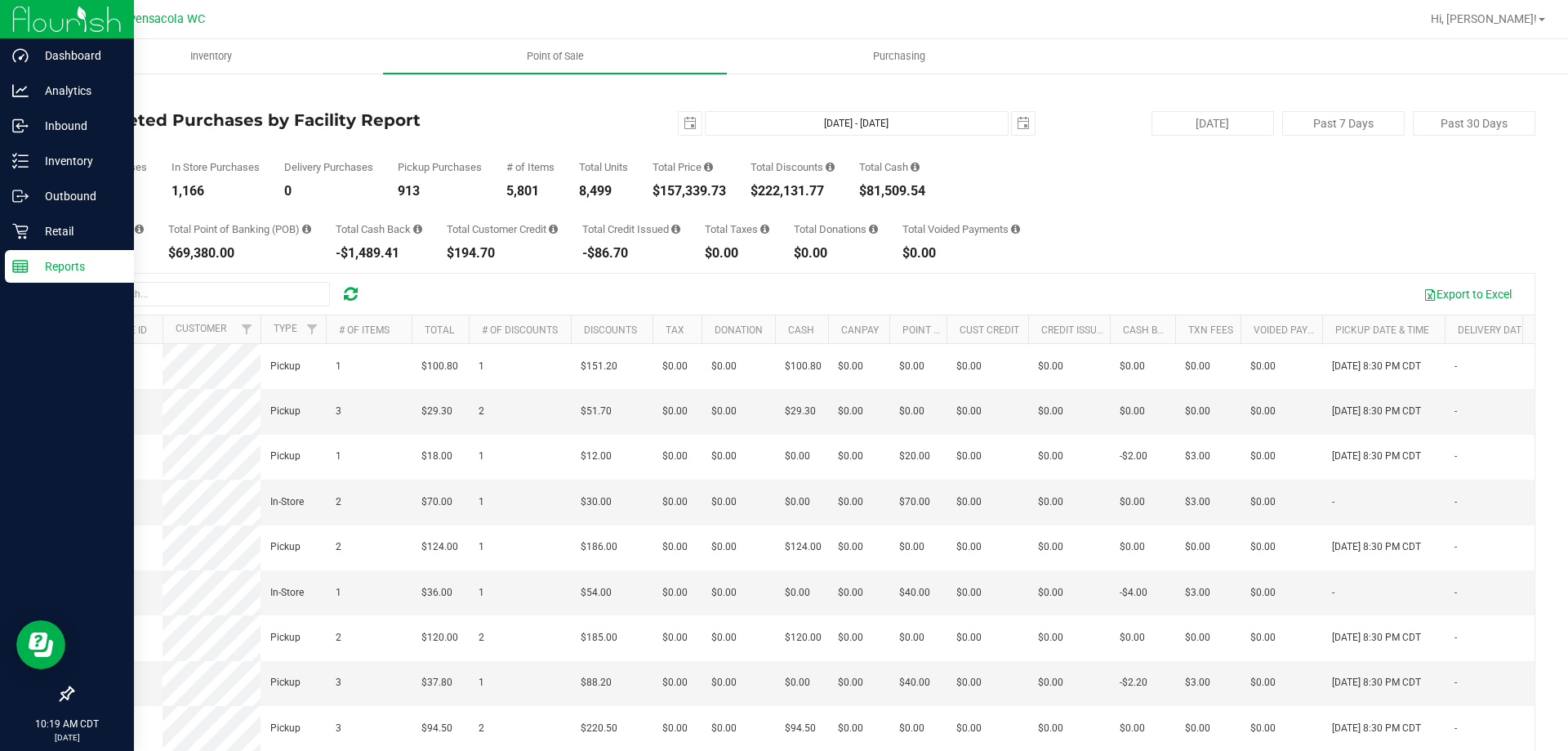
click at [619, 115] on div "[DATE] [DATE] - [DATE] [DATE]" at bounding box center [798, 124] width 500 height 25
click at [684, 122] on span "select" at bounding box center [690, 123] width 13 height 13
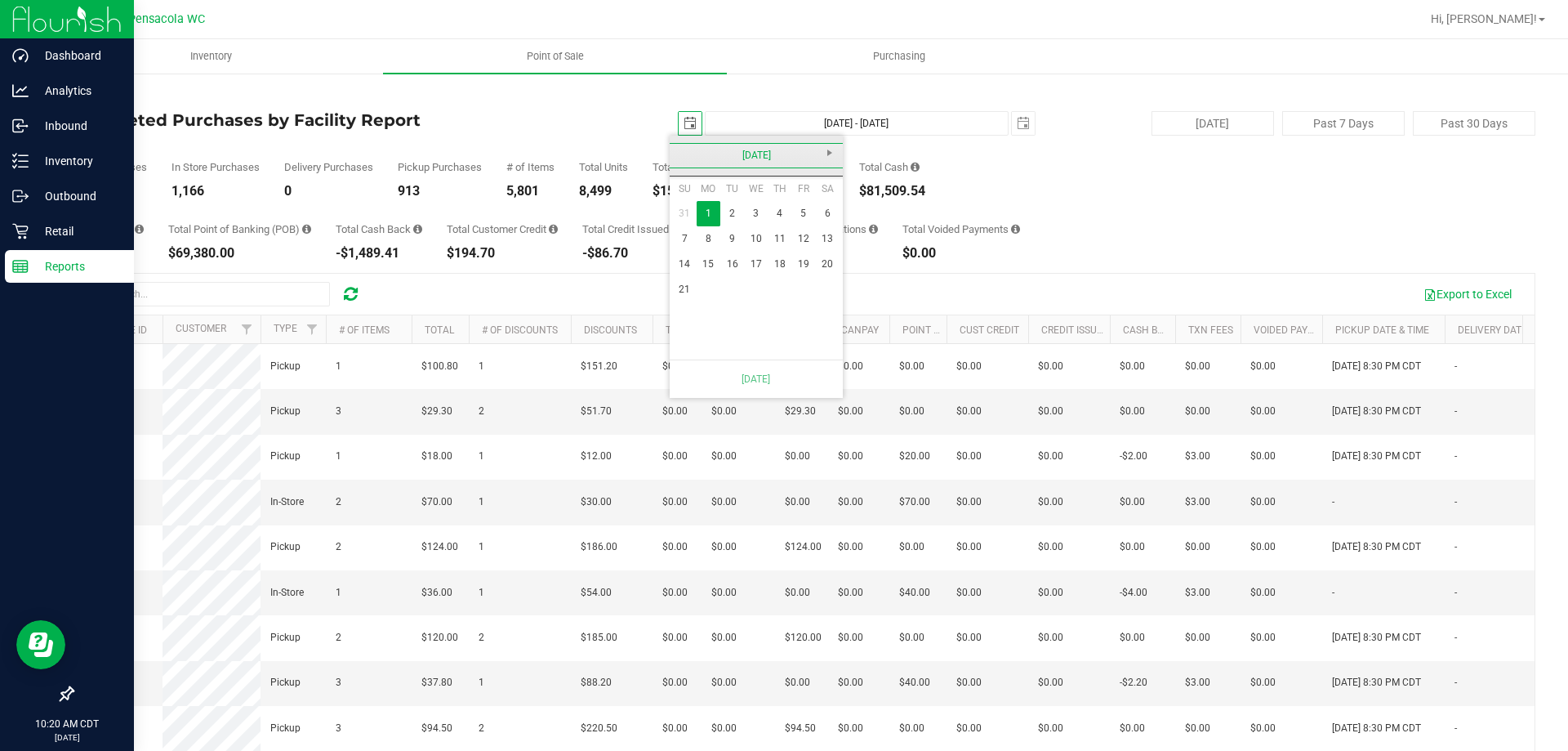
click at [675, 151] on link "[DATE]" at bounding box center [757, 155] width 175 height 25
click at [684, 160] on link "2025" at bounding box center [757, 155] width 175 height 25
click at [831, 155] on link "[DATE]-[DATE]" at bounding box center [757, 155] width 175 height 25
click at [811, 203] on link "[DATE] - [DATE]" at bounding box center [818, 199] width 42 height 42
drag, startPoint x: 795, startPoint y: 229, endPoint x: 780, endPoint y: 237, distance: 17.0
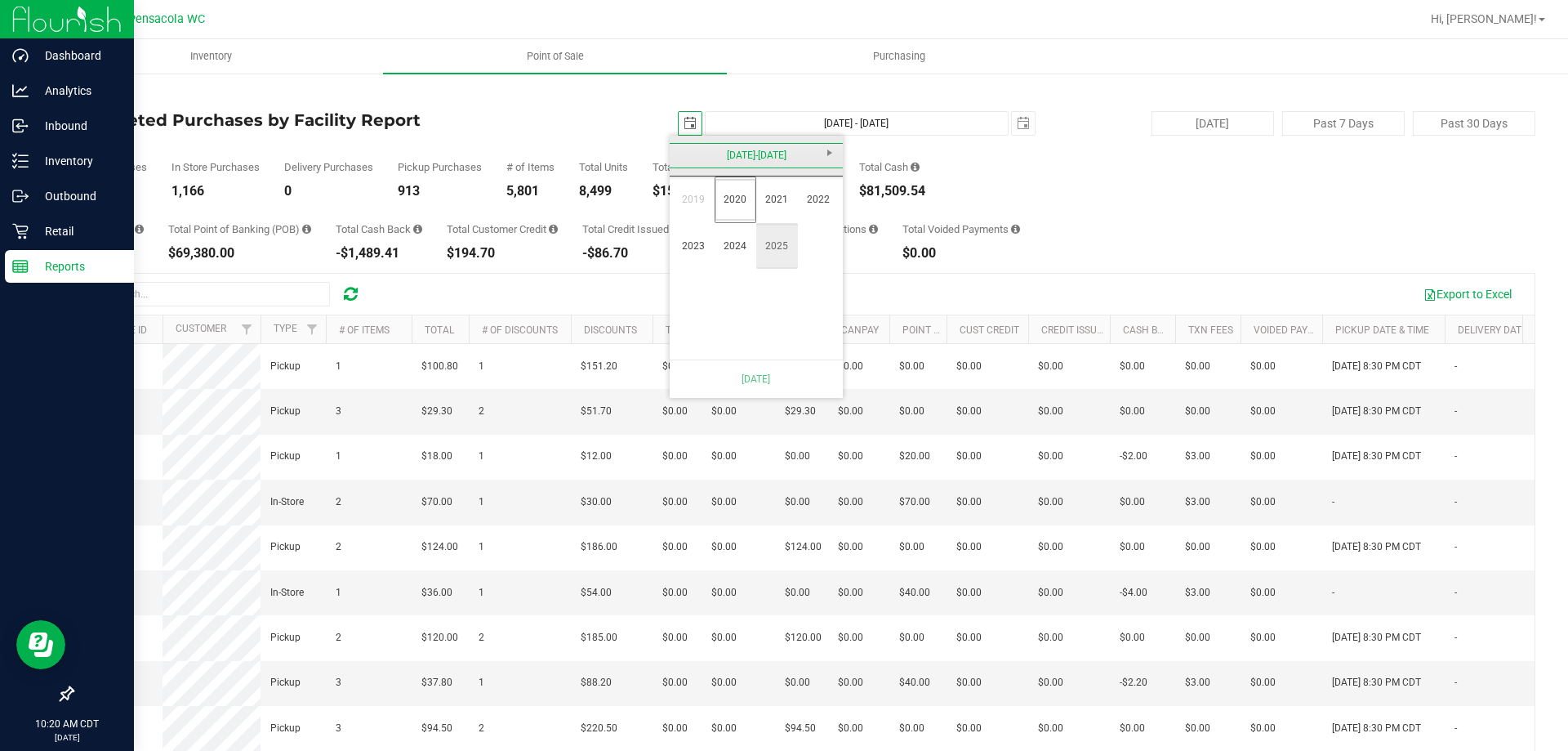
click at [780, 237] on link "2025" at bounding box center [777, 246] width 42 height 42
click at [699, 195] on link "Jan" at bounding box center [693, 199] width 42 height 42
click at [604, 122] on div "[DATE] [DATE] - [DATE] [DATE]" at bounding box center [798, 124] width 500 height 25
